Goal: Task Accomplishment & Management: Manage account settings

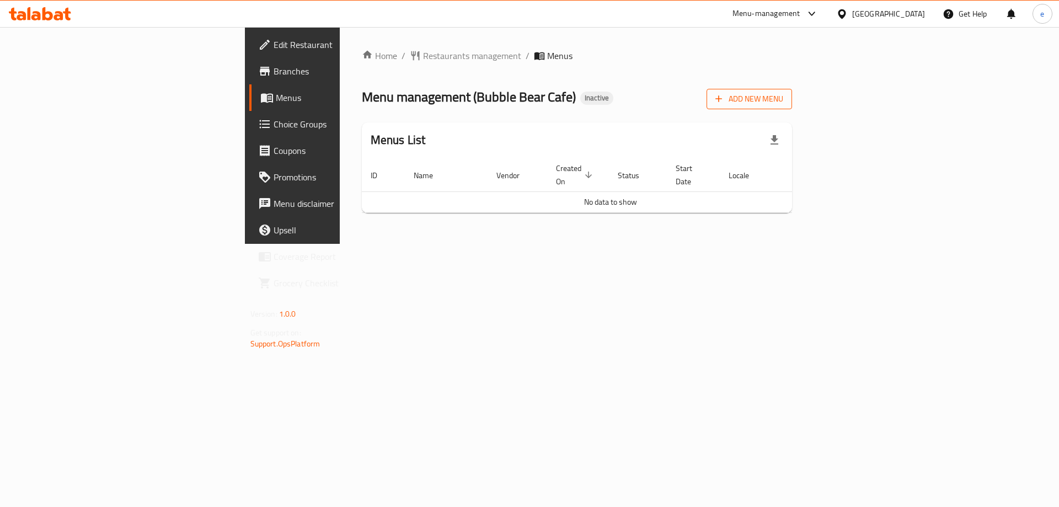
click at [783, 92] on span "Add New Menu" at bounding box center [749, 99] width 68 height 14
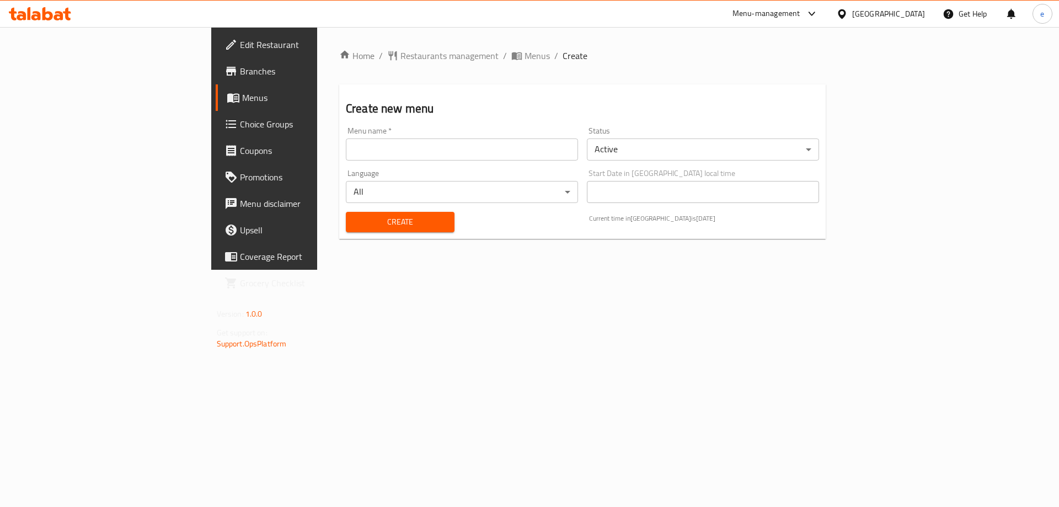
click at [346, 160] on input "text" at bounding box center [462, 149] width 232 height 22
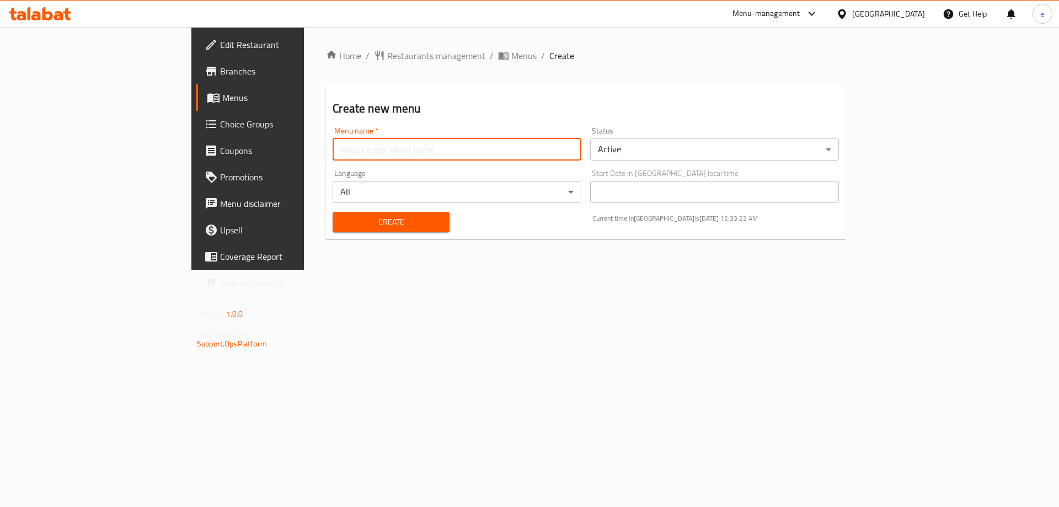
type input "Final Menu"
click at [341, 220] on span "Create" at bounding box center [390, 222] width 99 height 14
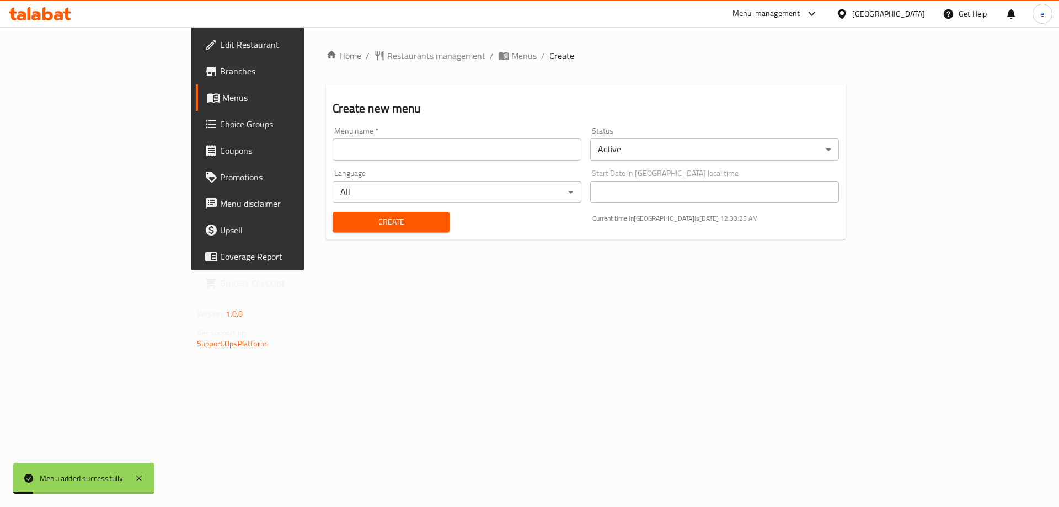
drag, startPoint x: 398, startPoint y: 61, endPoint x: 488, endPoint y: 73, distance: 90.2
click at [511, 61] on span "Menus" at bounding box center [523, 55] width 25 height 13
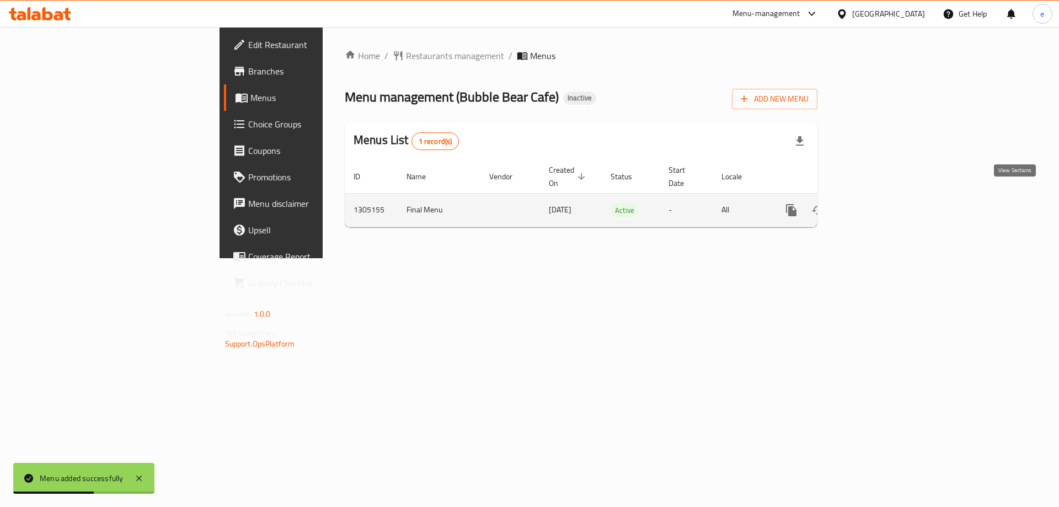
click at [877, 204] on icon "enhanced table" at bounding box center [870, 210] width 13 height 13
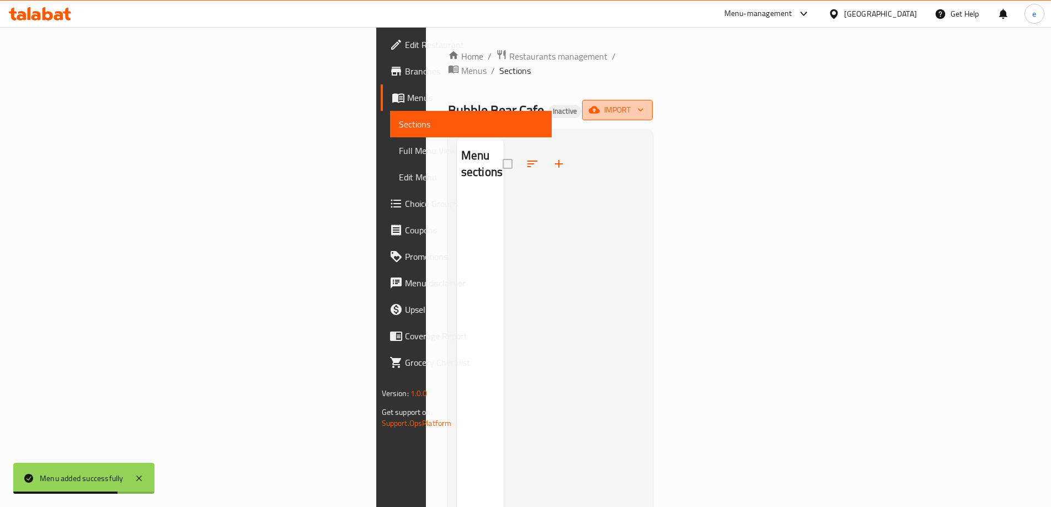
click at [644, 103] on span "import" at bounding box center [617, 110] width 53 height 14
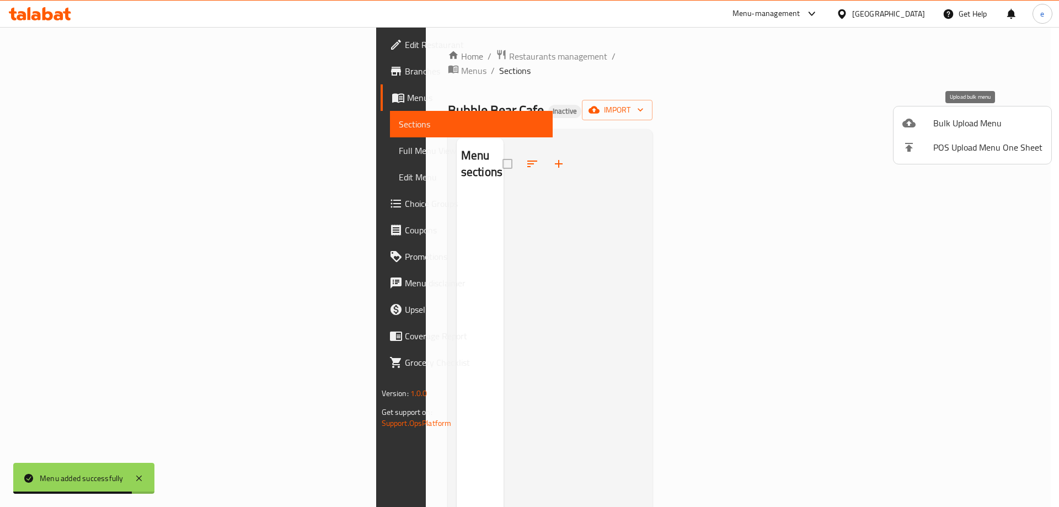
click at [999, 126] on span "Bulk Upload Menu" at bounding box center [987, 122] width 109 height 13
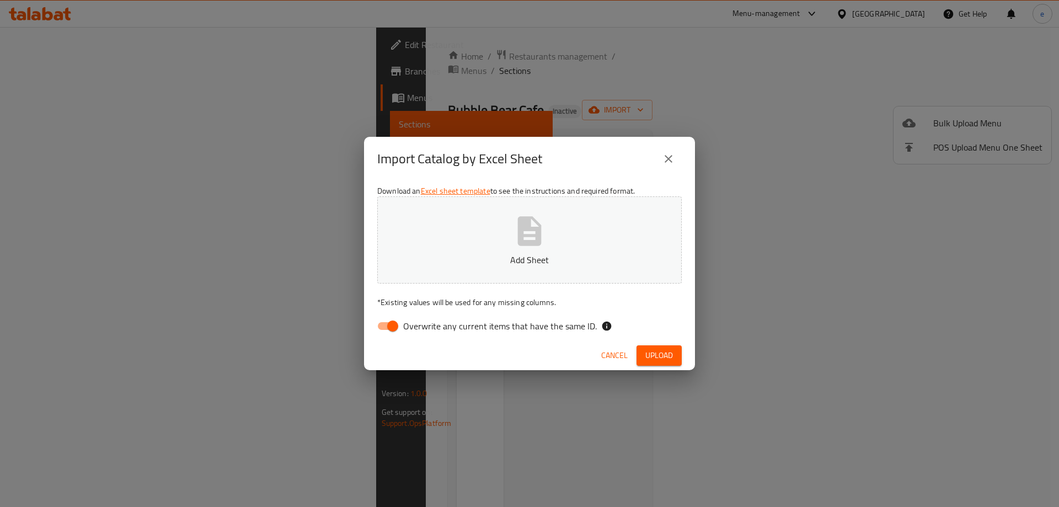
drag, startPoint x: 391, startPoint y: 323, endPoint x: 451, endPoint y: 264, distance: 83.9
click at [391, 323] on input "Overwrite any current items that have the same ID." at bounding box center [392, 325] width 63 height 21
checkbox input "false"
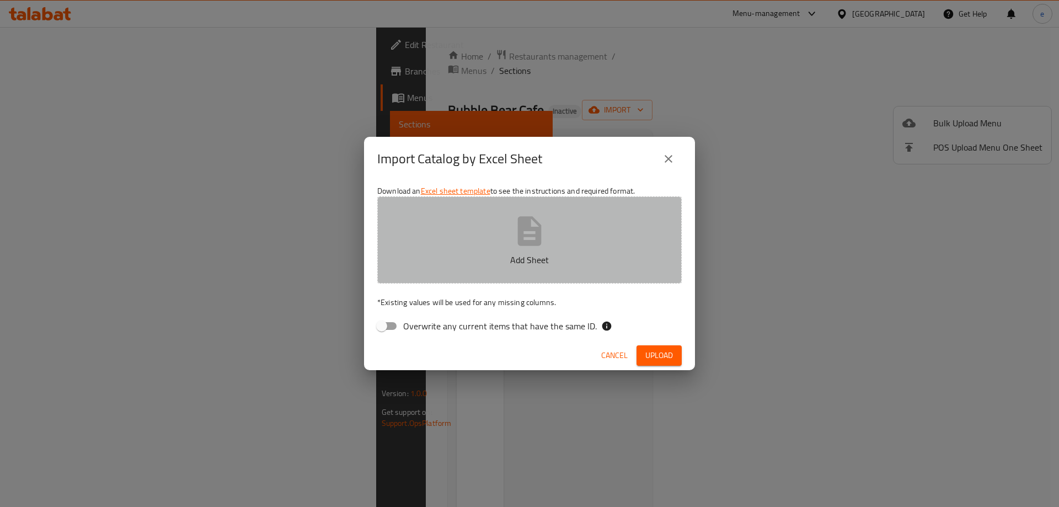
click at [510, 236] on button "Add Sheet" at bounding box center [529, 239] width 304 height 87
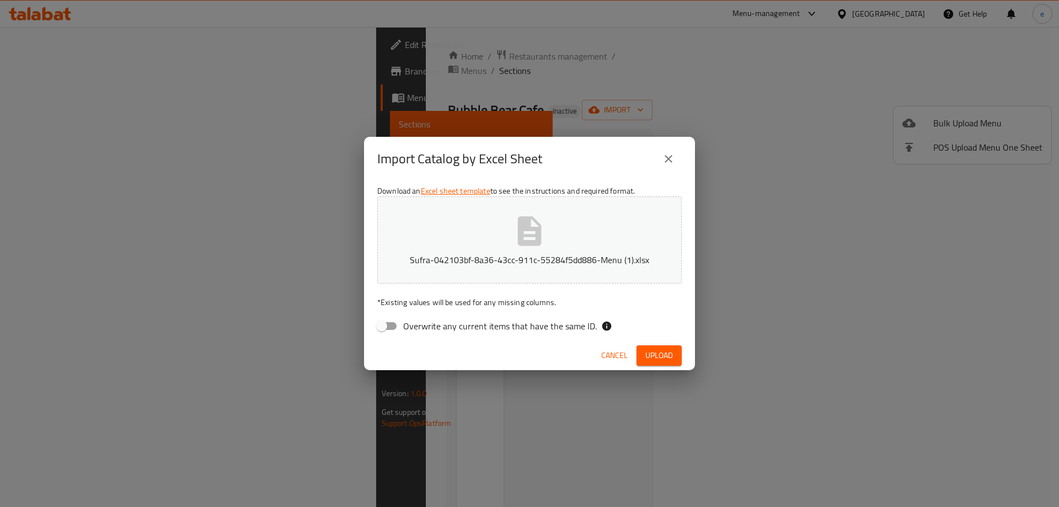
click at [671, 351] on span "Upload" at bounding box center [659, 356] width 28 height 14
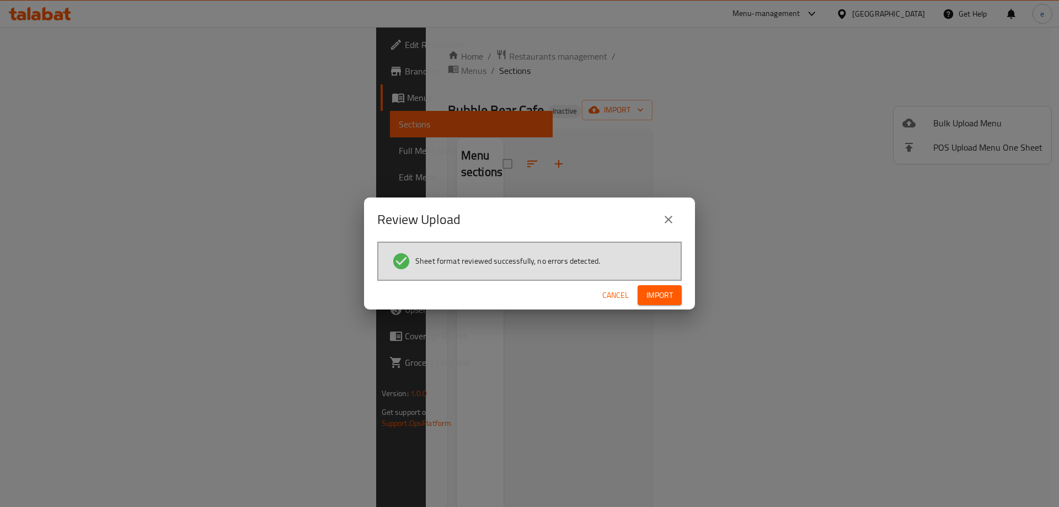
click at [649, 291] on span "Import" at bounding box center [659, 295] width 26 height 14
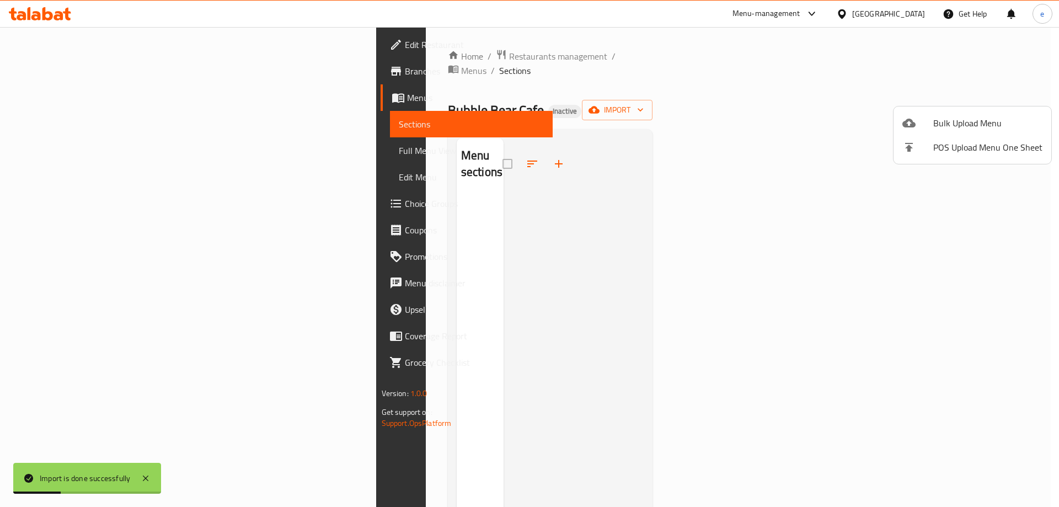
click at [355, 239] on div at bounding box center [529, 253] width 1059 height 507
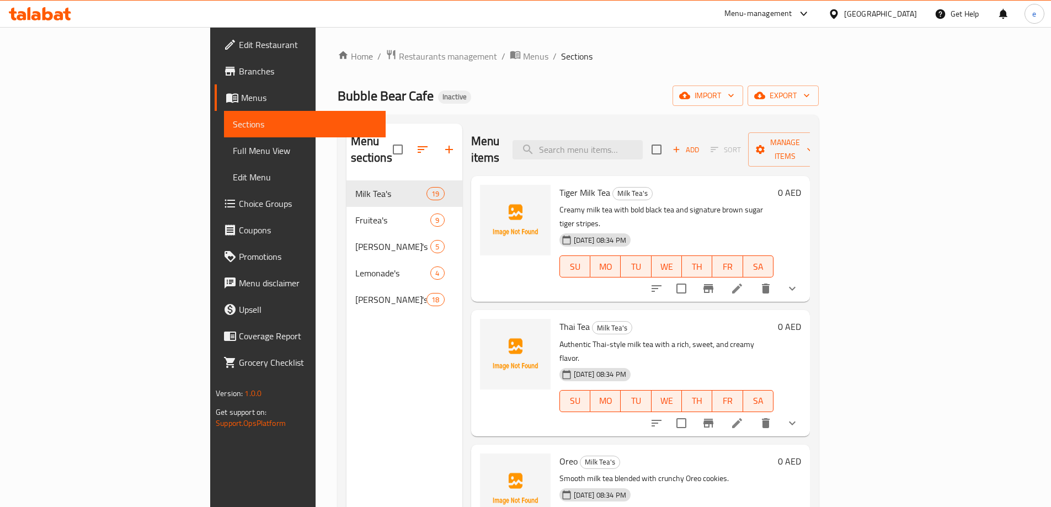
click at [233, 151] on span "Full Menu View" at bounding box center [305, 150] width 144 height 13
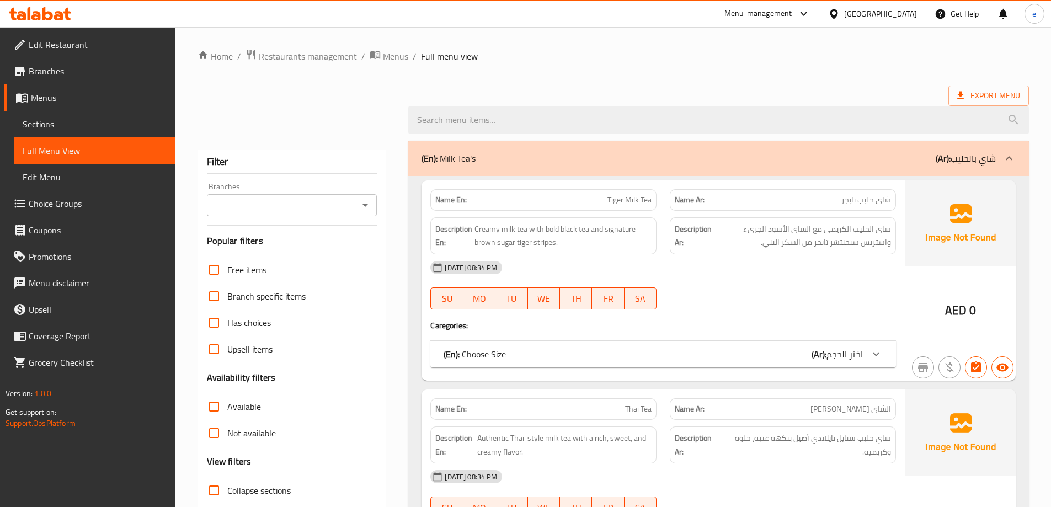
scroll to position [294, 0]
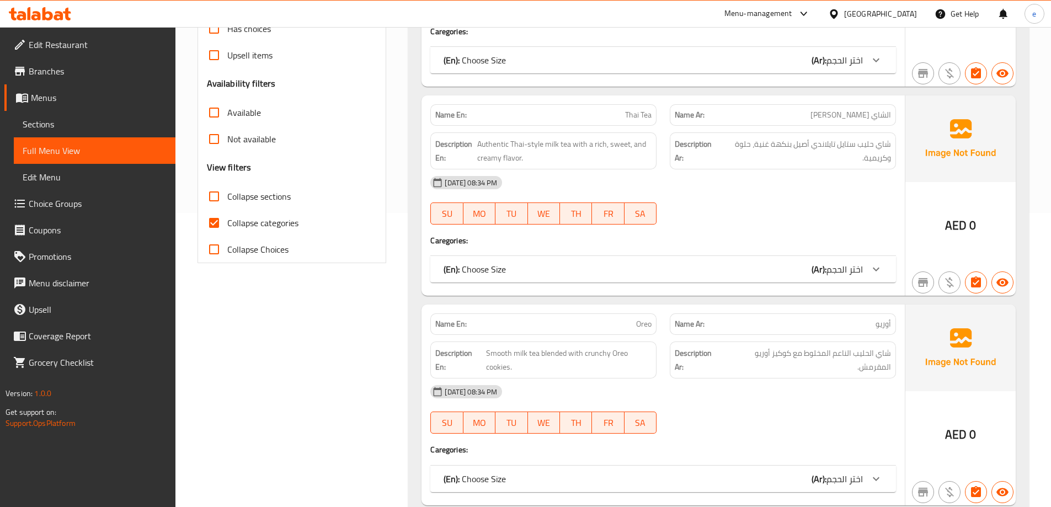
click at [240, 228] on span "Collapse categories" at bounding box center [262, 222] width 71 height 13
click at [227, 228] on input "Collapse categories" at bounding box center [214, 223] width 26 height 26
checkbox input "false"
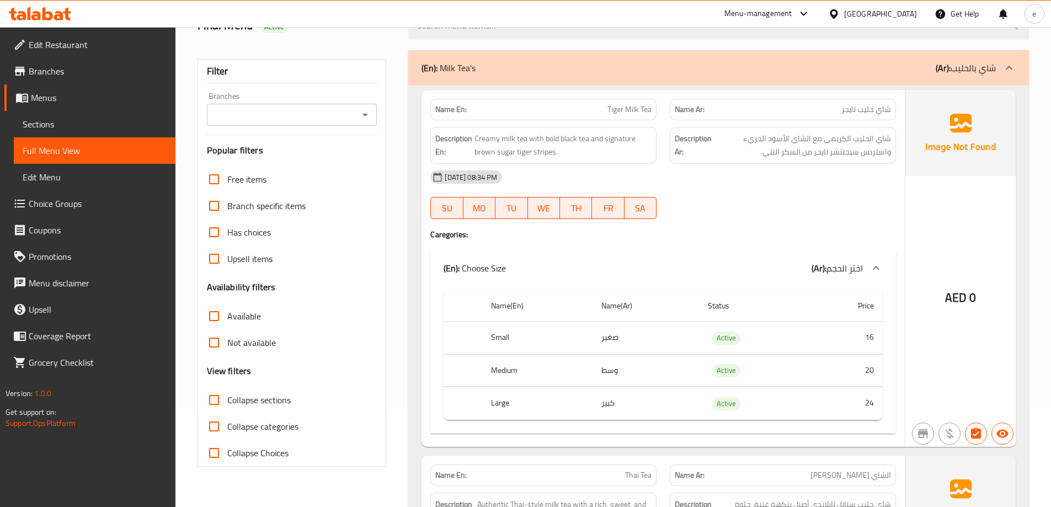
scroll to position [0, 0]
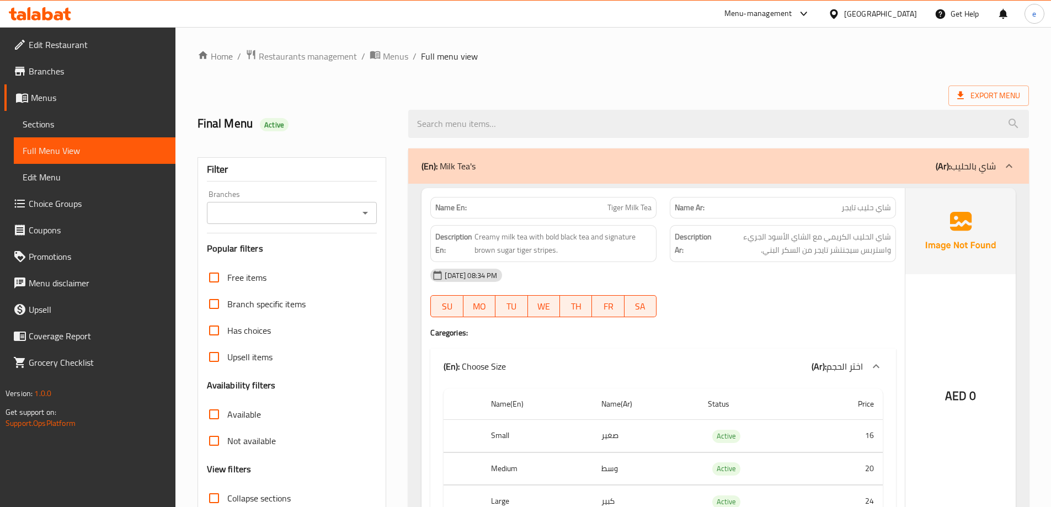
click at [29, 122] on span "Sections" at bounding box center [95, 123] width 144 height 13
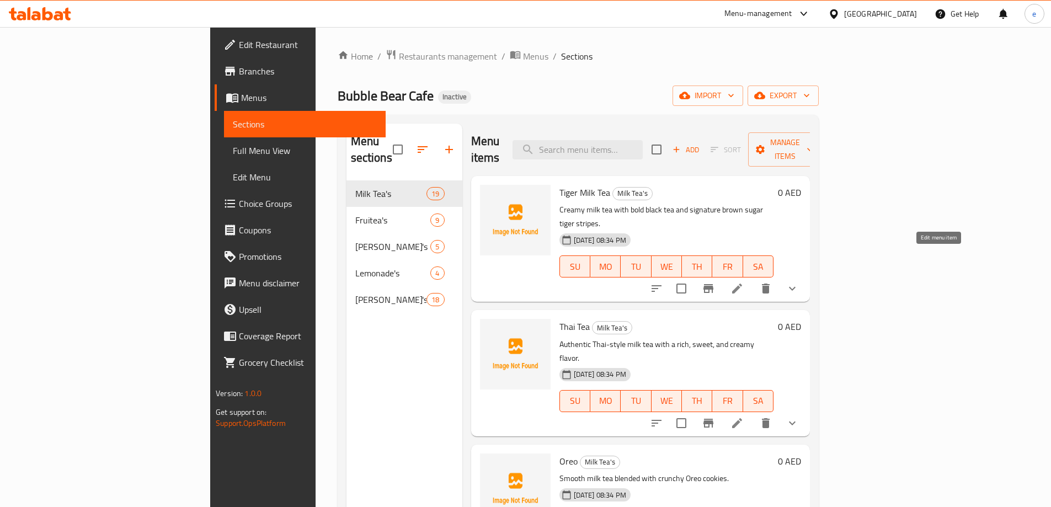
click at [743, 282] on icon at bounding box center [736, 288] width 13 height 13
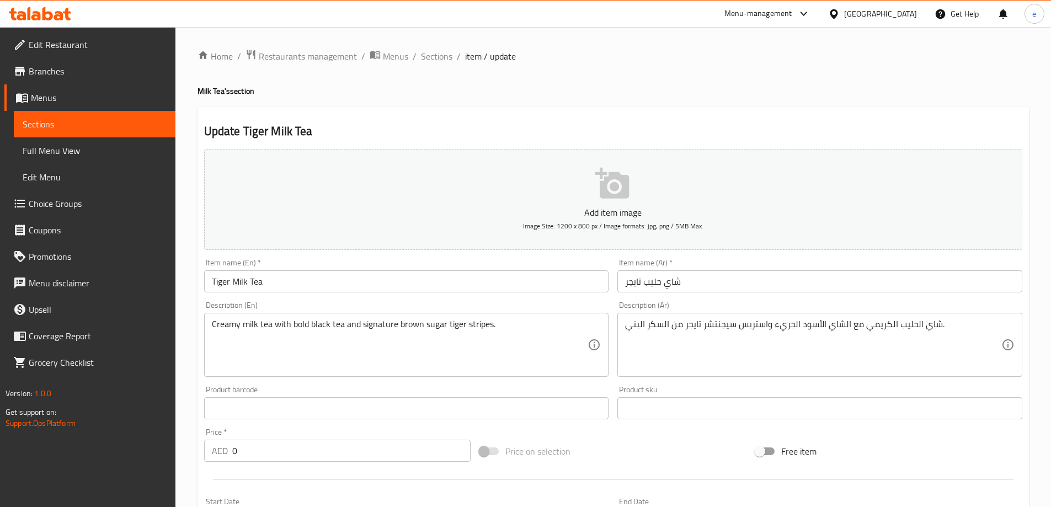
click at [631, 283] on input "شاي حليب تايجر" at bounding box center [819, 281] width 405 height 22
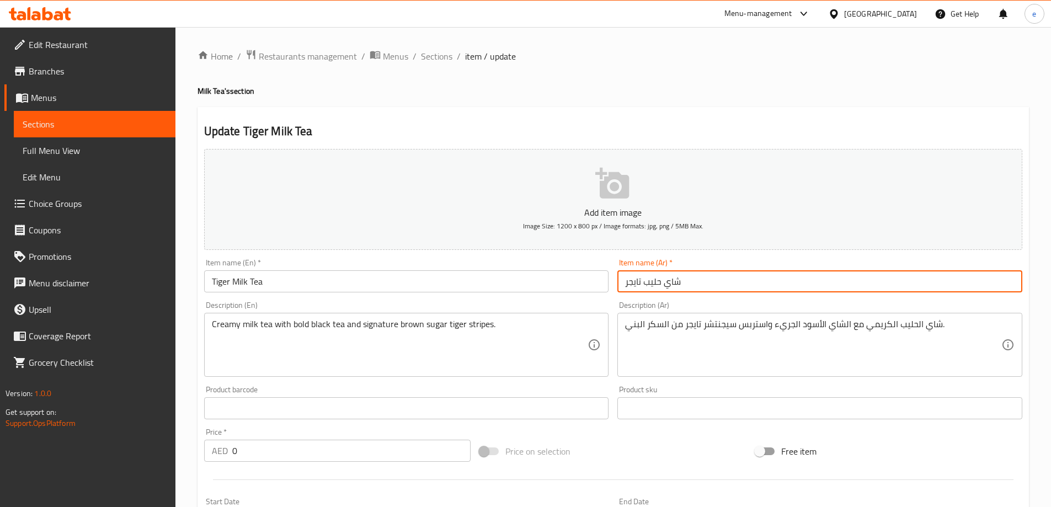
click at [631, 283] on input "شاي حليب تايجر" at bounding box center [819, 281] width 405 height 22
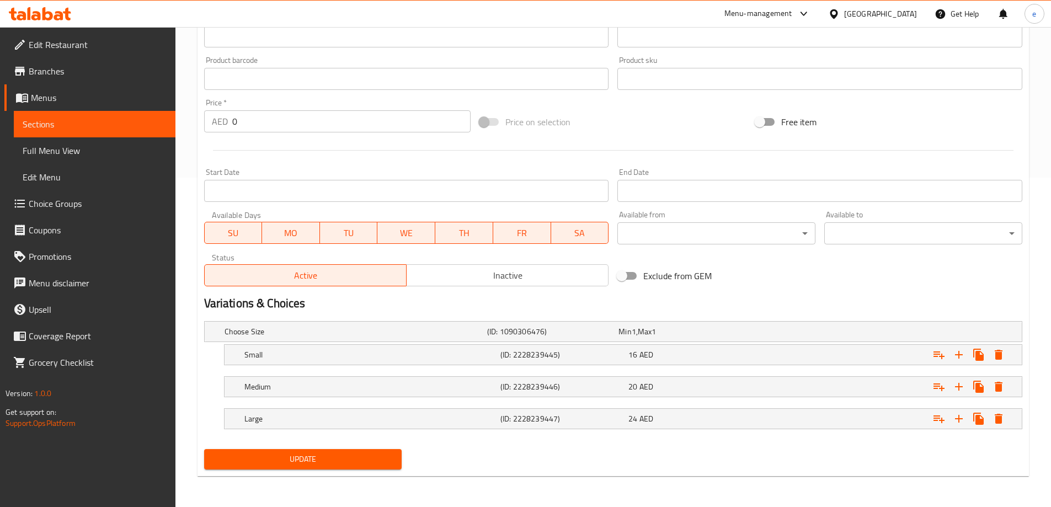
type input "شاي حليب النمر"
click at [318, 454] on span "Update" at bounding box center [303, 459] width 180 height 14
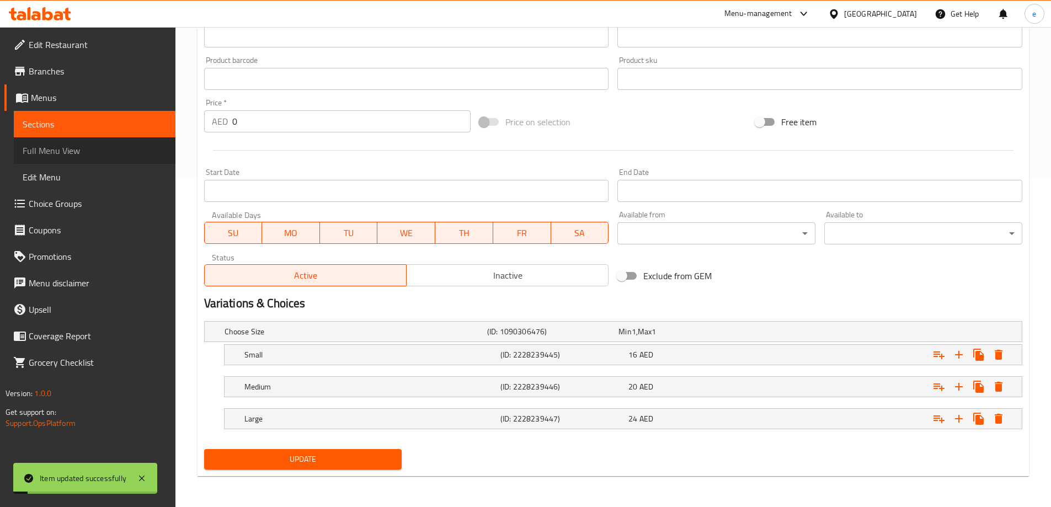
click at [73, 154] on span "Full Menu View" at bounding box center [95, 150] width 144 height 13
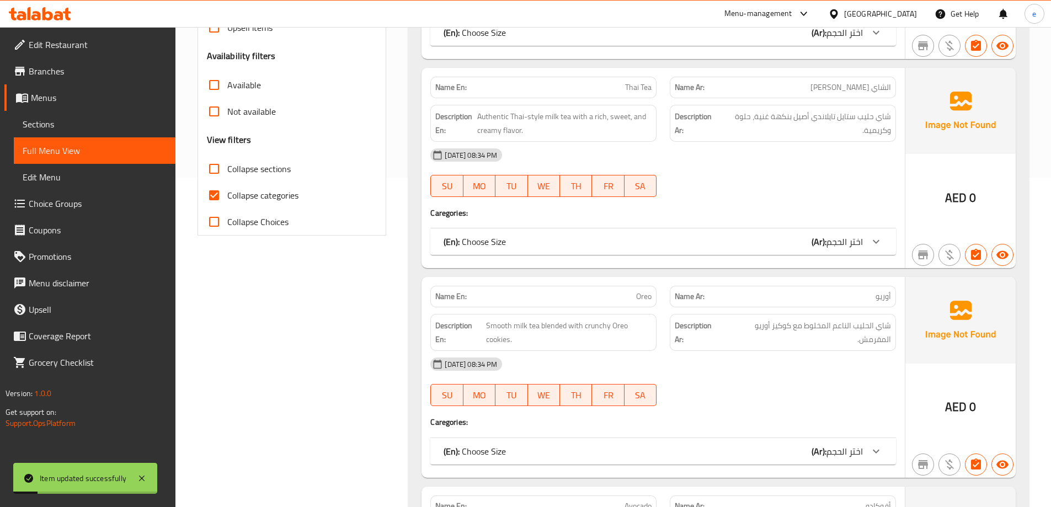
click at [264, 191] on span "Collapse categories" at bounding box center [262, 195] width 71 height 13
click at [227, 191] on input "Collapse categories" at bounding box center [214, 195] width 26 height 26
checkbox input "false"
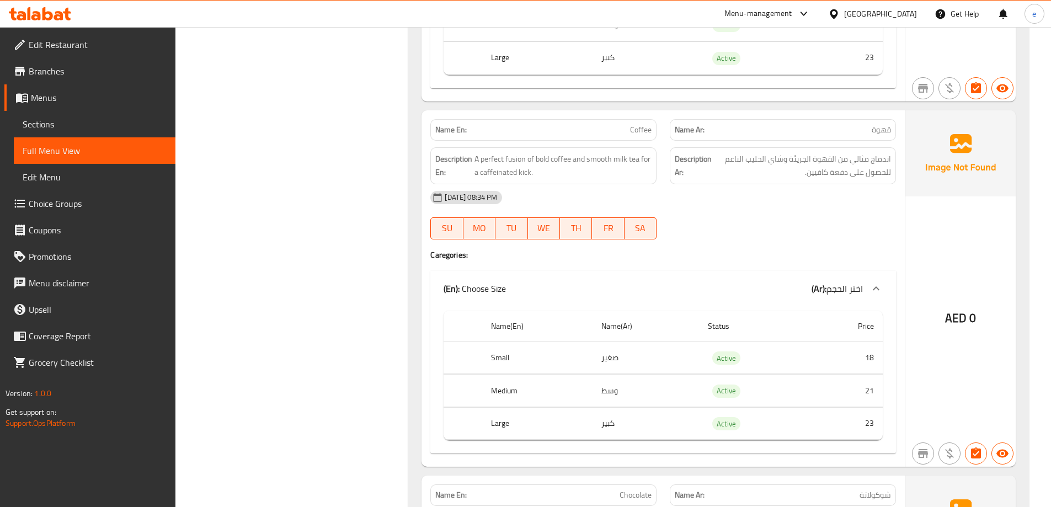
scroll to position [1947, 0]
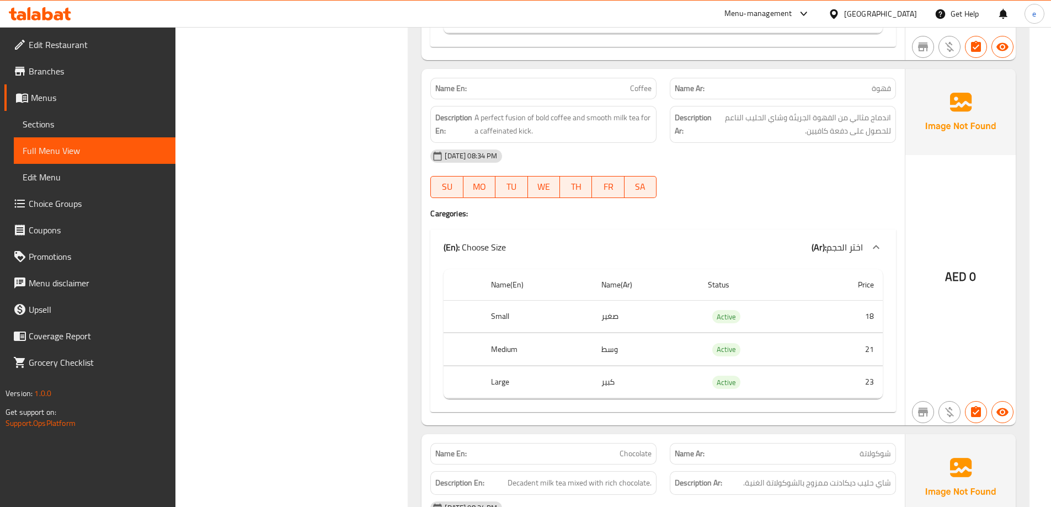
click at [791, 194] on div at bounding box center [782, 197] width 239 height 13
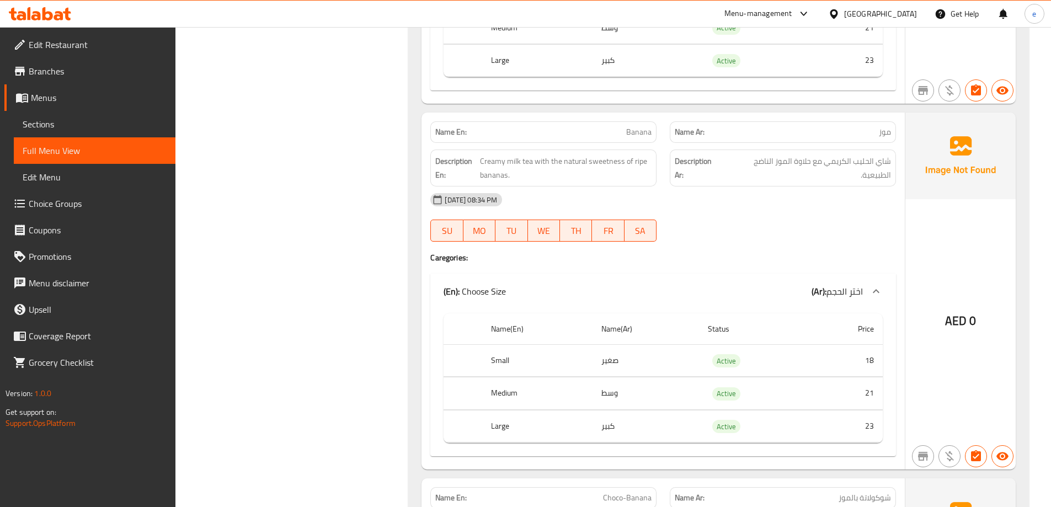
scroll to position [2683, 0]
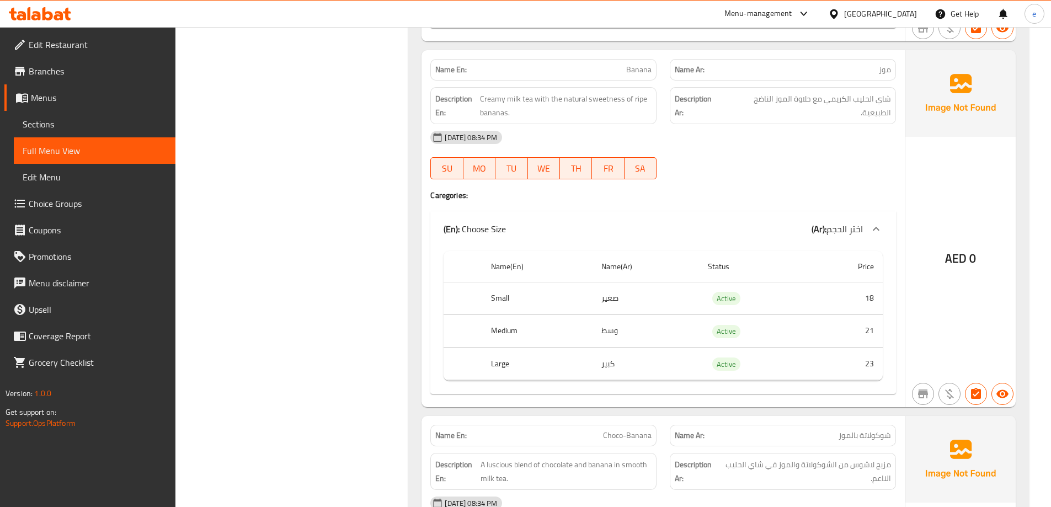
click at [762, 183] on div at bounding box center [782, 179] width 239 height 13
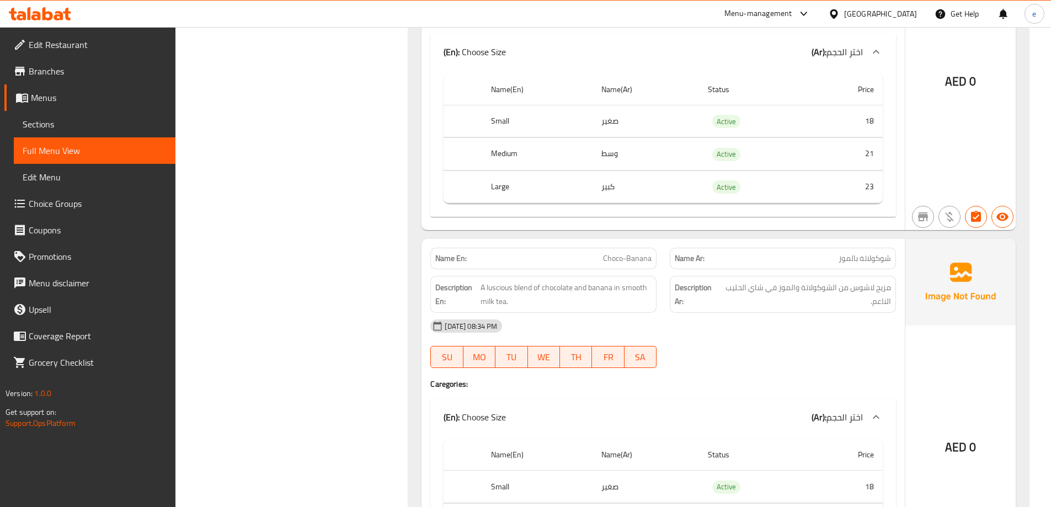
scroll to position [2977, 0]
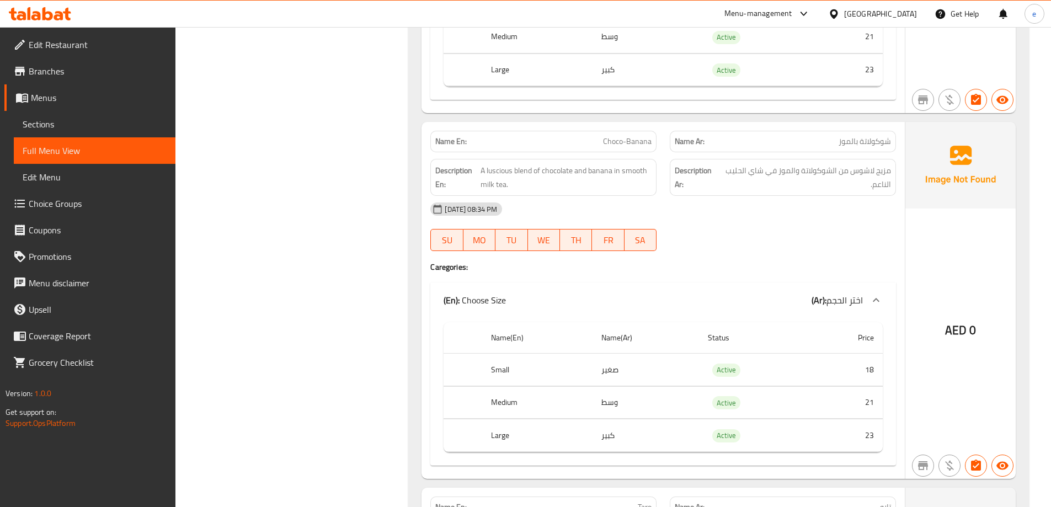
click at [718, 230] on div "[DATE] 08:34 PM SU MO TU WE TH FR SA" at bounding box center [663, 227] width 479 height 62
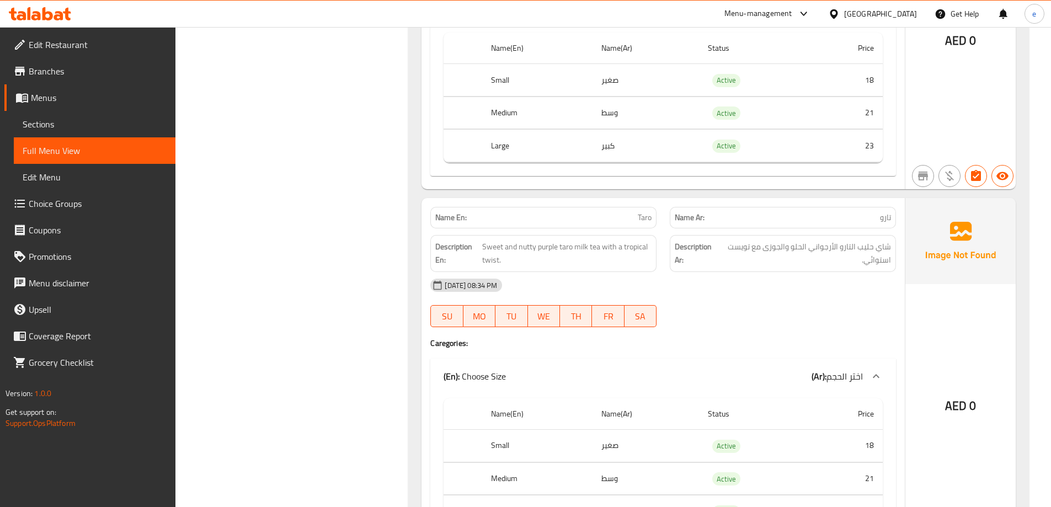
click at [803, 288] on div "[DATE] 08:34 PM" at bounding box center [663, 285] width 479 height 26
click at [792, 282] on div "[DATE] 08:34 PM" at bounding box center [663, 285] width 479 height 26
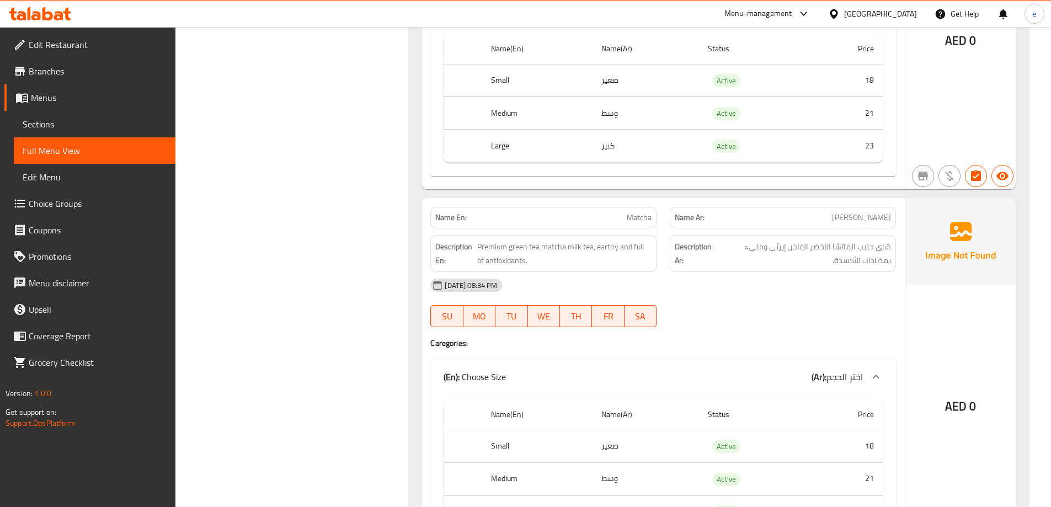
click at [721, 294] on div "[DATE] 08:34 PM" at bounding box center [663, 285] width 479 height 26
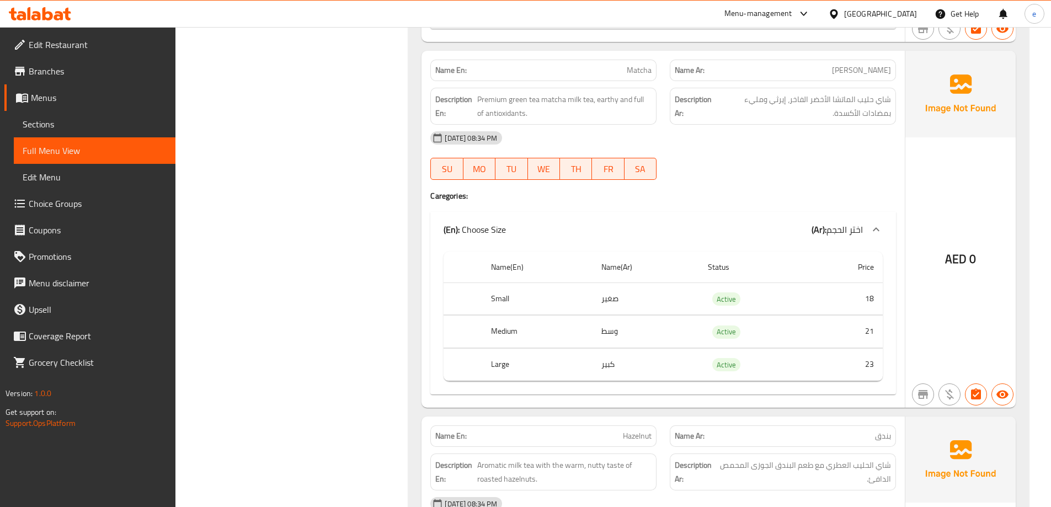
click at [697, 161] on div "[DATE] 08:34 PM SU MO TU WE TH FR SA" at bounding box center [663, 156] width 479 height 62
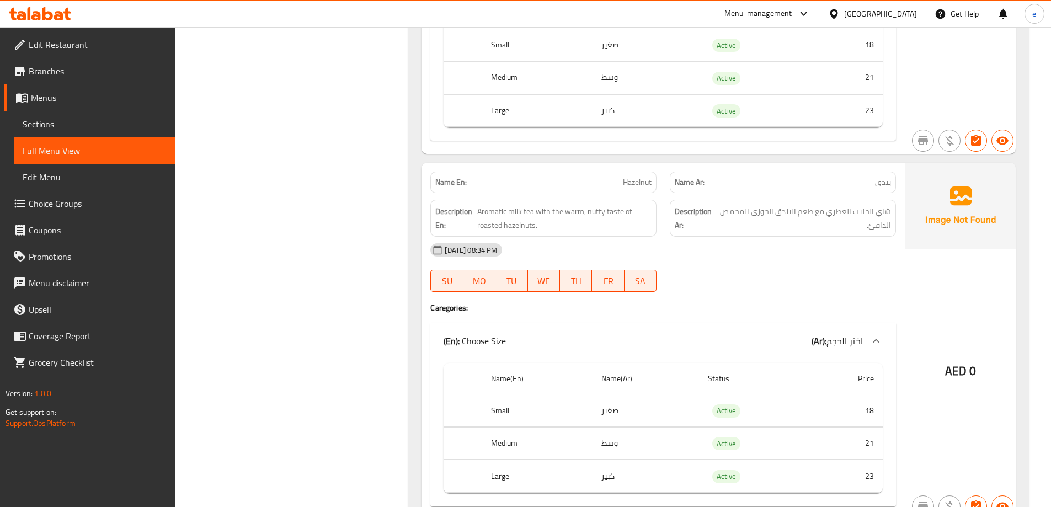
scroll to position [4438, 0]
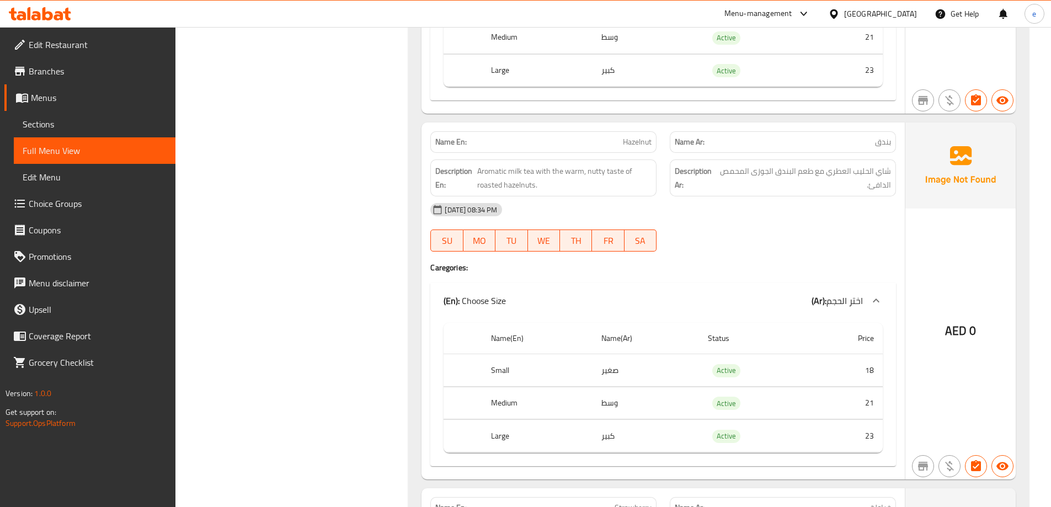
click at [761, 245] on div at bounding box center [782, 251] width 239 height 13
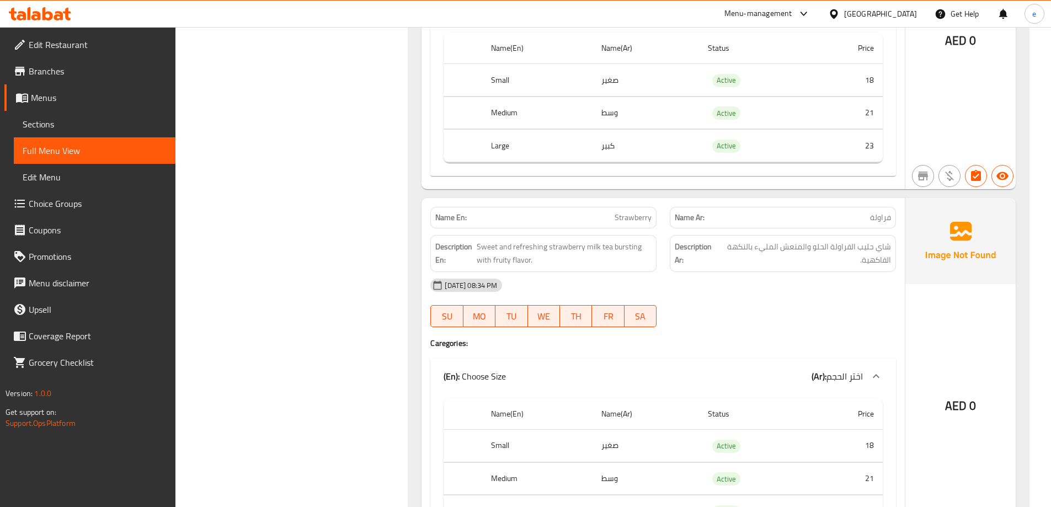
click at [727, 280] on div "[DATE] 08:34 PM" at bounding box center [663, 285] width 479 height 26
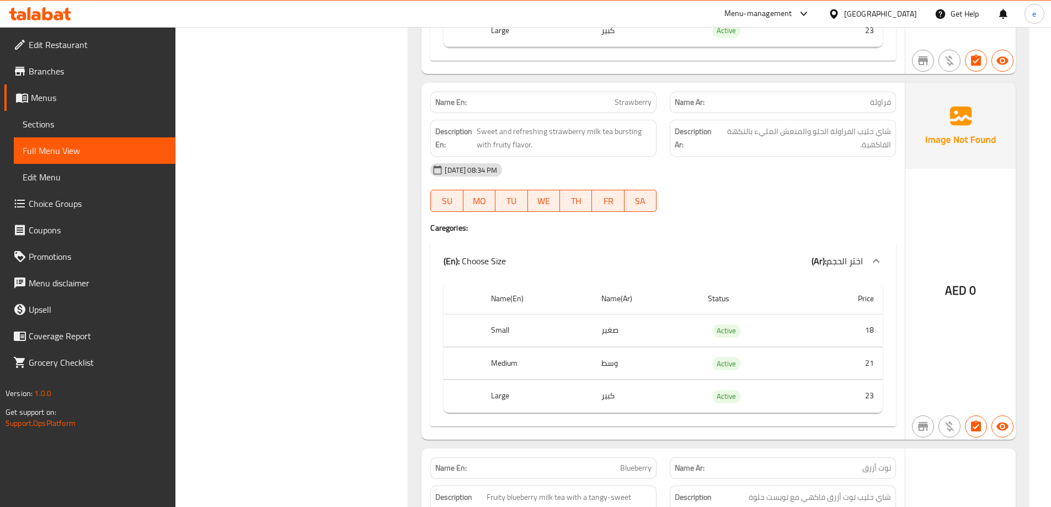
scroll to position [4875, 0]
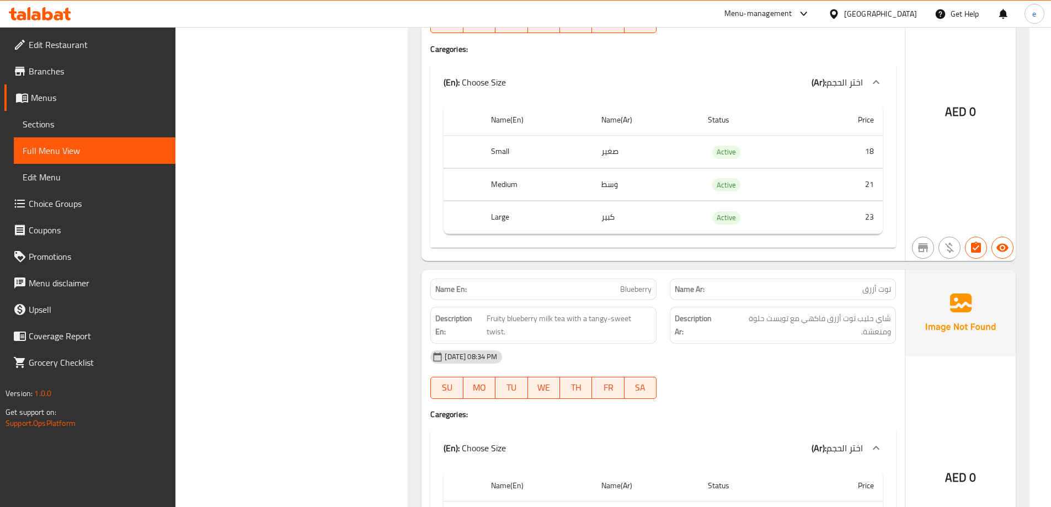
scroll to position [5169, 0]
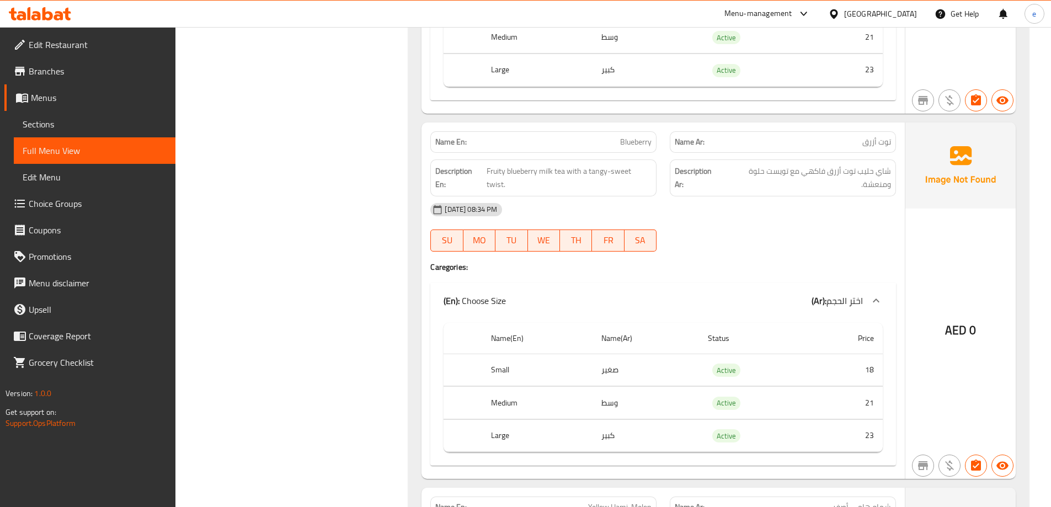
click at [699, 232] on div "[DATE] 08:34 PM SU MO TU WE TH FR SA" at bounding box center [663, 227] width 479 height 62
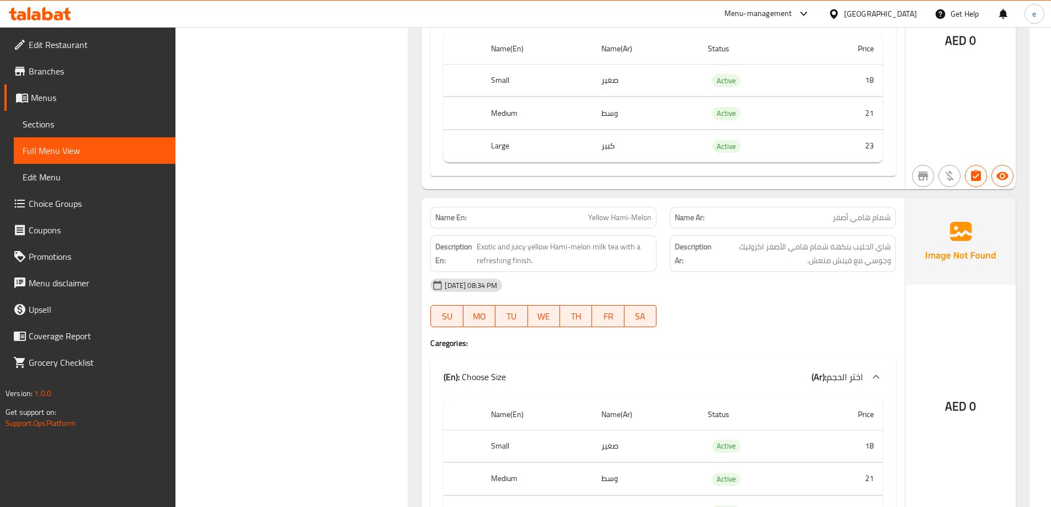
click at [714, 327] on div at bounding box center [782, 326] width 239 height 13
click at [784, 311] on div "[DATE] 08:34 PM SU MO TU WE TH FR SA" at bounding box center [663, 303] width 479 height 62
click at [619, 220] on span "Yellow Hami-Melon" at bounding box center [619, 218] width 63 height 12
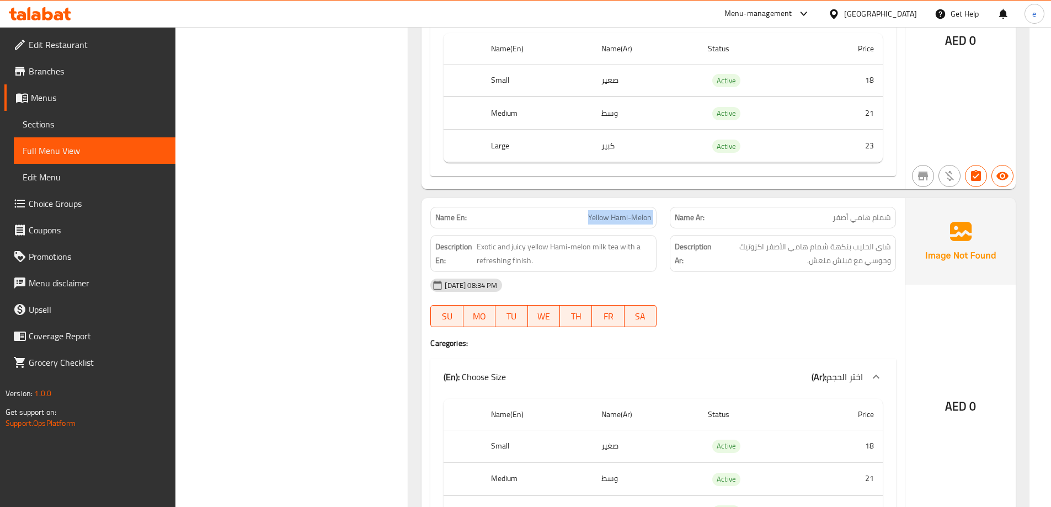
copy span "Yellow Hami-Melon"
click at [64, 117] on span "Sections" at bounding box center [95, 123] width 144 height 13
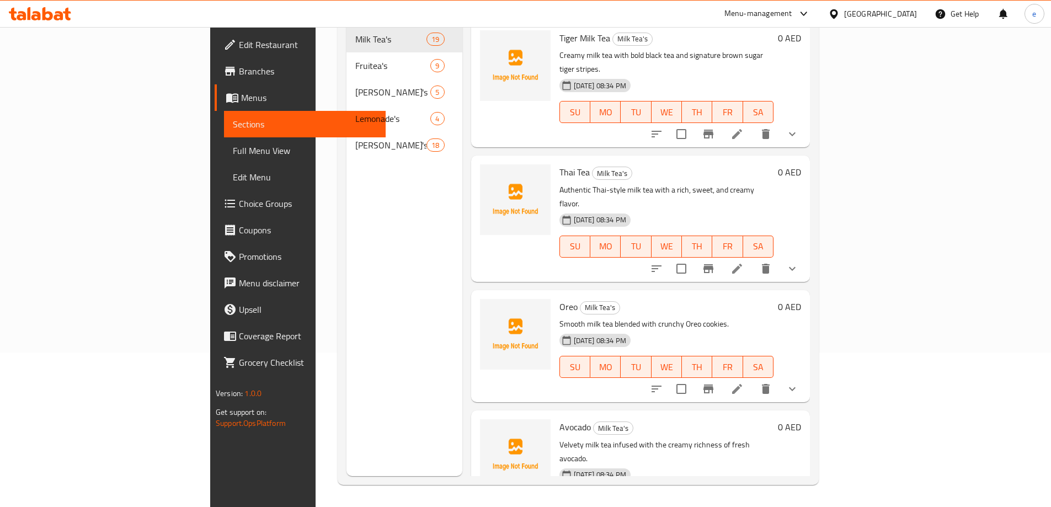
click at [346, 266] on div "Menu sections Milk Tea's 19 Fruitea's 9 Mojito's 5 Lemonade's 4 [PERSON_NAME] 18" at bounding box center [404, 222] width 116 height 507
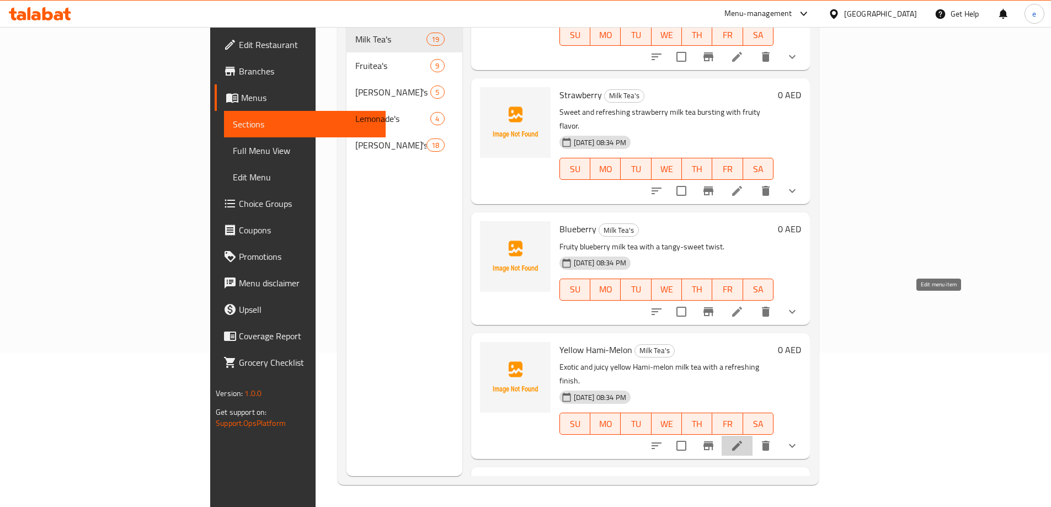
click at [742, 441] on icon at bounding box center [737, 446] width 10 height 10
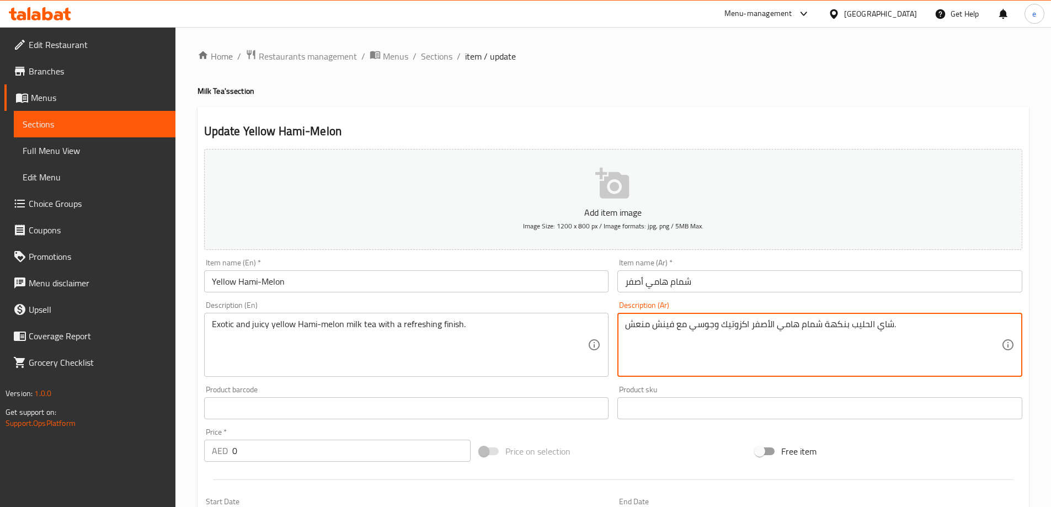
click at [841, 325] on textarea "شاي الحليب بنكهة شمام هامي الأصفر اكزوتيك وجوسي مع فينش منعش." at bounding box center [813, 345] width 376 height 52
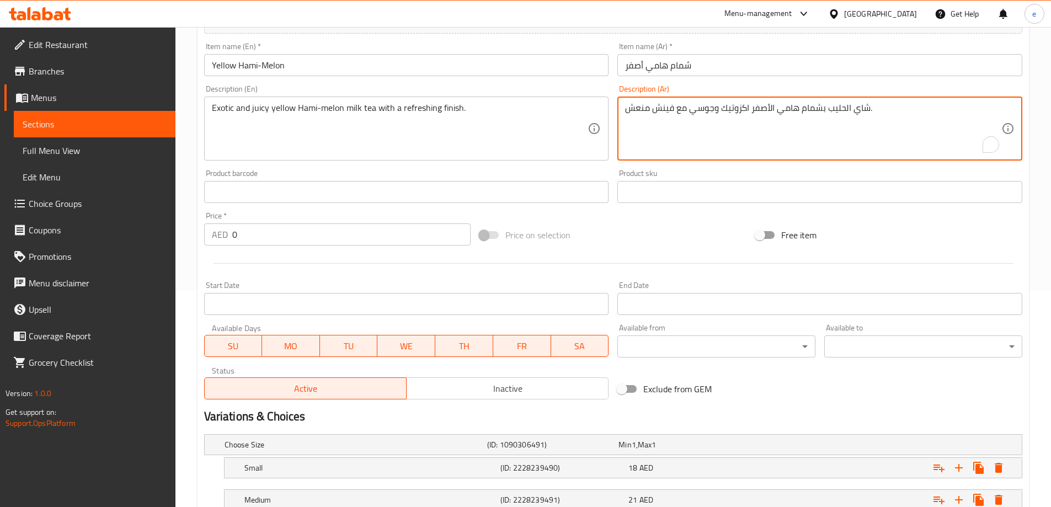
scroll to position [329, 0]
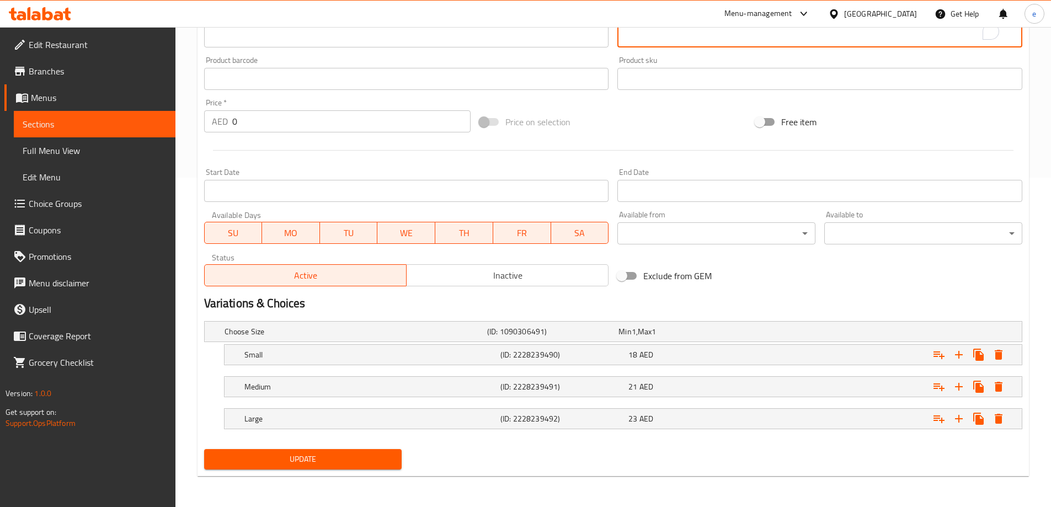
type textarea "شاي الحليب بشمام هامي الأصفر اكزوتيك وجوسي مع فينش منعش."
click at [339, 454] on span "Update" at bounding box center [303, 459] width 180 height 14
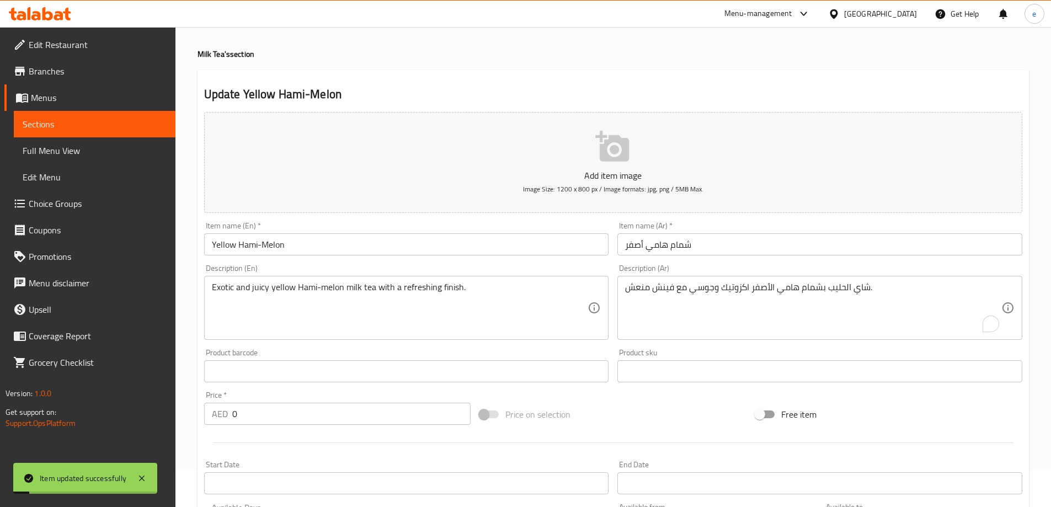
scroll to position [0, 0]
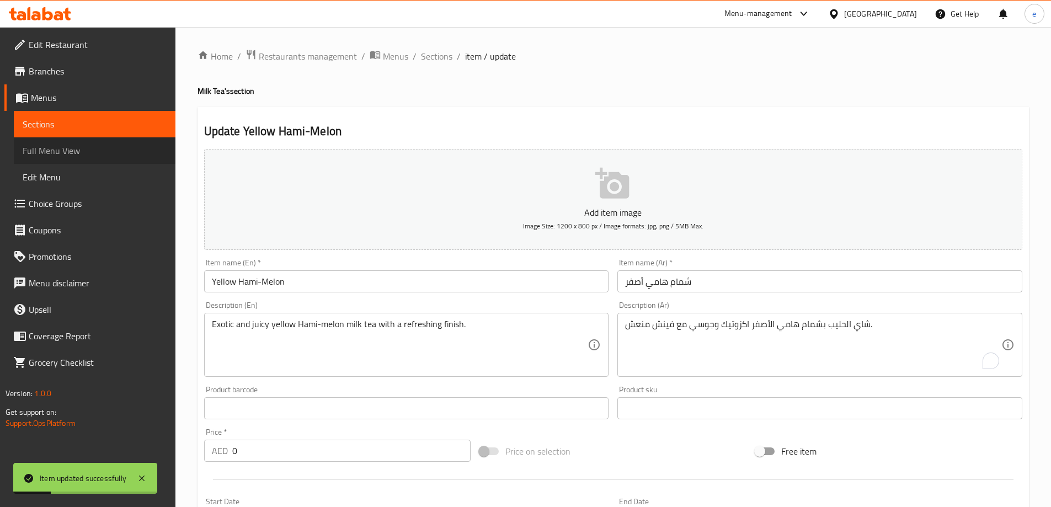
click at [85, 152] on span "Full Menu View" at bounding box center [95, 150] width 144 height 13
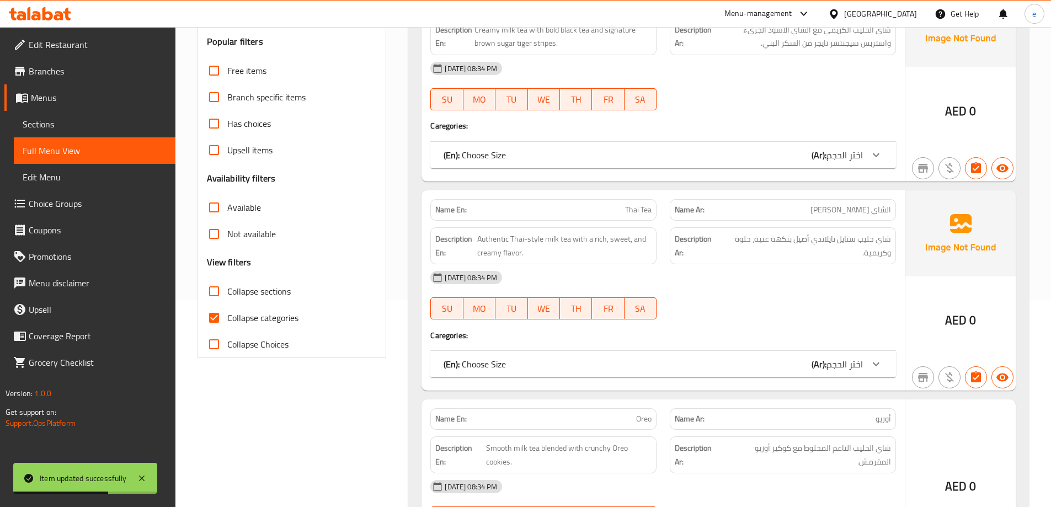
scroll to position [294, 0]
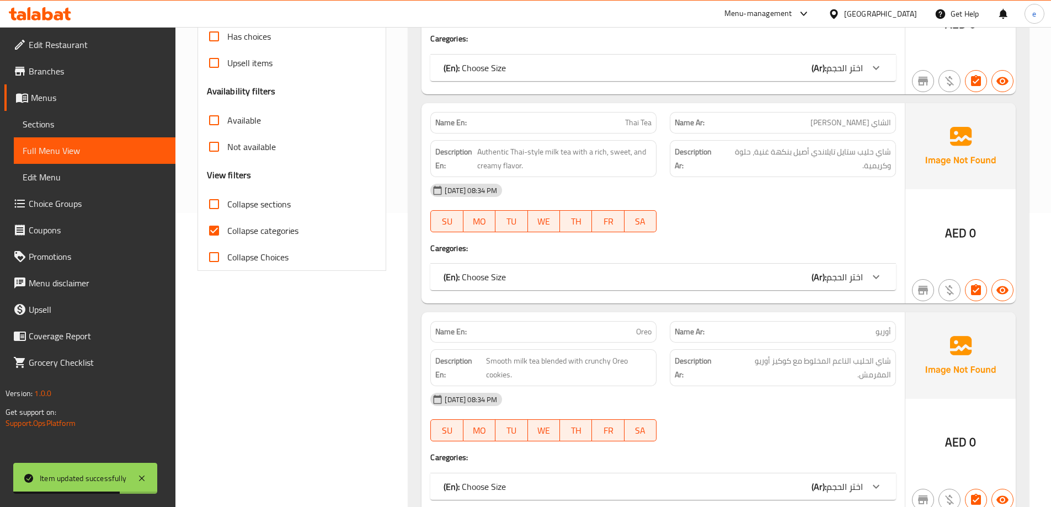
click at [217, 240] on input "Collapse categories" at bounding box center [214, 230] width 26 height 26
checkbox input "false"
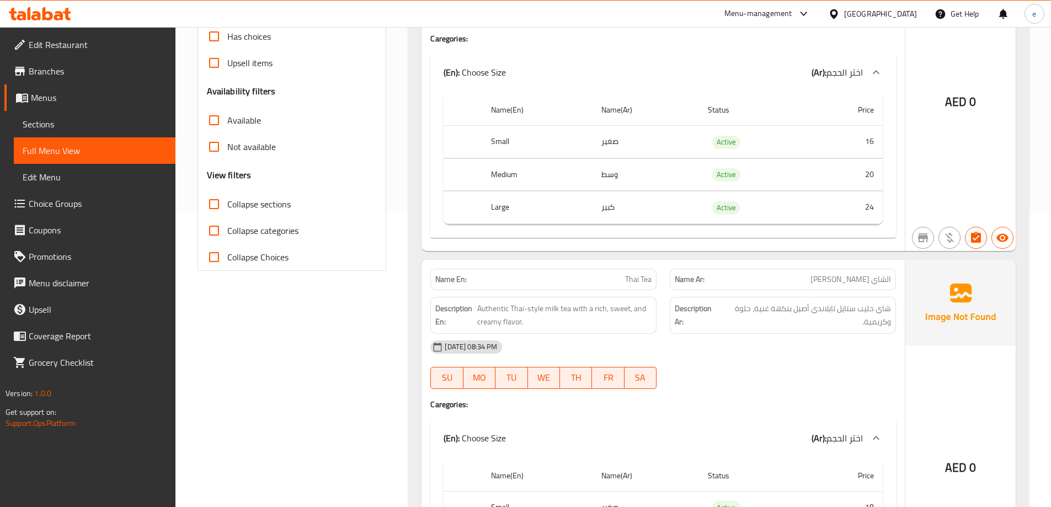
scroll to position [5818, 0]
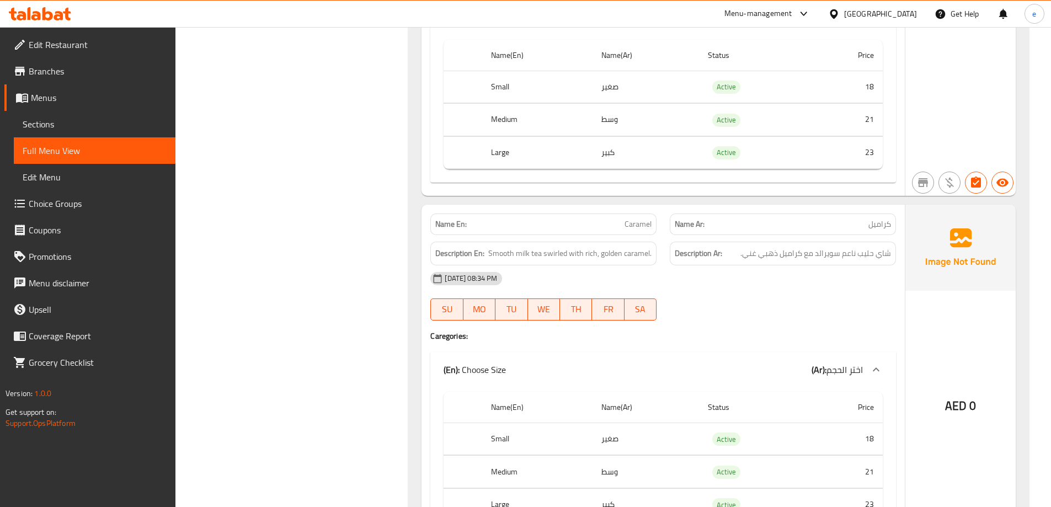
click at [751, 299] on div "[DATE] 08:34 PM SU MO TU WE TH FR SA" at bounding box center [663, 296] width 479 height 62
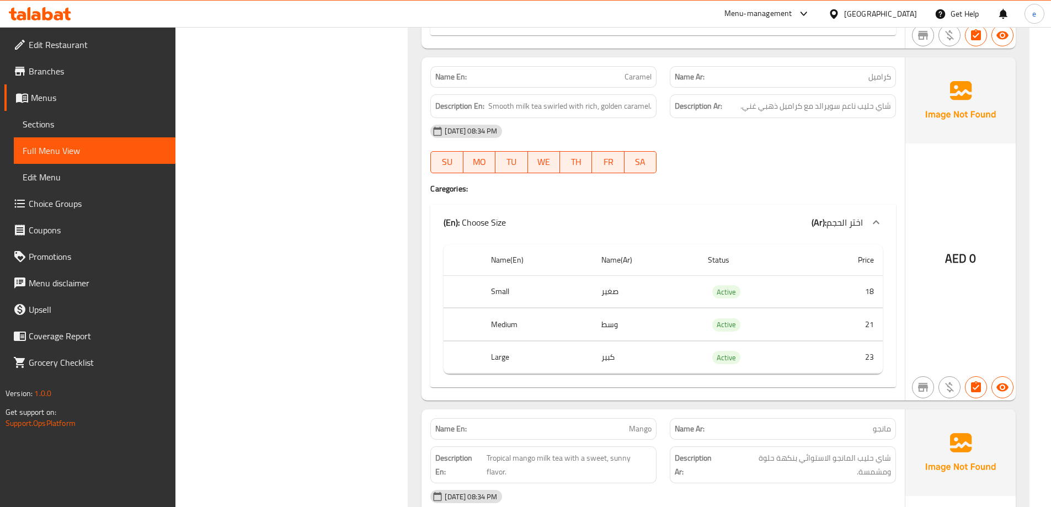
scroll to position [6112, 0]
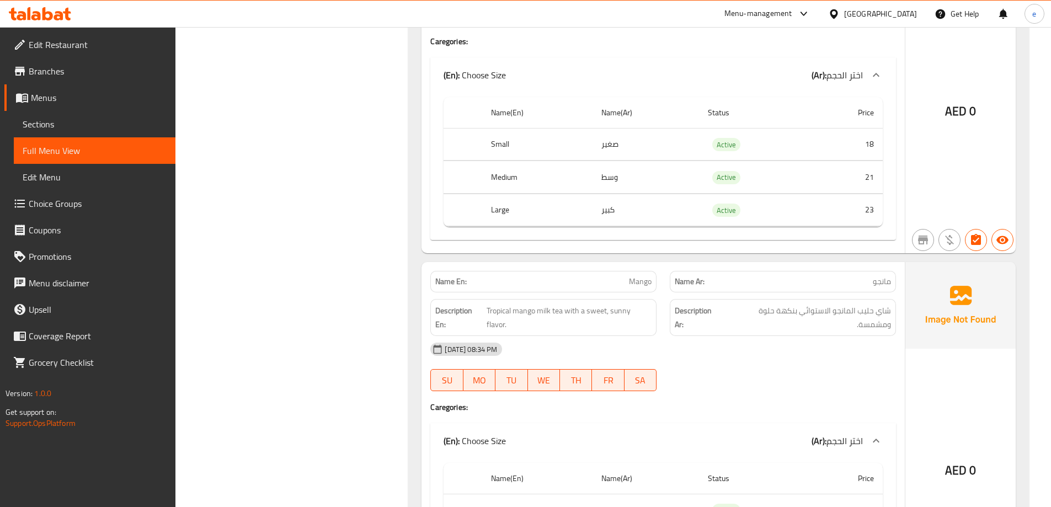
click at [826, 357] on div "[DATE] 08:34 PM SU MO TU WE TH FR SA" at bounding box center [663, 367] width 479 height 62
click at [718, 354] on div "[DATE] 08:34 PM SU MO TU WE TH FR SA" at bounding box center [663, 367] width 479 height 62
click at [693, 365] on div "[DATE] 08:34 PM SU MO TU WE TH FR SA" at bounding box center [663, 367] width 479 height 62
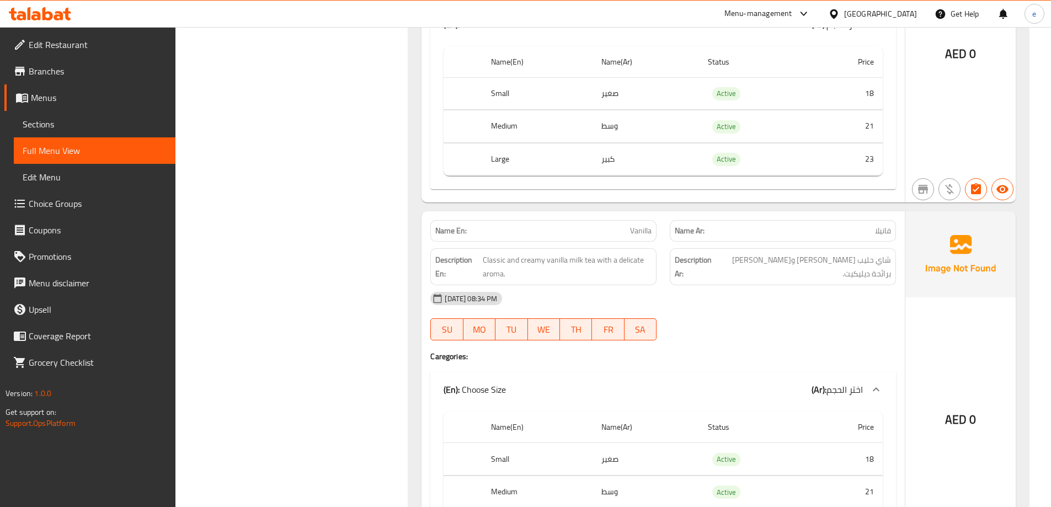
click at [742, 268] on div "Description Ar: [PERSON_NAME] وكريمي برائحة ديليكيت." at bounding box center [782, 267] width 239 height 50
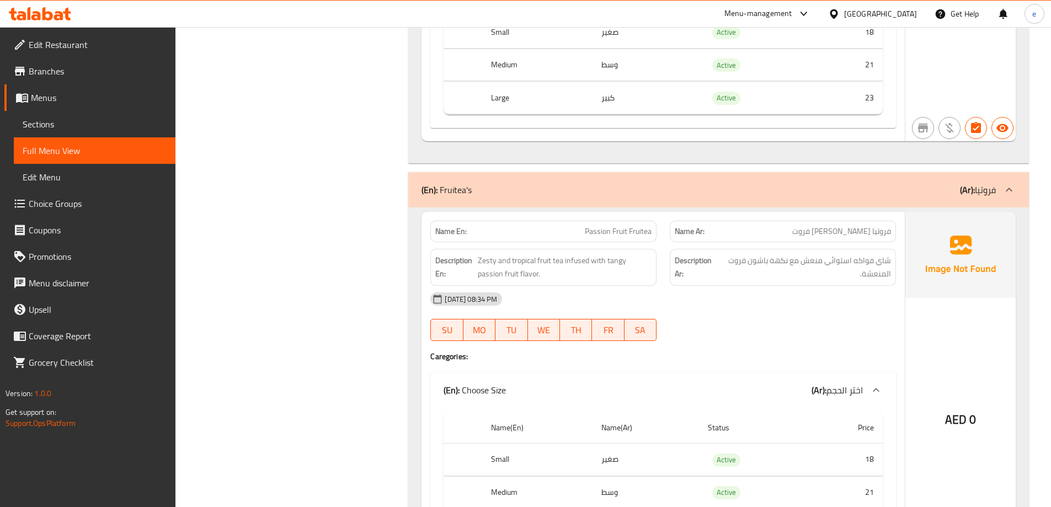
copy span "Passion Fruit Fruitea"
click at [97, 122] on span "Sections" at bounding box center [95, 123] width 144 height 13
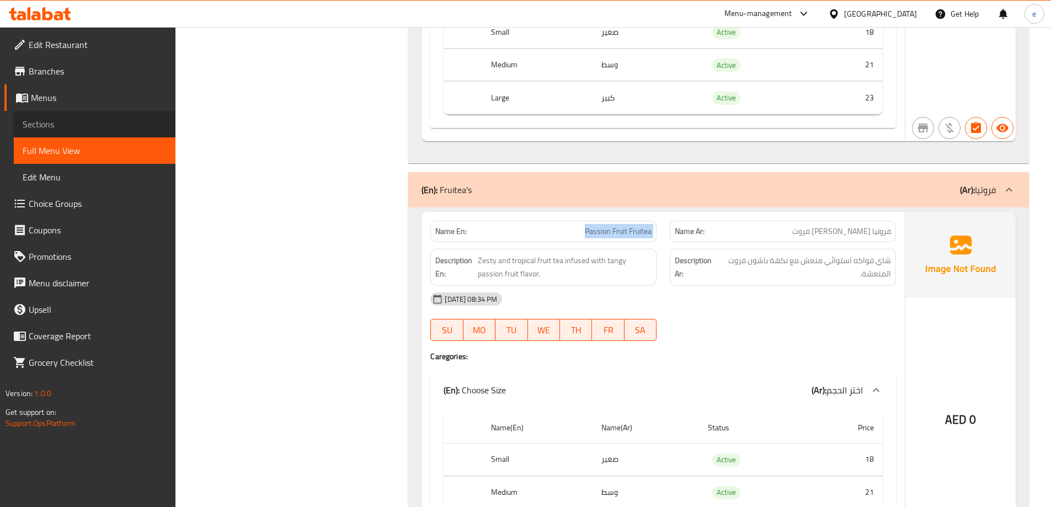
scroll to position [154, 0]
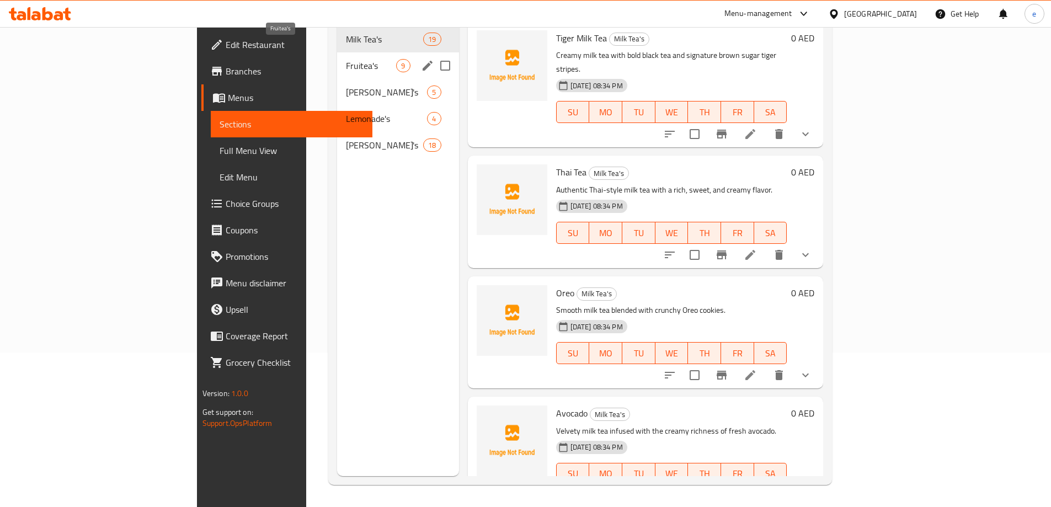
click at [346, 59] on span "Fruitea's" at bounding box center [371, 65] width 50 height 13
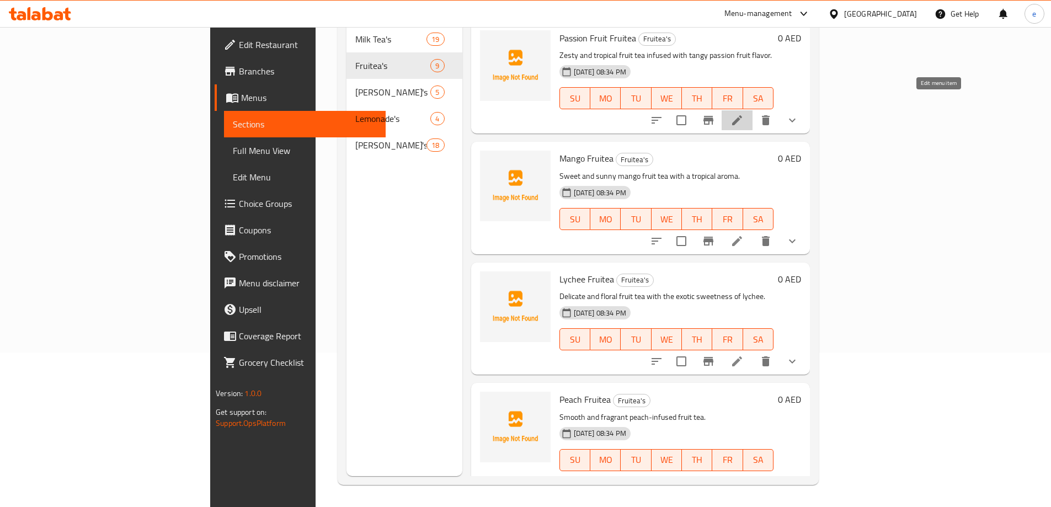
click at [743, 114] on icon at bounding box center [736, 120] width 13 height 13
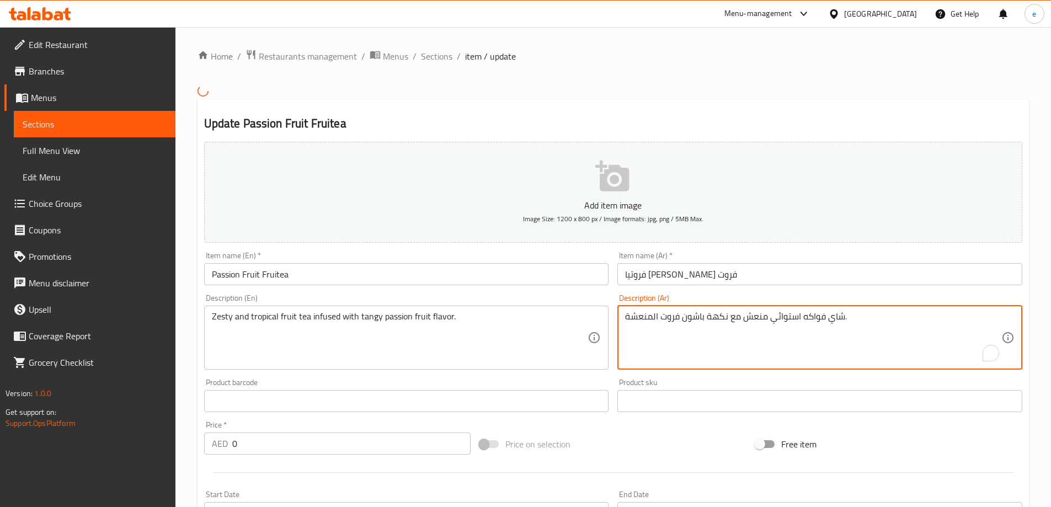
click at [733, 318] on textarea "شاي فواكه استوائي منعش مع نكهة باشون فروت المنعشة." at bounding box center [813, 337] width 376 height 52
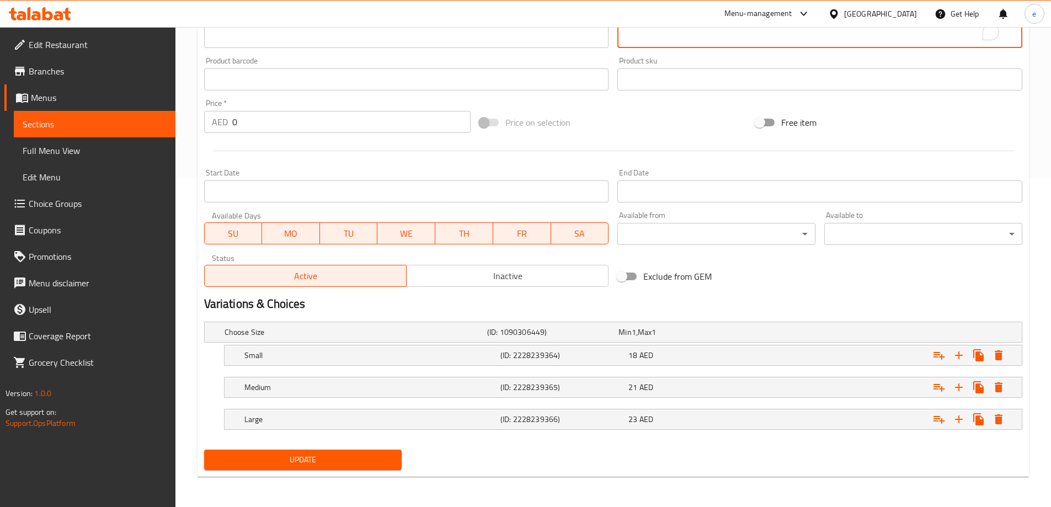
scroll to position [329, 0]
type textarea "شاي فواكه استوائي منعش منقوع بنكهة باشون فروت المنعشة."
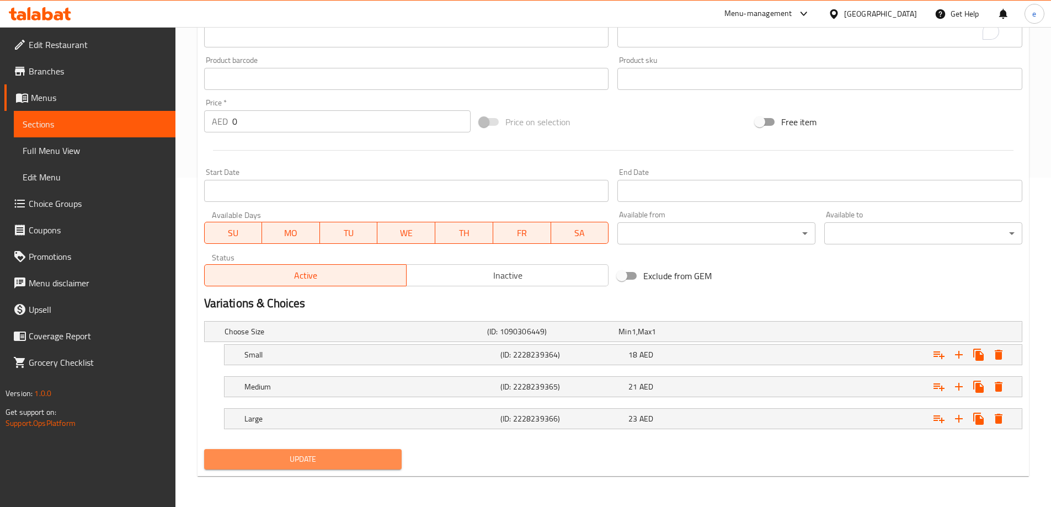
click at [314, 454] on span "Update" at bounding box center [303, 459] width 180 height 14
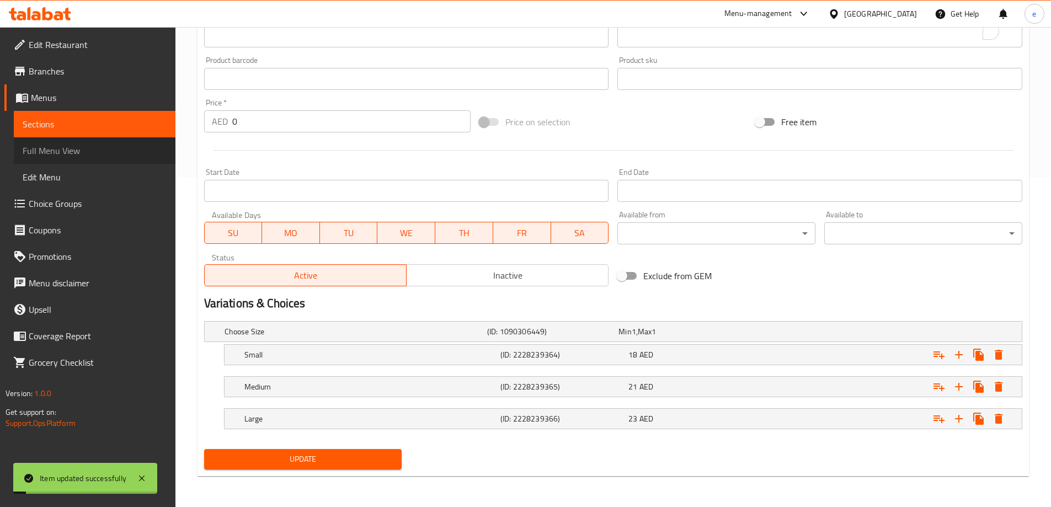
click at [93, 155] on span "Full Menu View" at bounding box center [95, 150] width 144 height 13
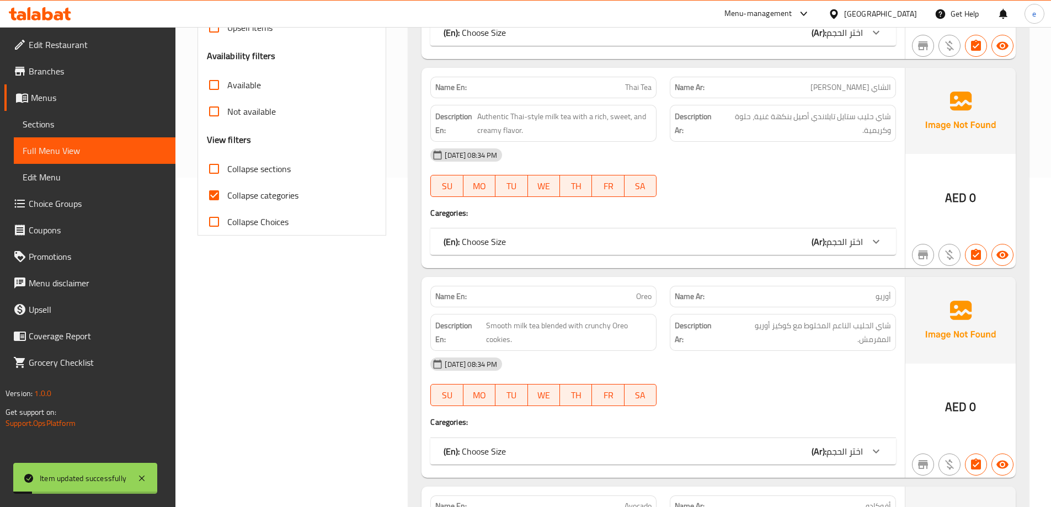
click at [233, 194] on span "Collapse categories" at bounding box center [262, 195] width 71 height 13
click at [227, 194] on input "Collapse categories" at bounding box center [214, 195] width 26 height 26
checkbox input "false"
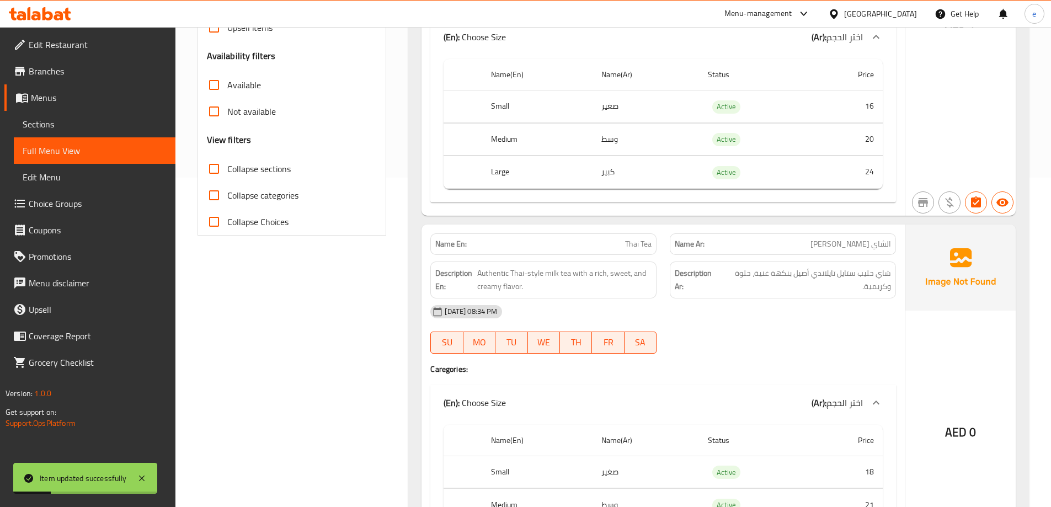
scroll to position [6920, 0]
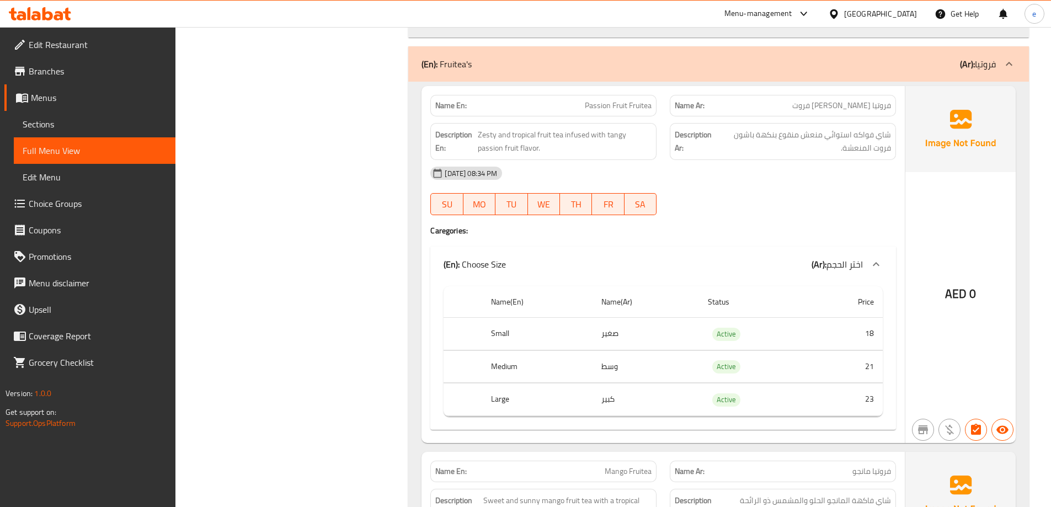
scroll to position [7228, 0]
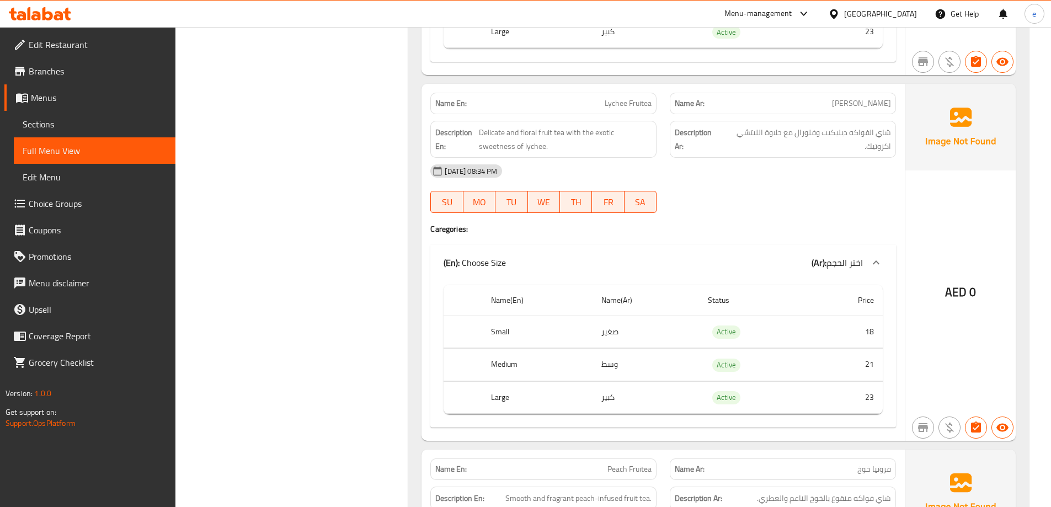
scroll to position [7834, 0]
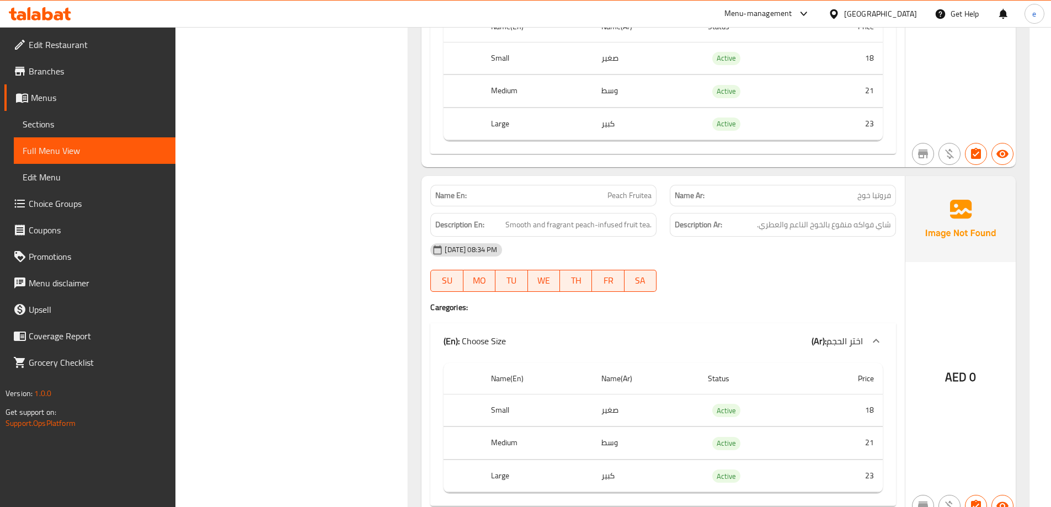
scroll to position [8128, 0]
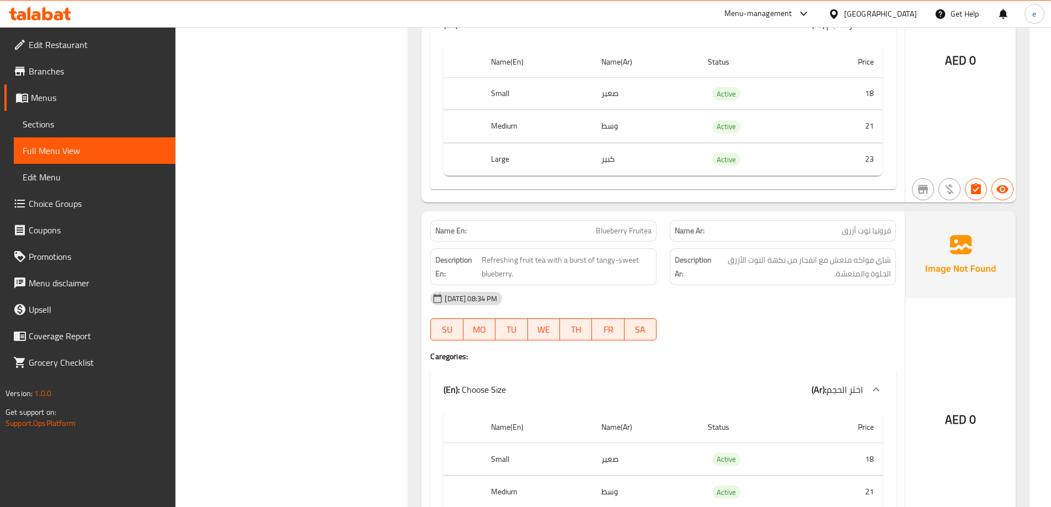
copy span "Blueberry Fruitea"
click at [51, 119] on span "Sections" at bounding box center [95, 123] width 144 height 13
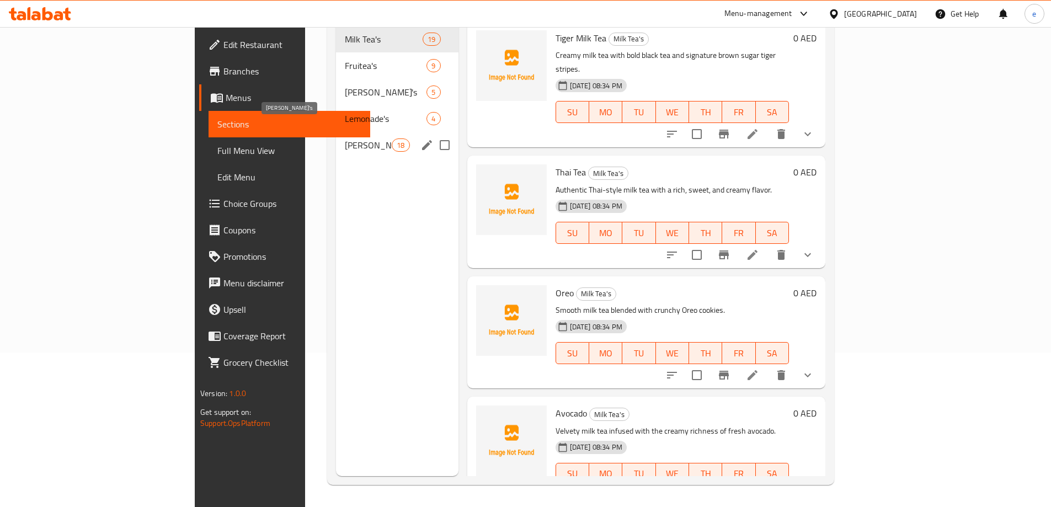
scroll to position [154, 0]
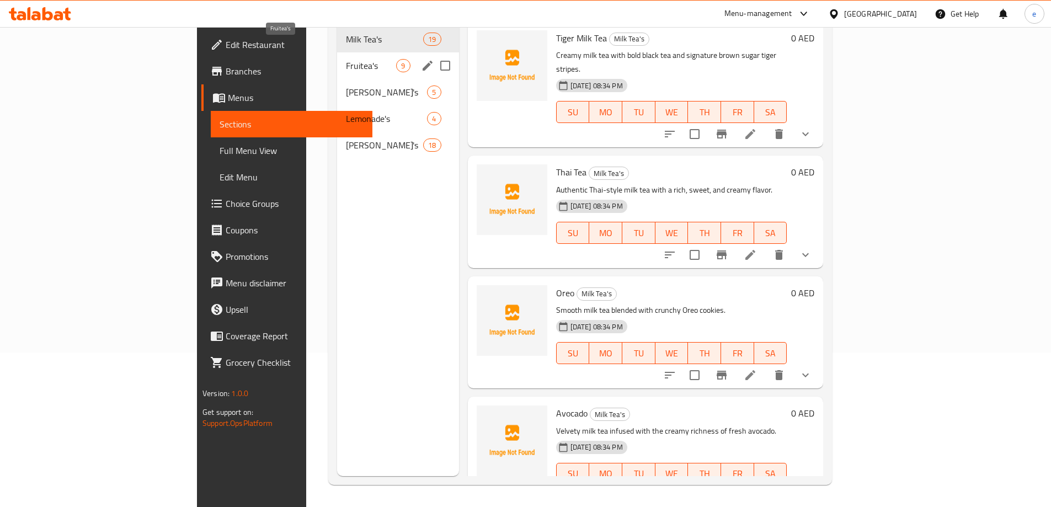
click at [346, 59] on span "Fruitea's" at bounding box center [371, 65] width 50 height 13
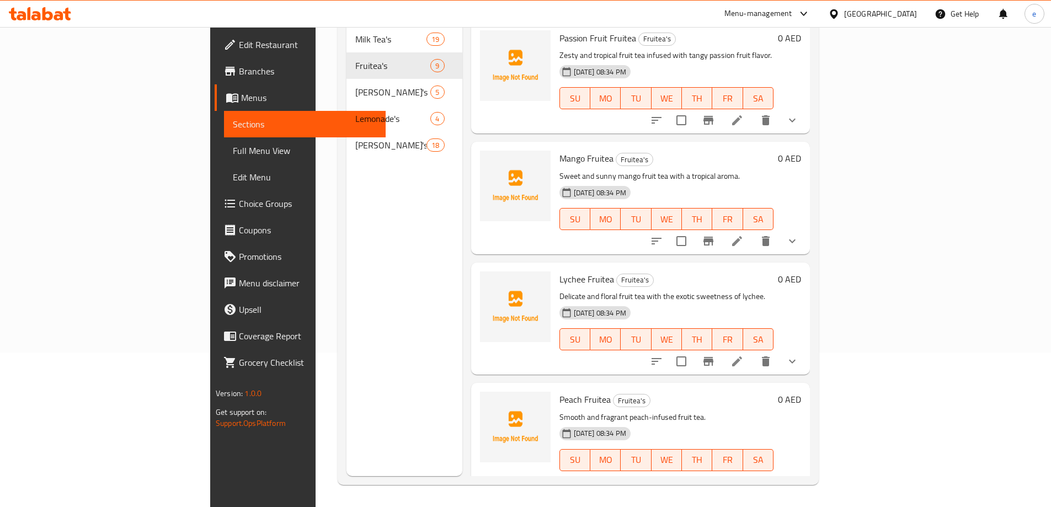
click at [363, 319] on div "Menu sections Milk Tea's 19 Fruitea's 9 Mojito's 5 Lemonade's 4 [PERSON_NAME] 18" at bounding box center [404, 222] width 116 height 507
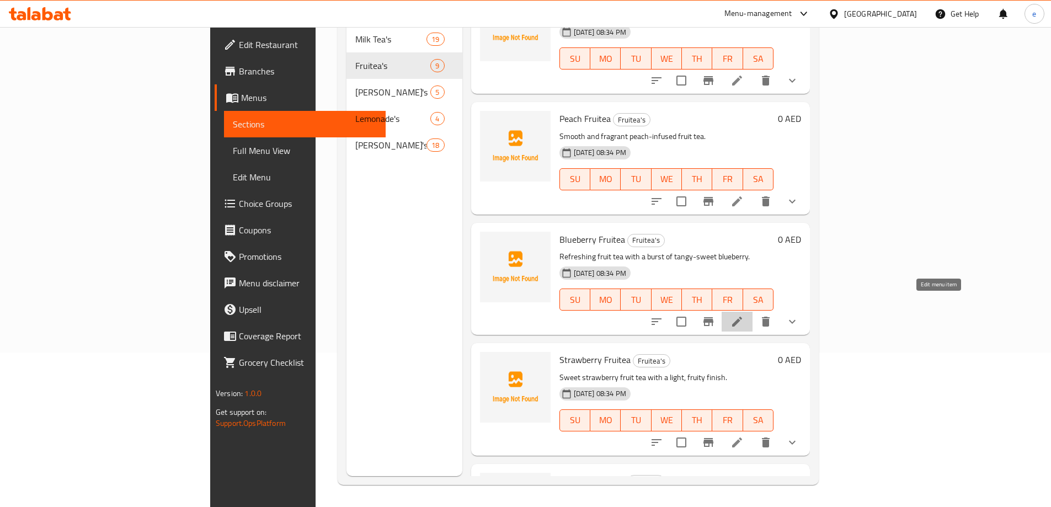
click at [743, 315] on icon at bounding box center [736, 321] width 13 height 13
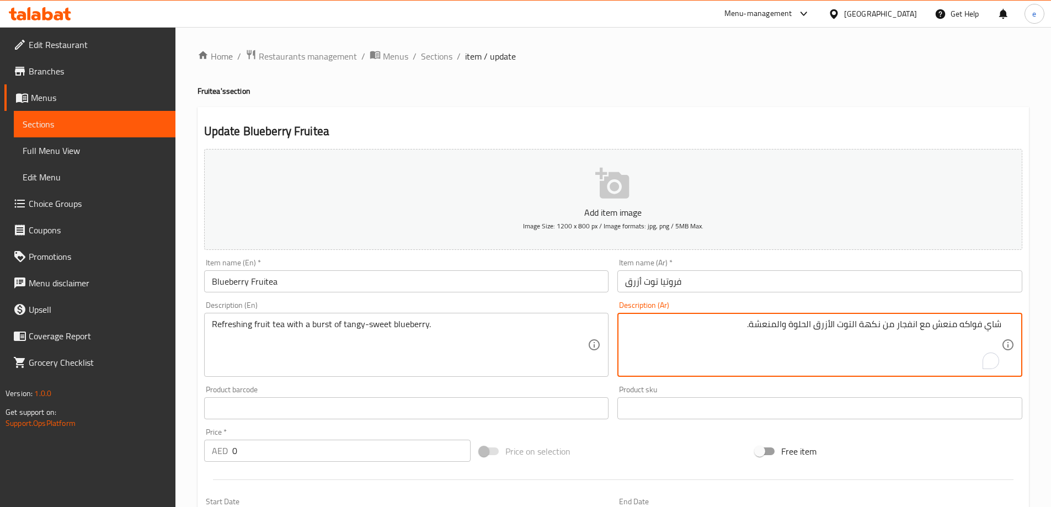
click at [874, 324] on textarea "شاي فواكه منعش مع انفجار من نكهة التوت الأزرق الحلوة والمنعشة." at bounding box center [813, 345] width 376 height 52
click at [811, 328] on textarea "شاي فواكه منعش مع انفجار من التوت الأزرق الحلوة والمنعشة." at bounding box center [813, 345] width 376 height 52
click at [781, 325] on textarea "شاي فواكه منعش مع انفجار من التوت الأزرق الحلو والمنعشة." at bounding box center [813, 345] width 376 height 52
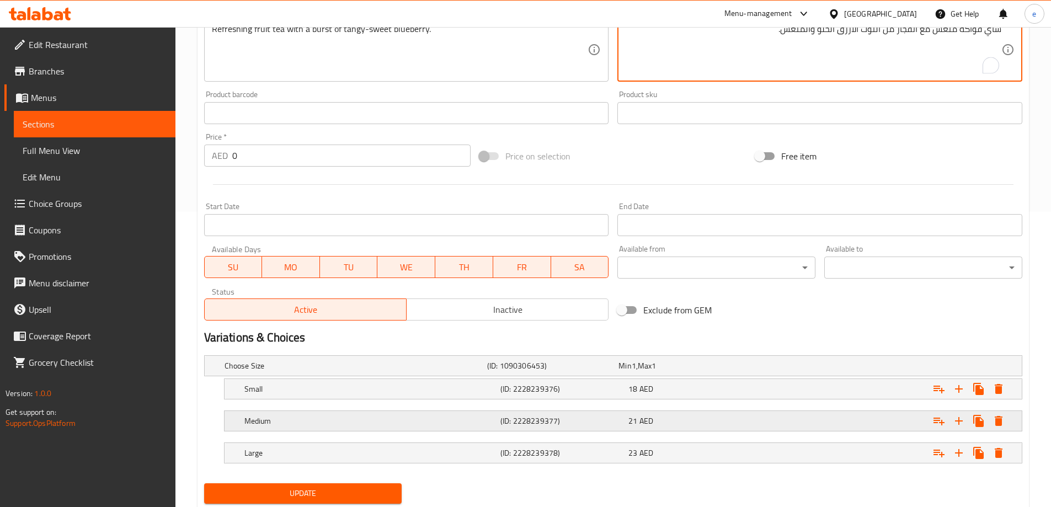
scroll to position [329, 0]
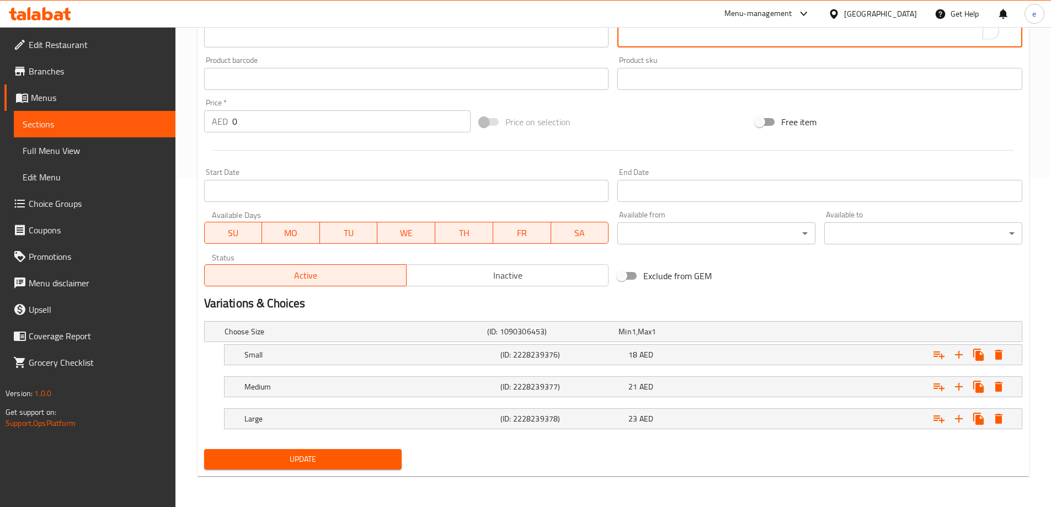
type textarea "شاي فواكه منعش مع انفجار من التوت الأزرق الحلو والمنعش."
click at [331, 455] on span "Update" at bounding box center [303, 459] width 180 height 14
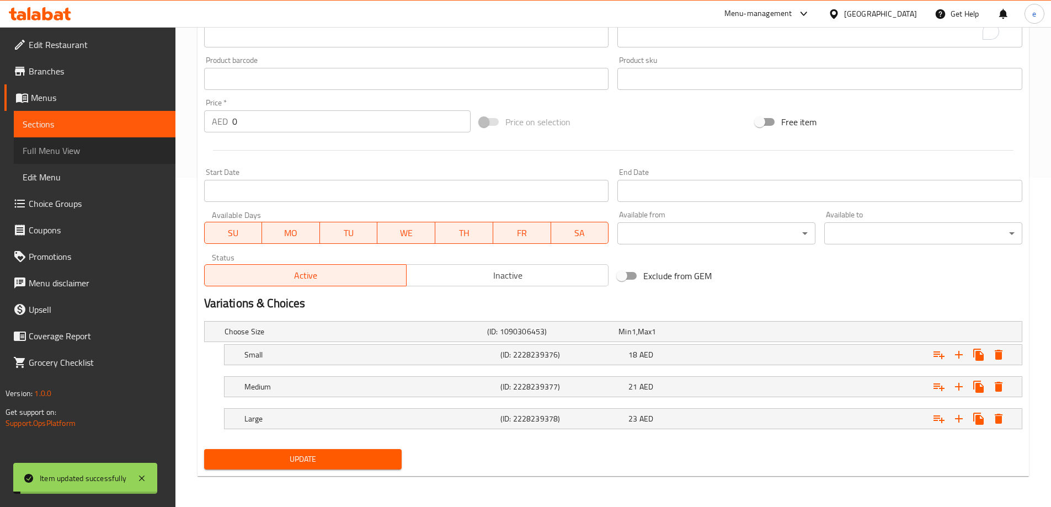
click at [106, 152] on span "Full Menu View" at bounding box center [95, 150] width 144 height 13
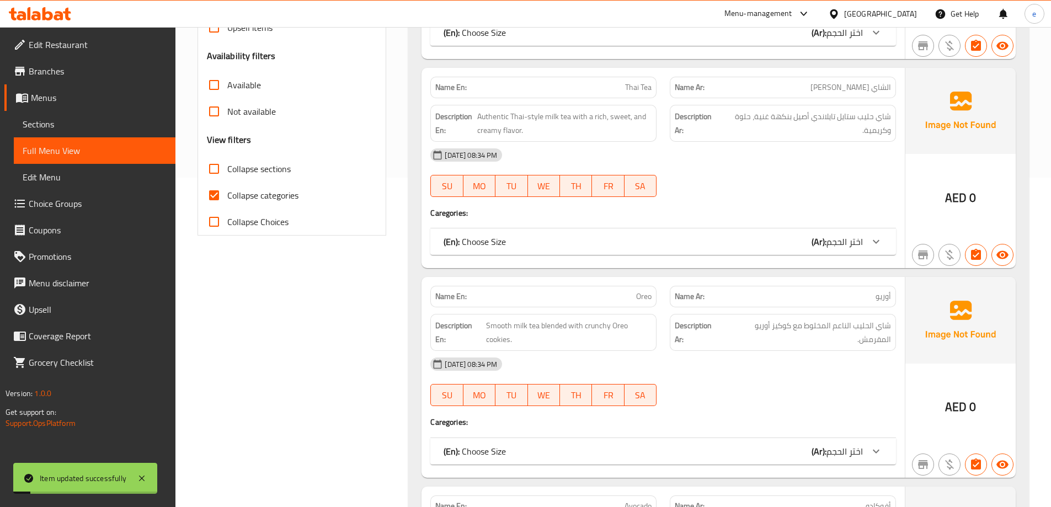
click at [242, 201] on span "Collapse categories" at bounding box center [262, 195] width 71 height 13
click at [227, 201] on input "Collapse categories" at bounding box center [214, 195] width 26 height 26
checkbox input "false"
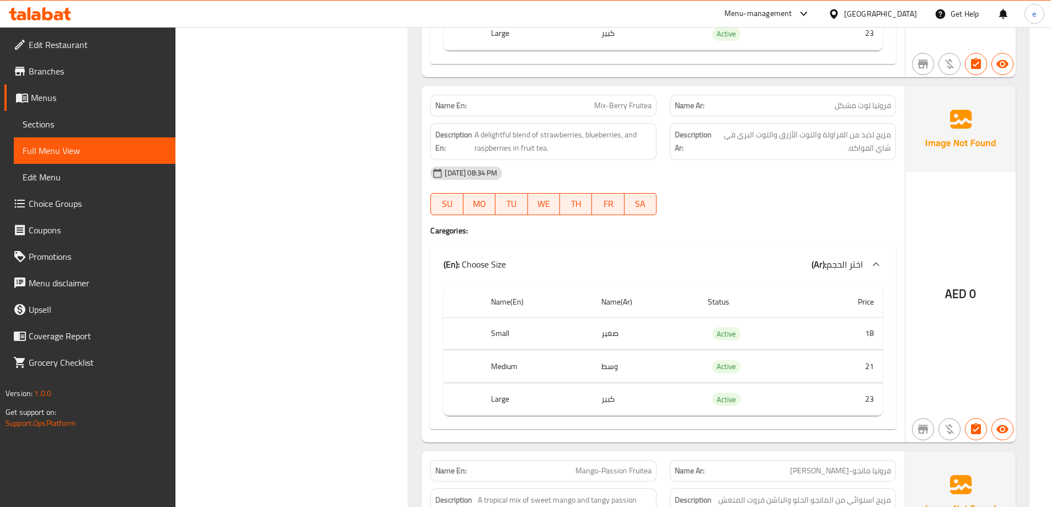
scroll to position [9283, 0]
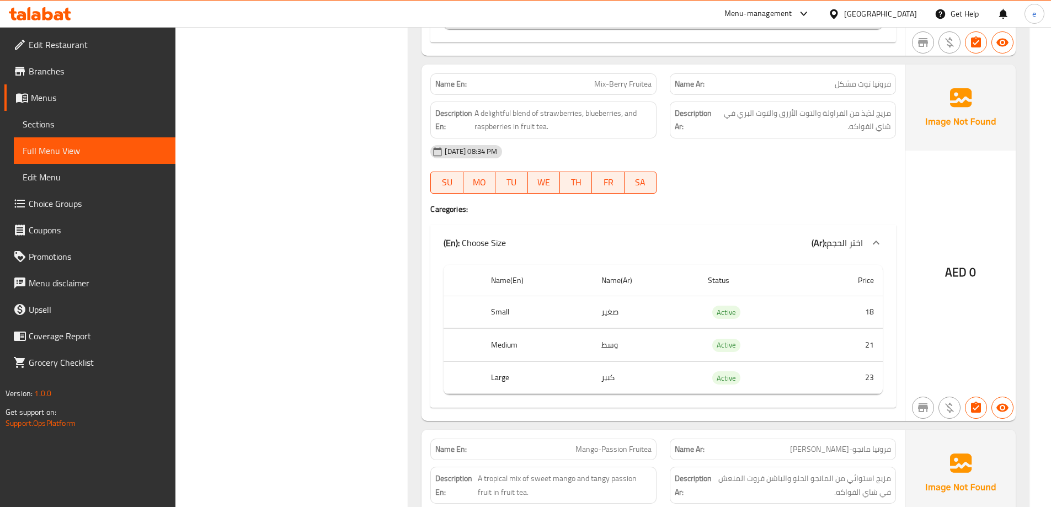
copy span "Berry"
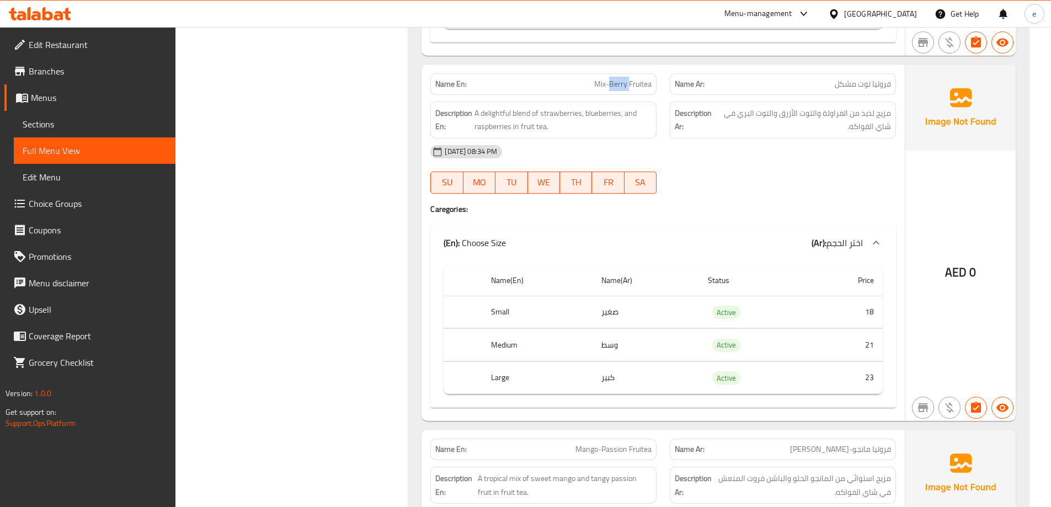
copy span "Mix-Berry Fruitea"
click at [102, 112] on link "Sections" at bounding box center [95, 124] width 162 height 26
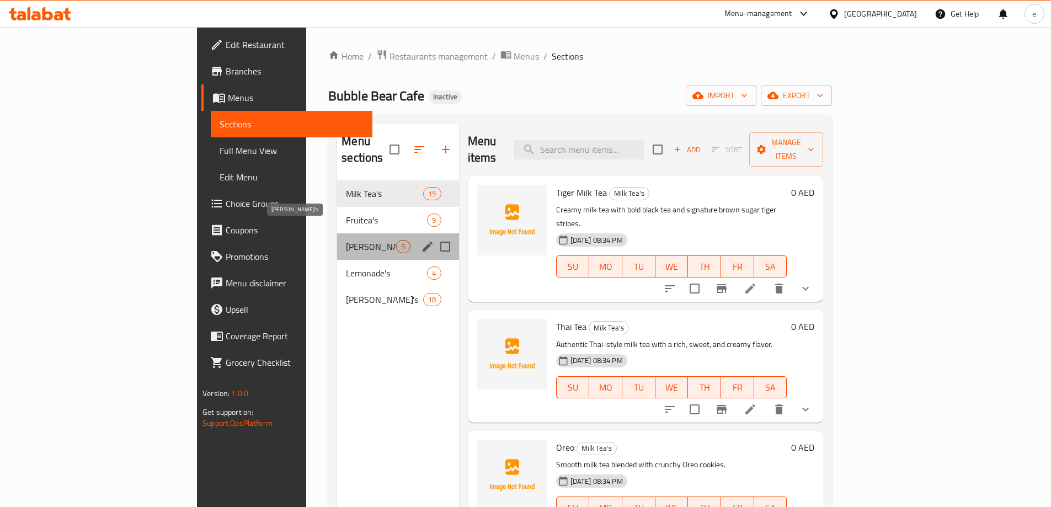
click at [346, 240] on span "[PERSON_NAME]'s" at bounding box center [371, 246] width 50 height 13
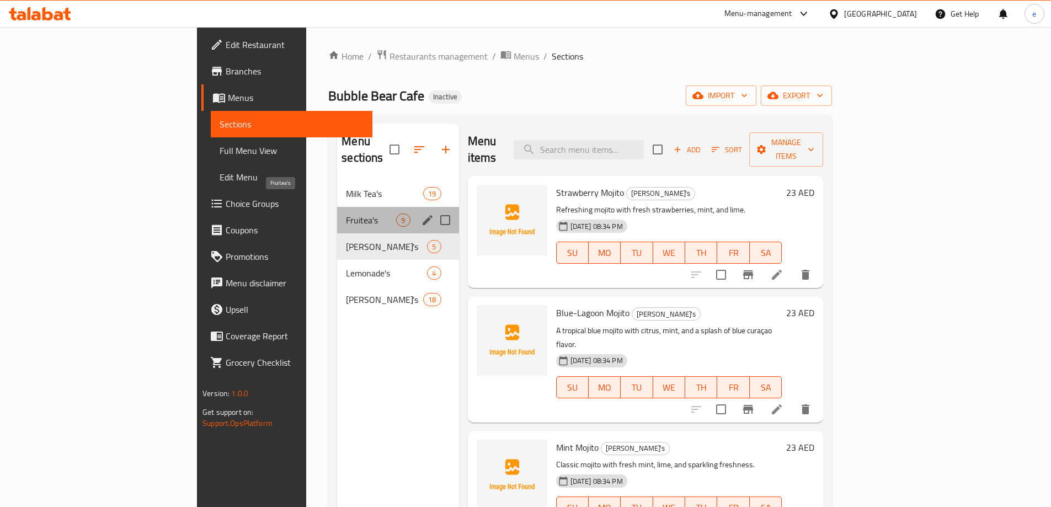
click at [346, 213] on span "Fruitea's" at bounding box center [371, 219] width 50 height 13
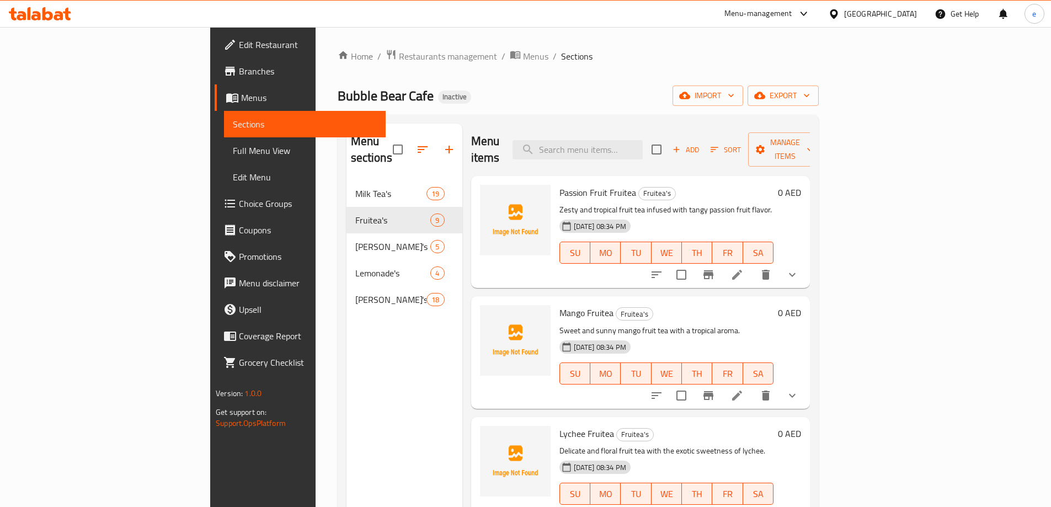
scroll to position [522, 0]
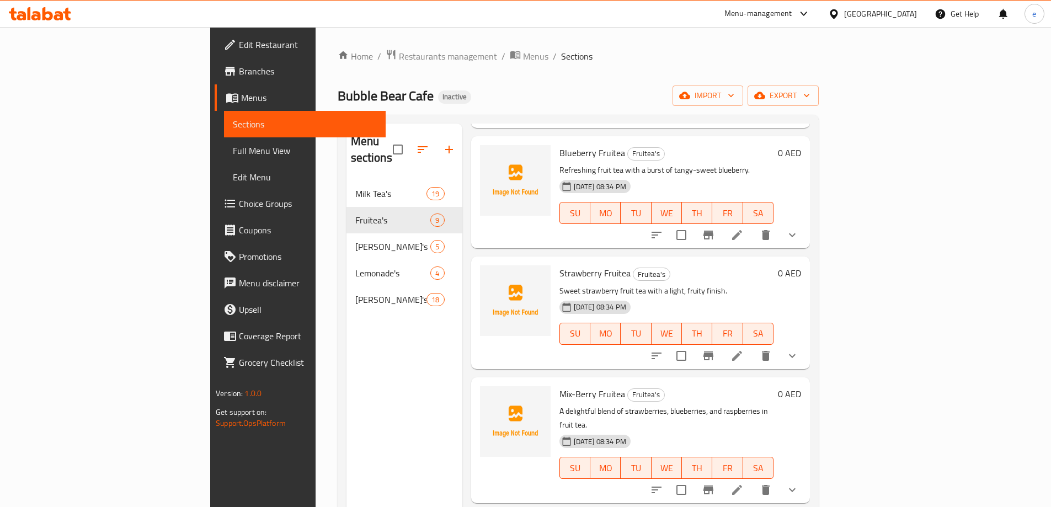
click at [752, 480] on li at bounding box center [736, 490] width 31 height 20
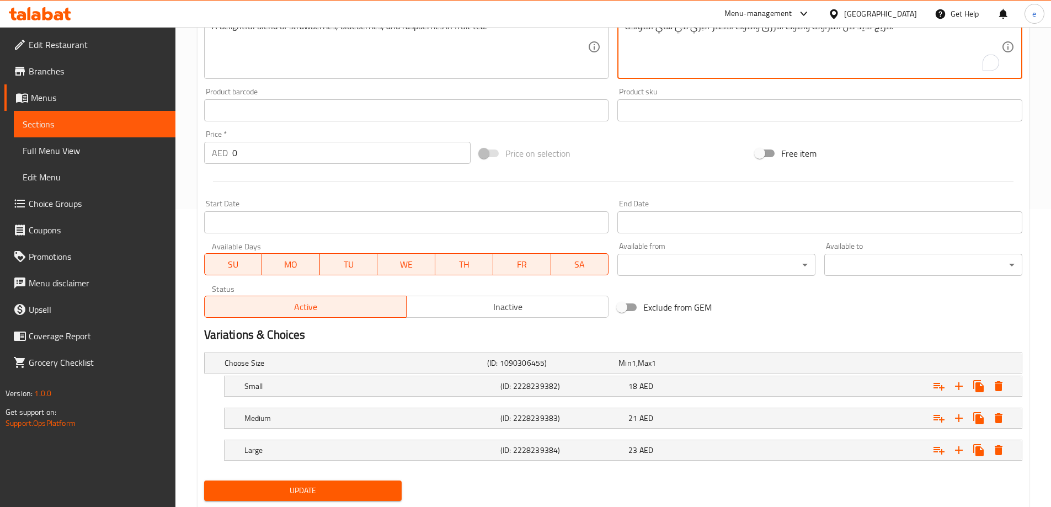
scroll to position [329, 0]
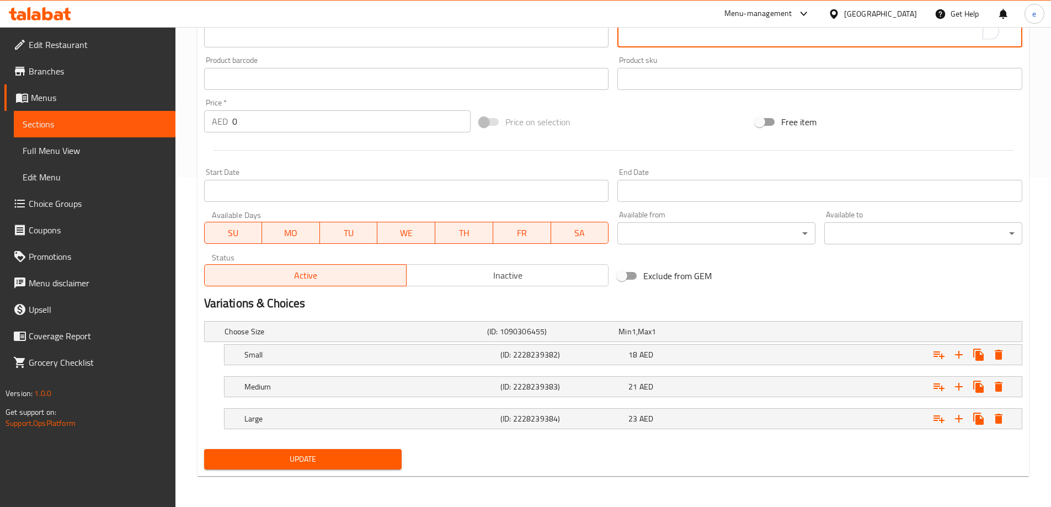
type textarea "مزيج لذيذ من الفراولة والتوت الأزرق والتوت الاحمر البري في شاي الفواكه."
click at [389, 460] on span "Update" at bounding box center [303, 459] width 180 height 14
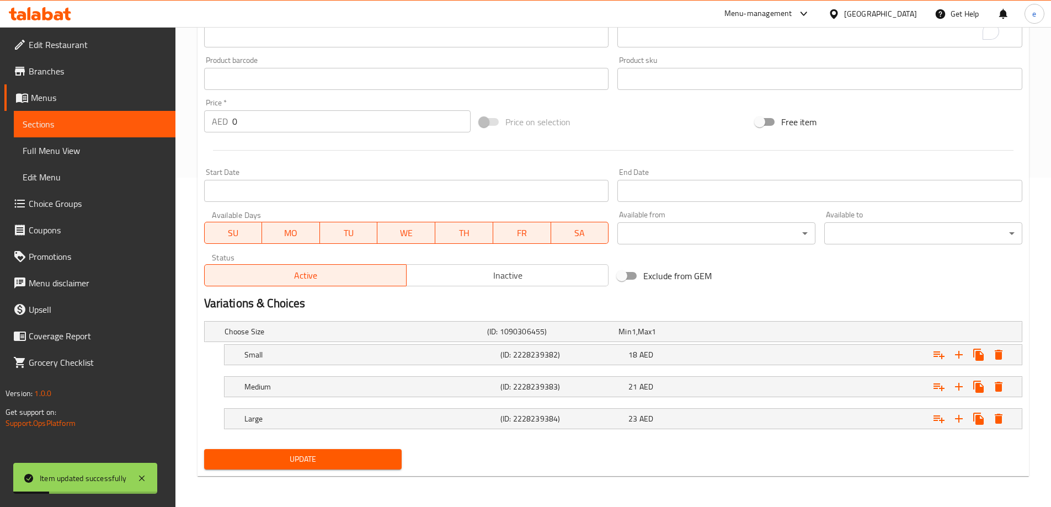
click at [103, 144] on span "Full Menu View" at bounding box center [95, 150] width 144 height 13
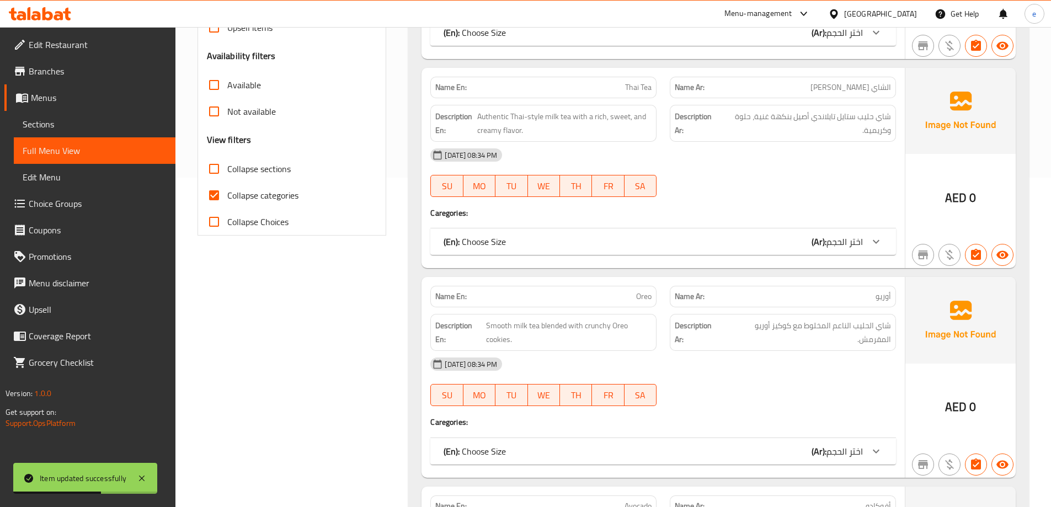
click at [244, 200] on span "Collapse categories" at bounding box center [262, 195] width 71 height 13
click at [227, 200] on input "Collapse categories" at bounding box center [214, 195] width 26 height 26
checkbox input "false"
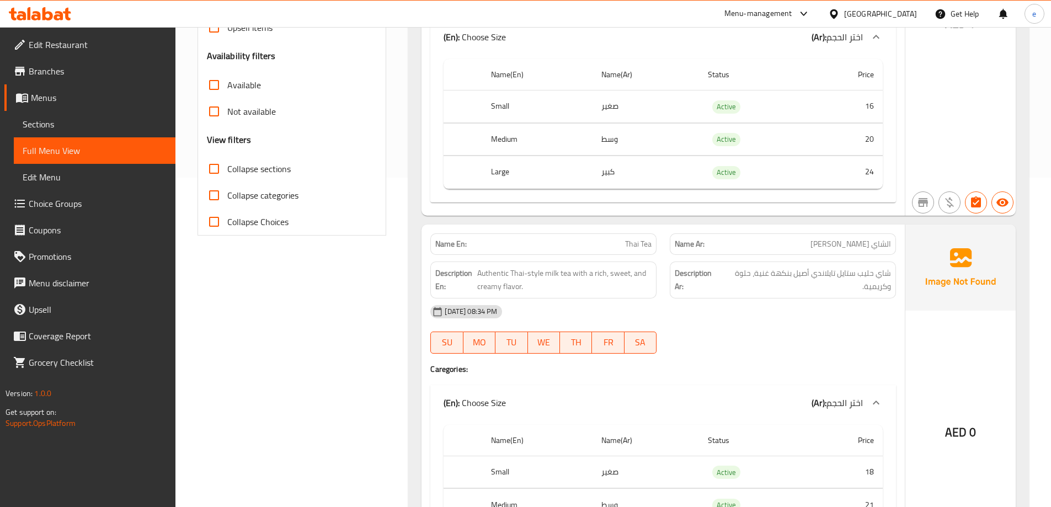
scroll to position [9099, 0]
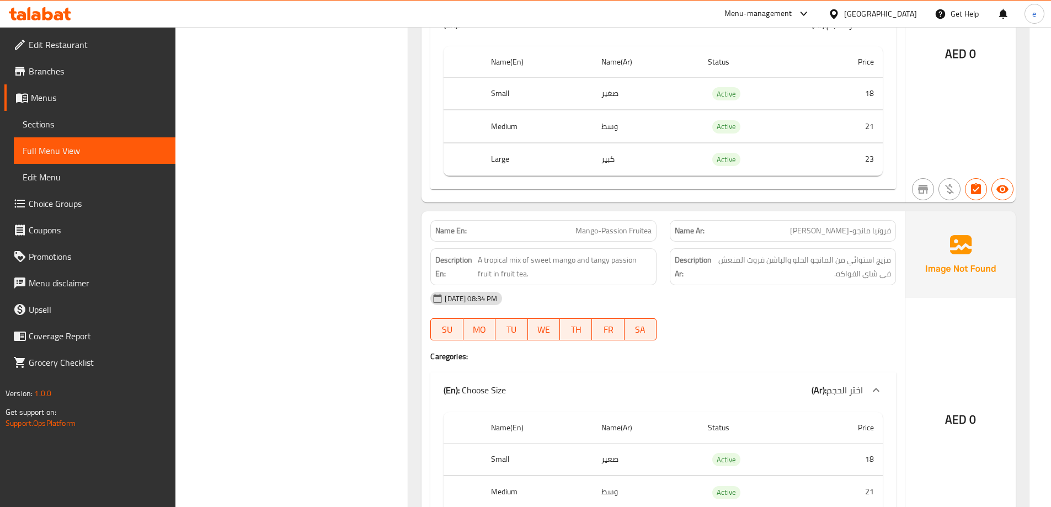
scroll to position [9648, 0]
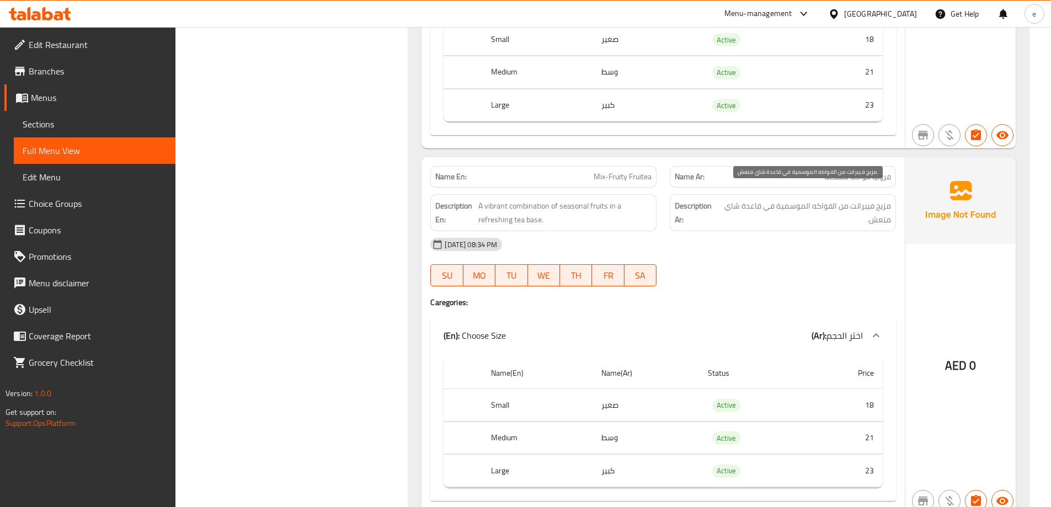
scroll to position [9942, 0]
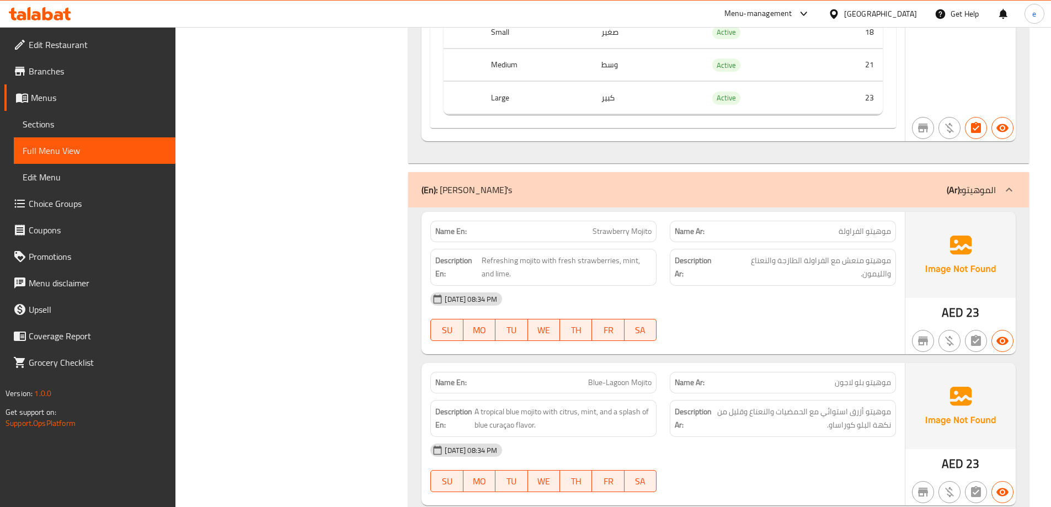
scroll to position [10441, 0]
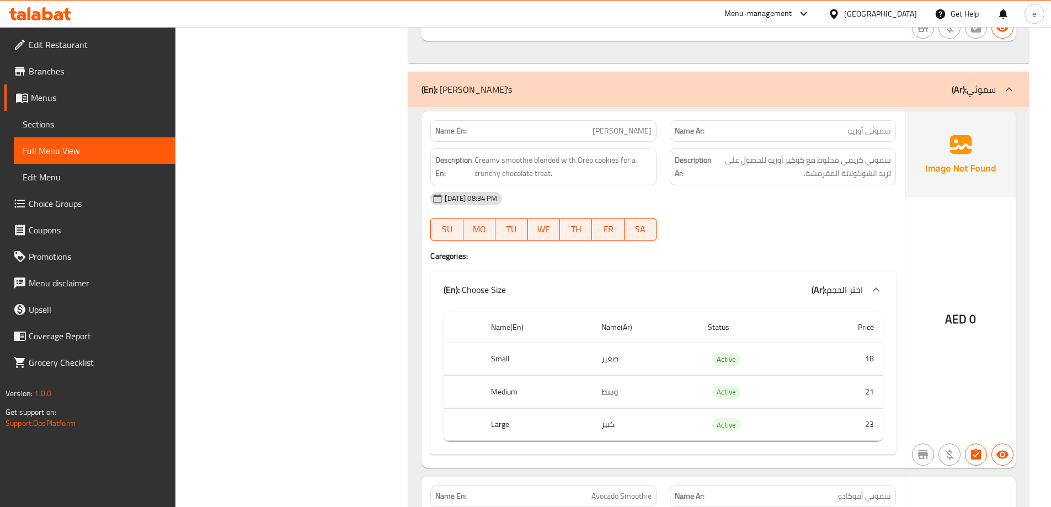
scroll to position [11885, 0]
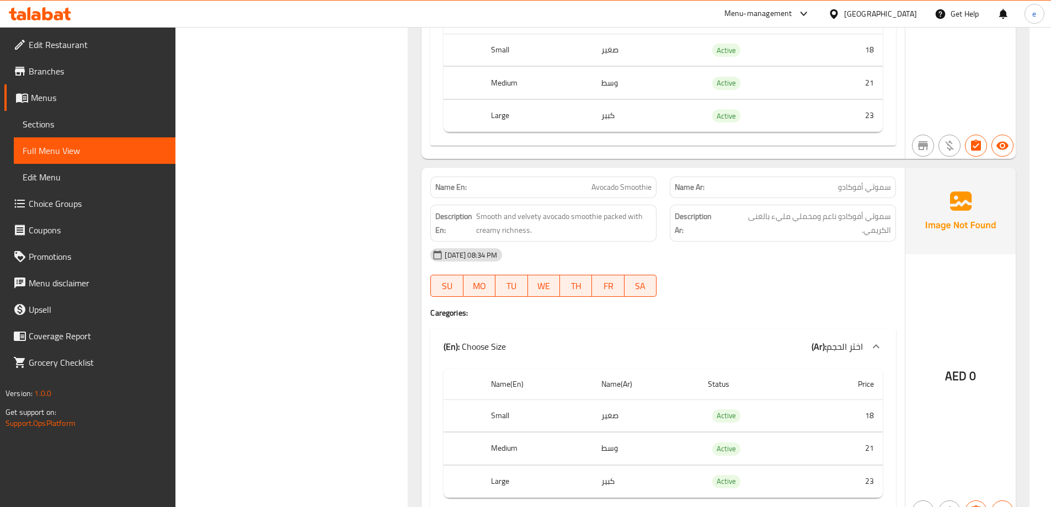
scroll to position [12179, 0]
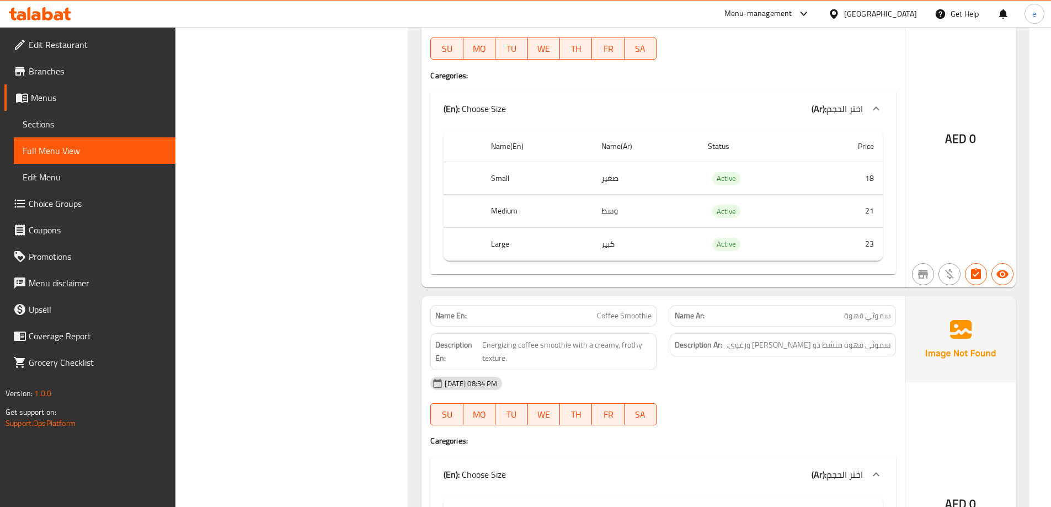
scroll to position [12910, 0]
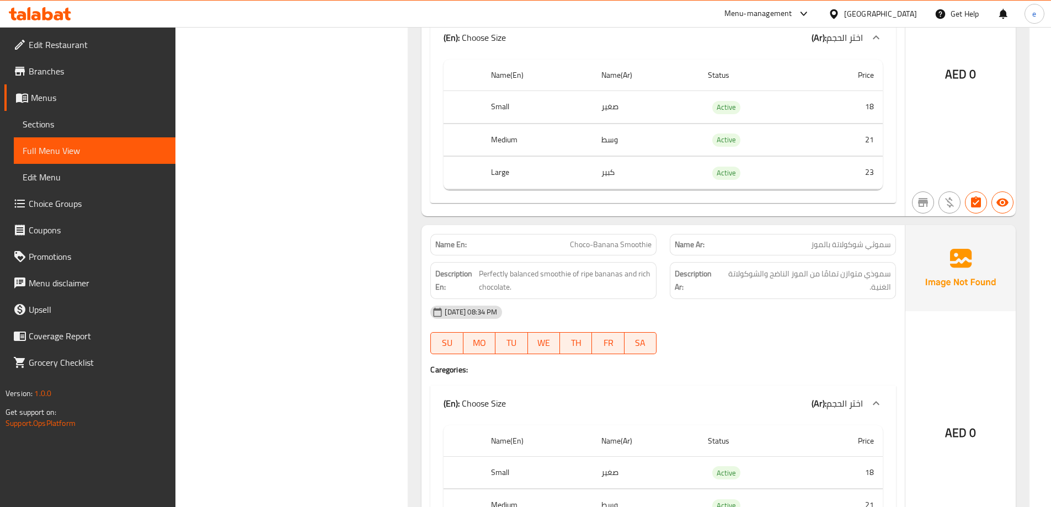
copy span "Choco-Banana Smoothie"
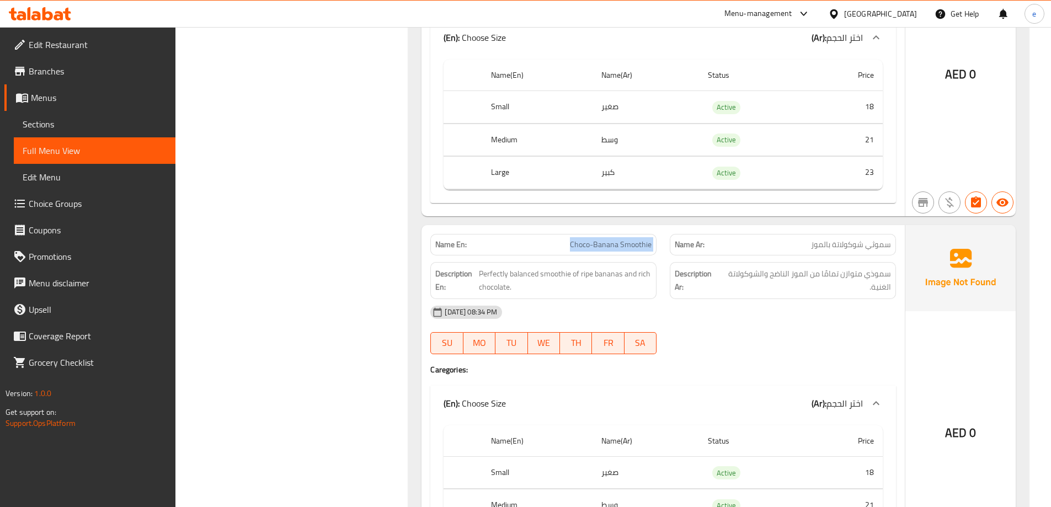
click at [101, 127] on span "Sections" at bounding box center [95, 123] width 144 height 13
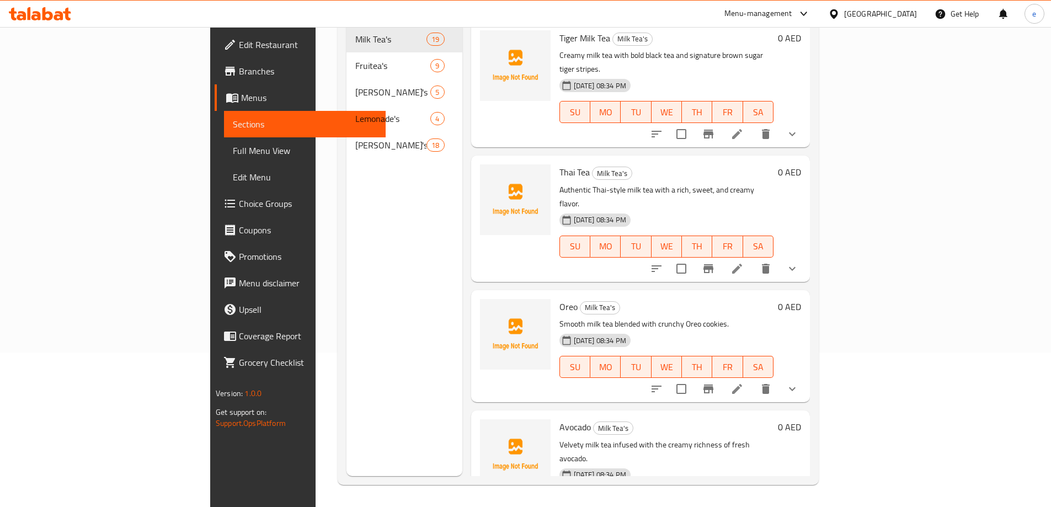
scroll to position [154, 0]
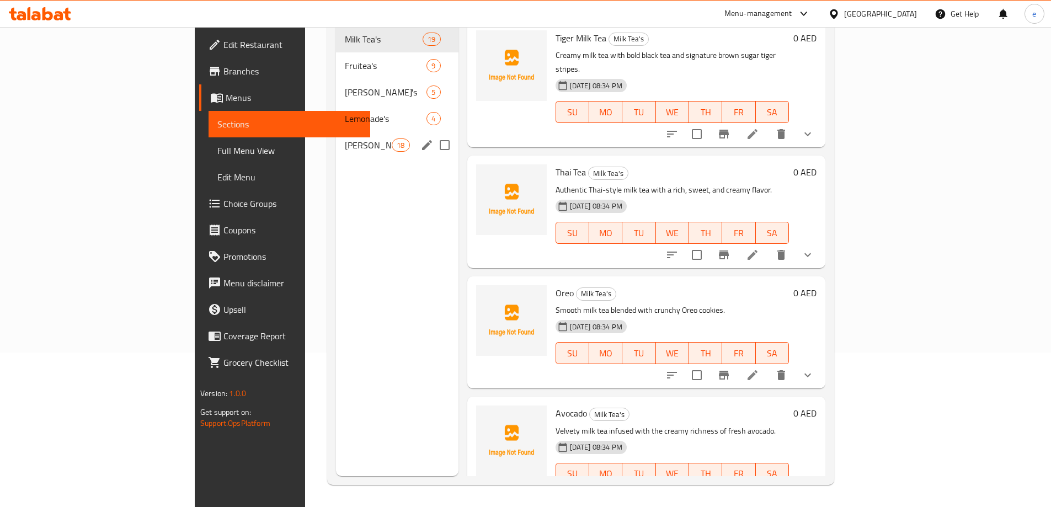
click at [345, 138] on span "[PERSON_NAME]'s" at bounding box center [368, 144] width 47 height 13
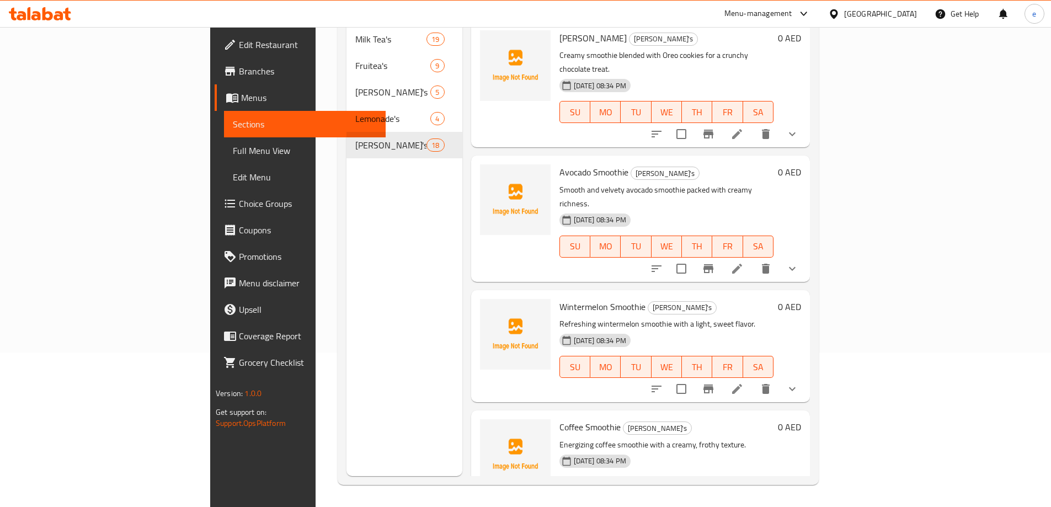
click at [346, 260] on div "Menu sections Milk Tea's 19 Fruitea's 9 Mojito's 5 Lemonade's 4 [PERSON_NAME] 18" at bounding box center [404, 222] width 116 height 507
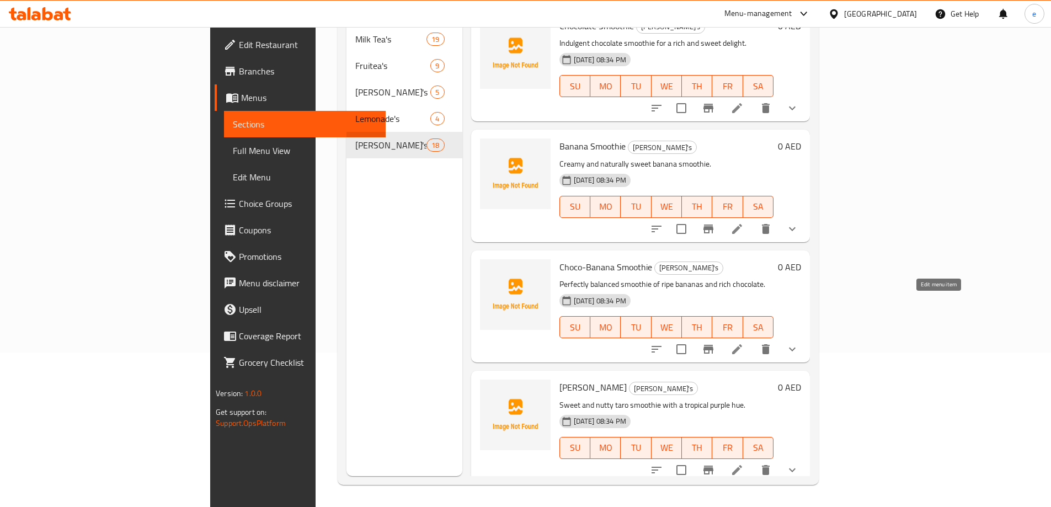
click at [743, 342] on icon at bounding box center [736, 348] width 13 height 13
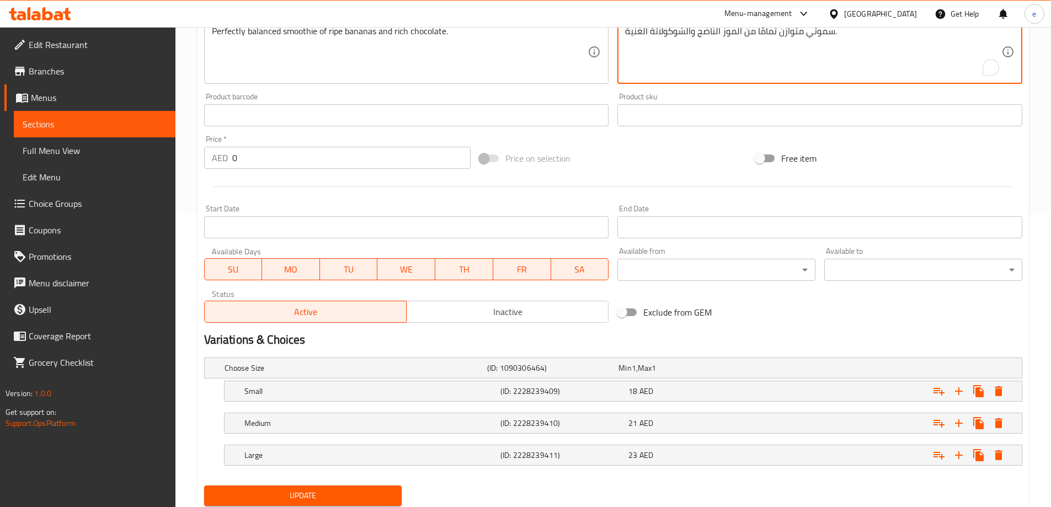
scroll to position [329, 0]
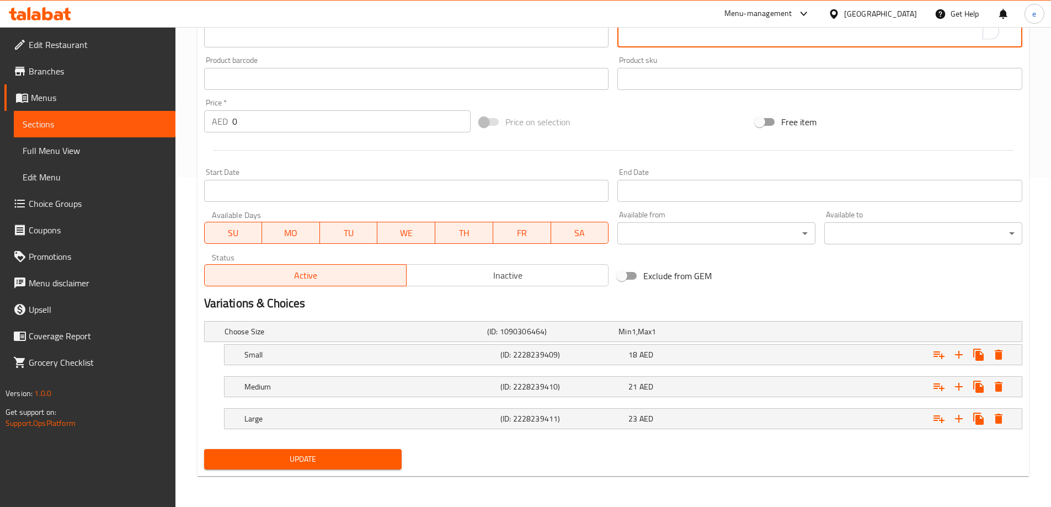
type textarea "سموثي متوازن تمامًا من الموز الناضج والشوكولاتة الغنية."
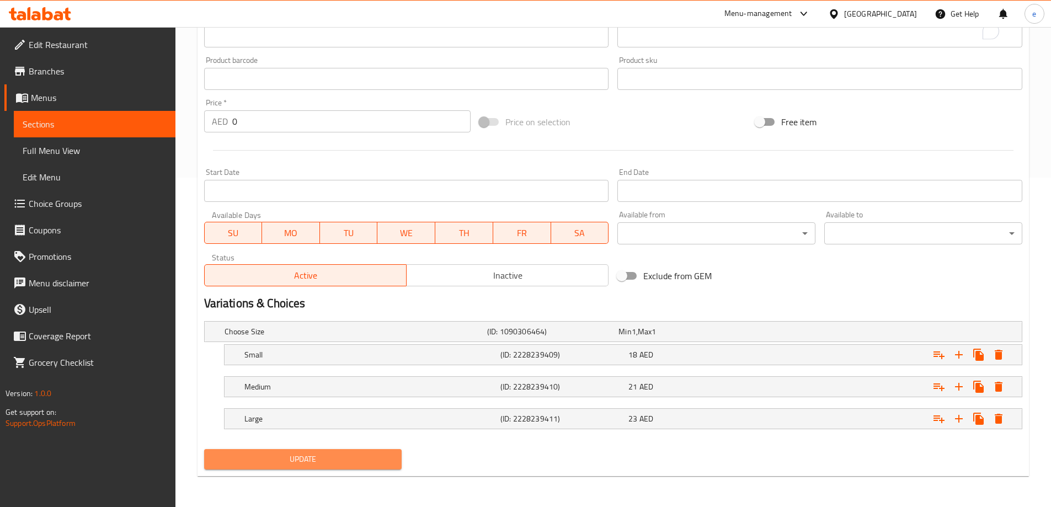
click at [312, 461] on span "Update" at bounding box center [303, 459] width 180 height 14
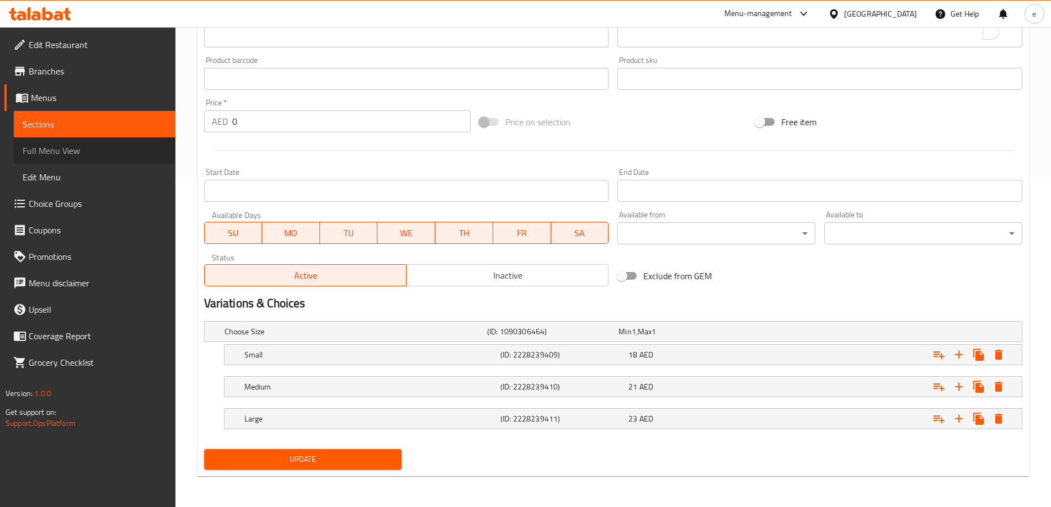
click at [112, 137] on link "Full Menu View" at bounding box center [95, 150] width 162 height 26
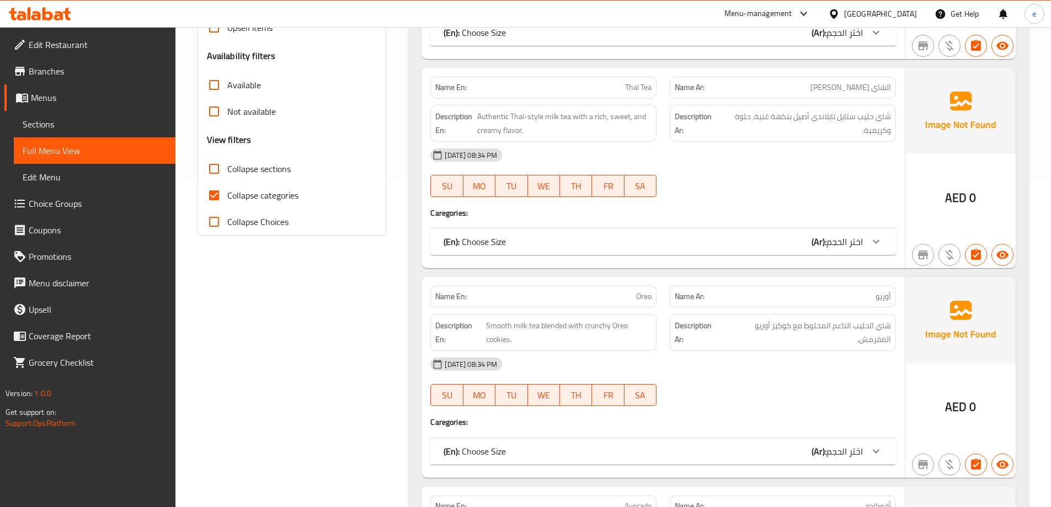
drag, startPoint x: 220, startPoint y: 192, endPoint x: 241, endPoint y: 200, distance: 22.3
click at [220, 191] on input "Collapse categories" at bounding box center [214, 195] width 26 height 26
checkbox input "false"
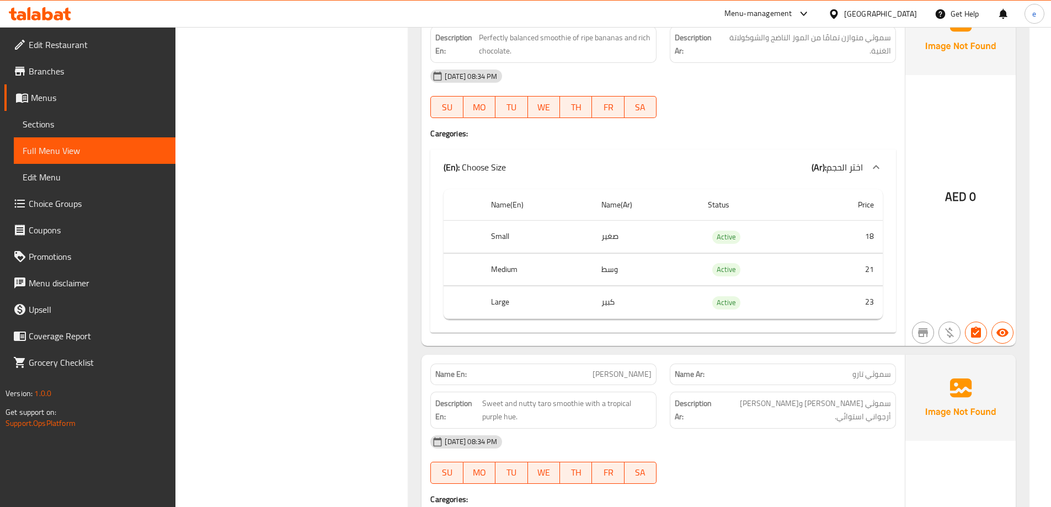
scroll to position [14174, 0]
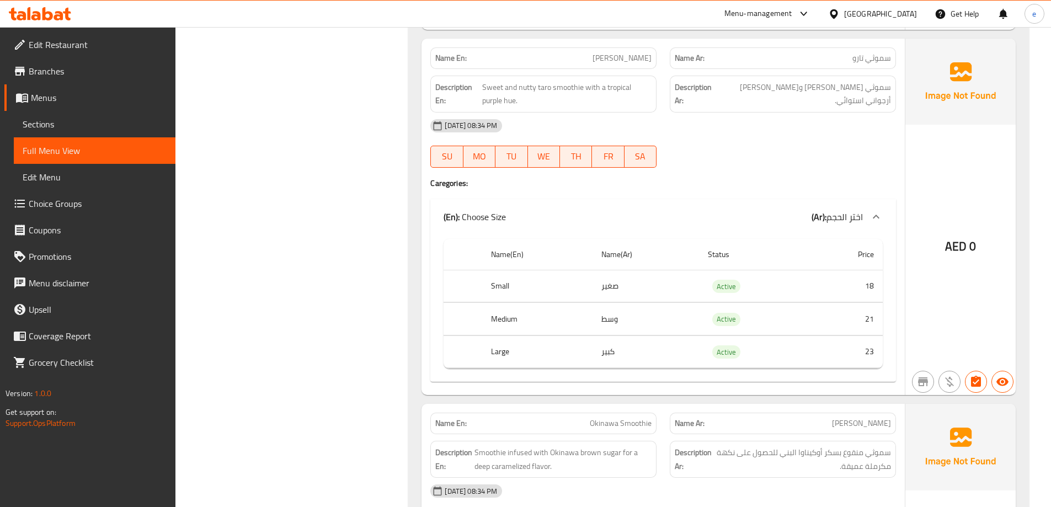
scroll to position [14615, 0]
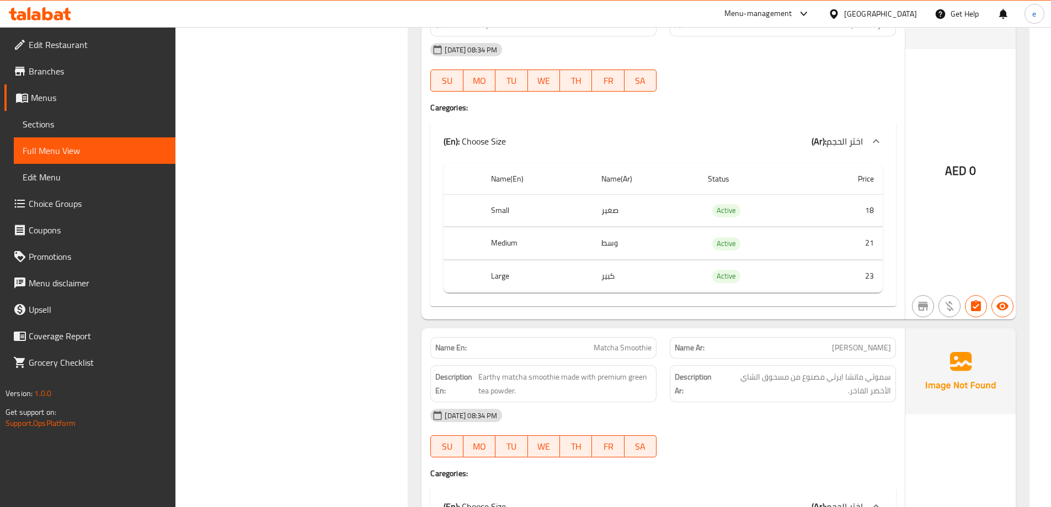
scroll to position [15056, 0]
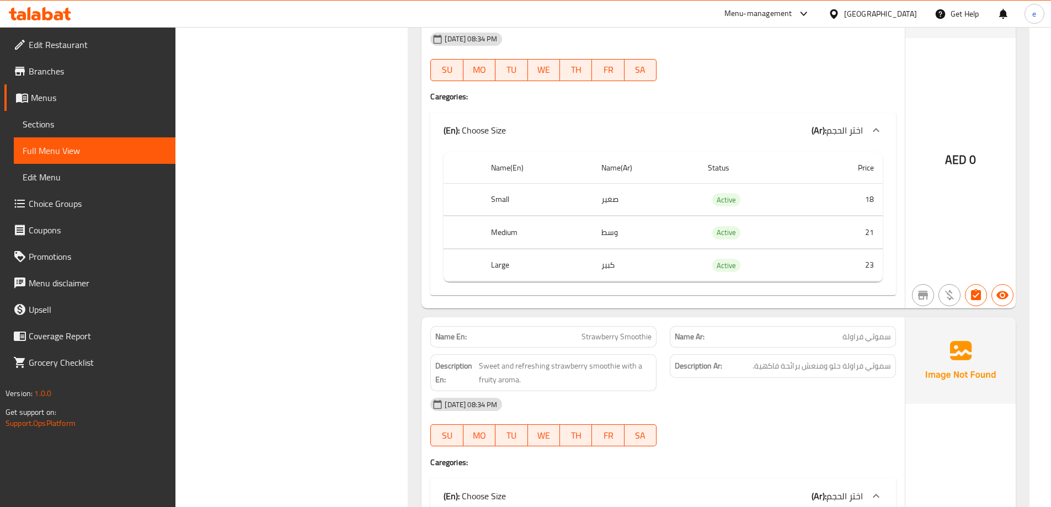
scroll to position [15673, 0]
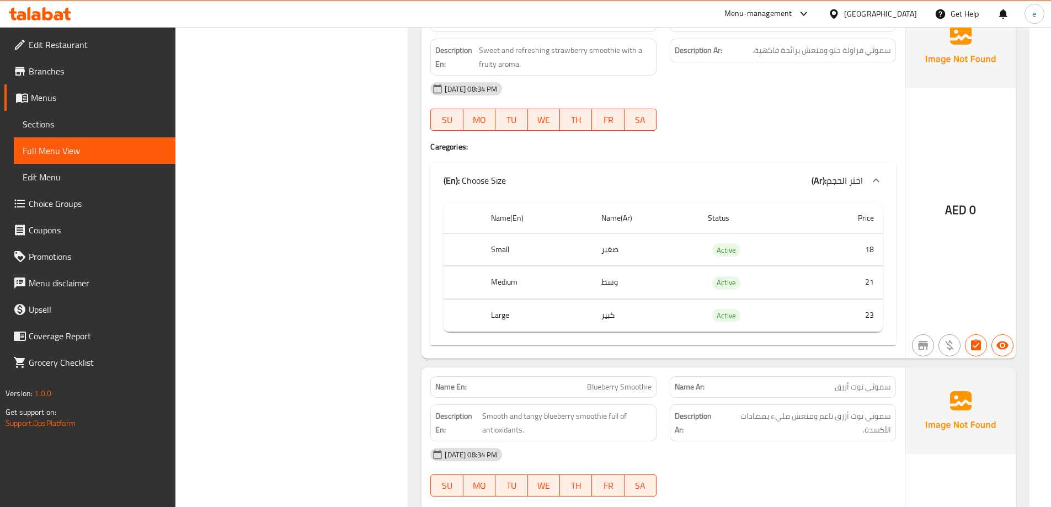
scroll to position [16114, 0]
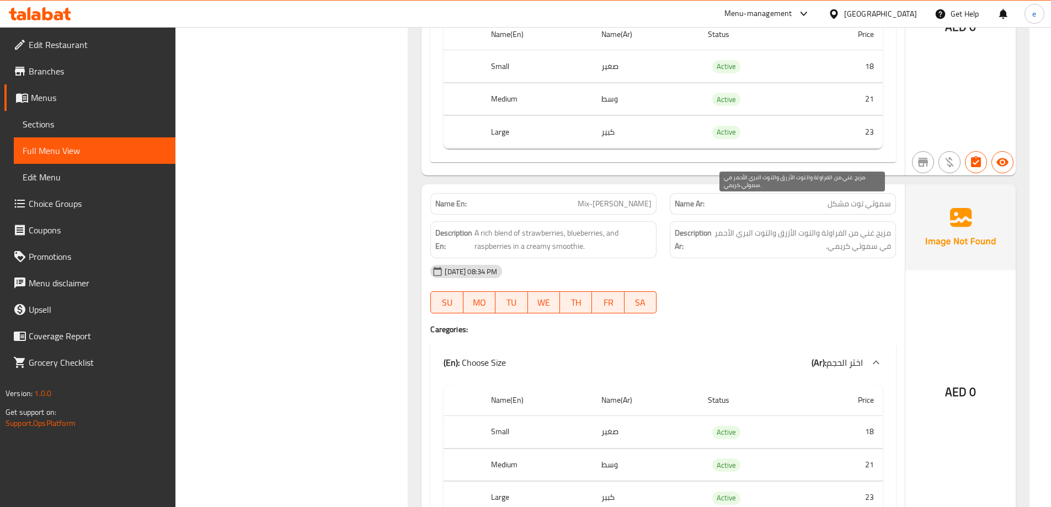
scroll to position [16555, 0]
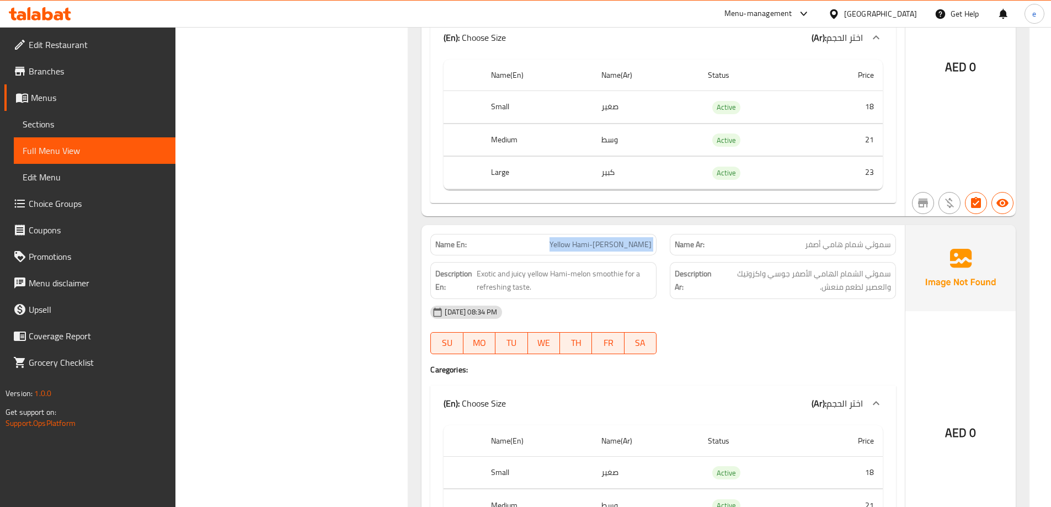
copy span "Yellow Hami-[PERSON_NAME]"
click at [105, 121] on span "Sections" at bounding box center [95, 123] width 144 height 13
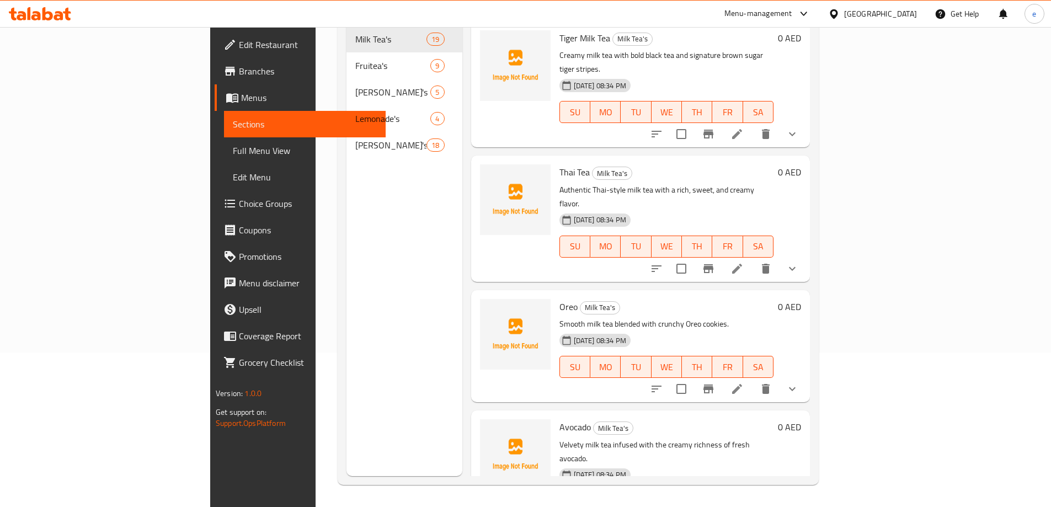
scroll to position [154, 0]
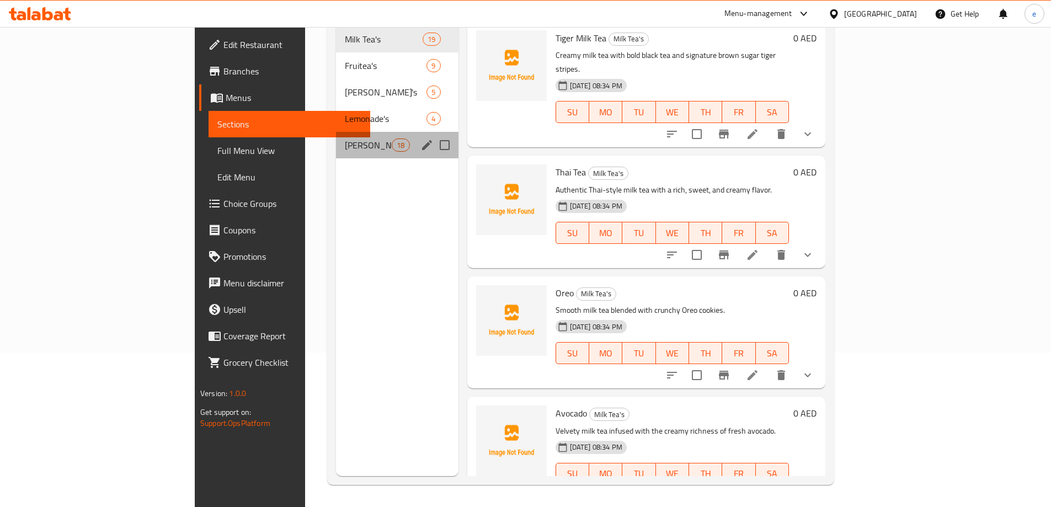
drag, startPoint x: 247, startPoint y: 134, endPoint x: 327, endPoint y: 265, distance: 153.7
click at [345, 138] on span "[PERSON_NAME]'s" at bounding box center [368, 144] width 47 height 13
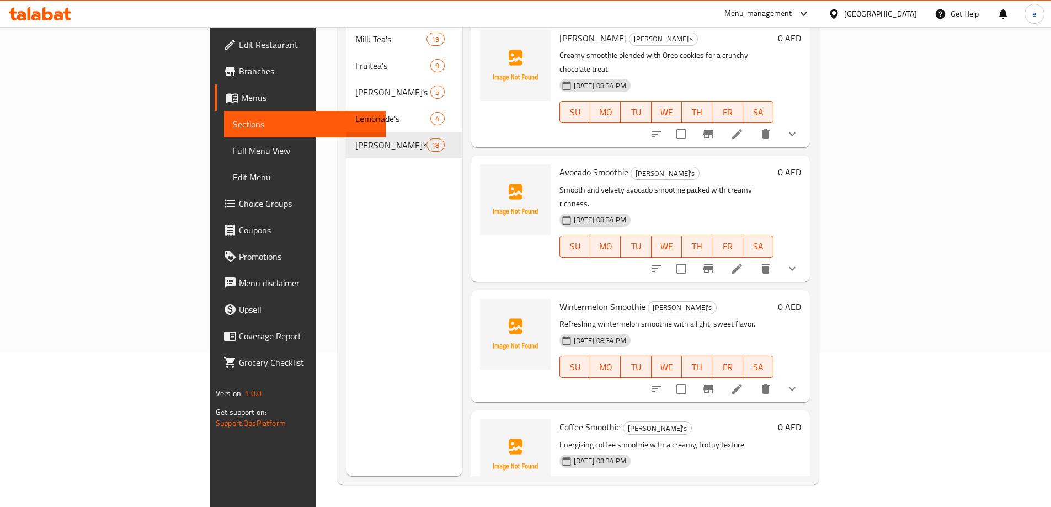
click at [346, 265] on div "Menu sections Milk Tea's 19 Fruitea's 9 Mojito's 5 Lemonade's 4 [PERSON_NAME] 18" at bounding box center [404, 222] width 116 height 507
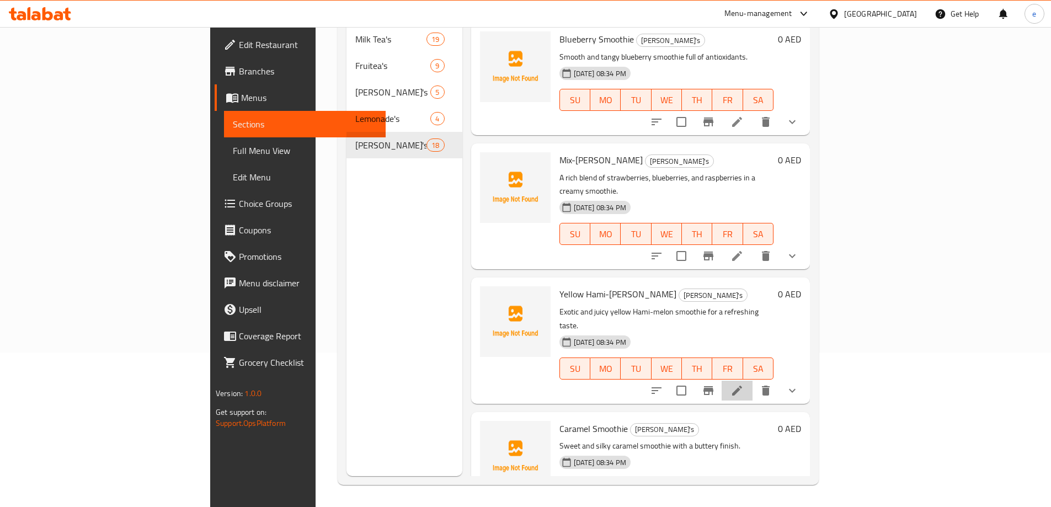
click at [752, 381] on li at bounding box center [736, 391] width 31 height 20
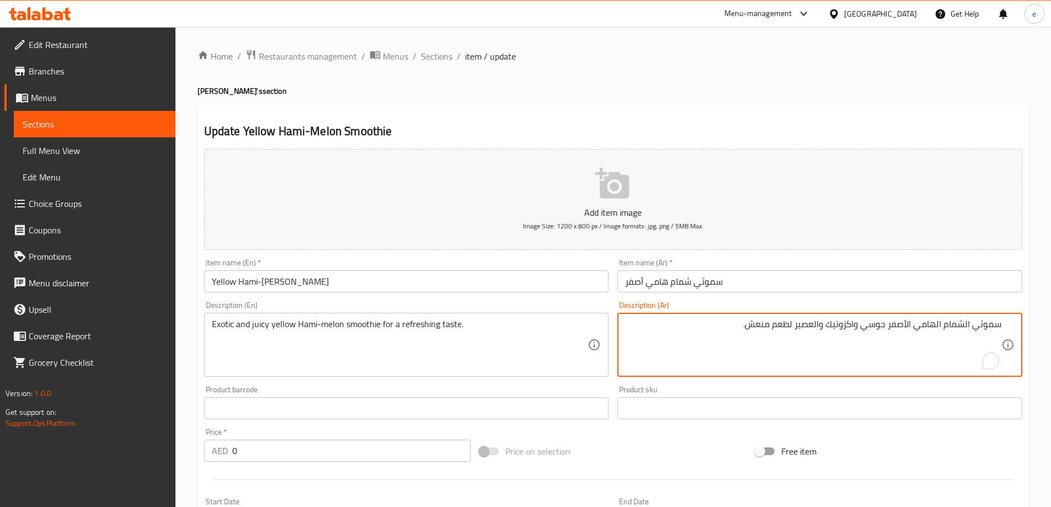
click at [806, 331] on textarea "سموثي الشمام الهامي الأصفر جوسي واكزوتيك والعصير لطعم منعش." at bounding box center [813, 345] width 376 height 52
click at [806, 330] on textarea "سموثي الشمام الهامي الأصفر جوسي واكزوتيك والعصير لطعم منعش." at bounding box center [813, 345] width 376 height 52
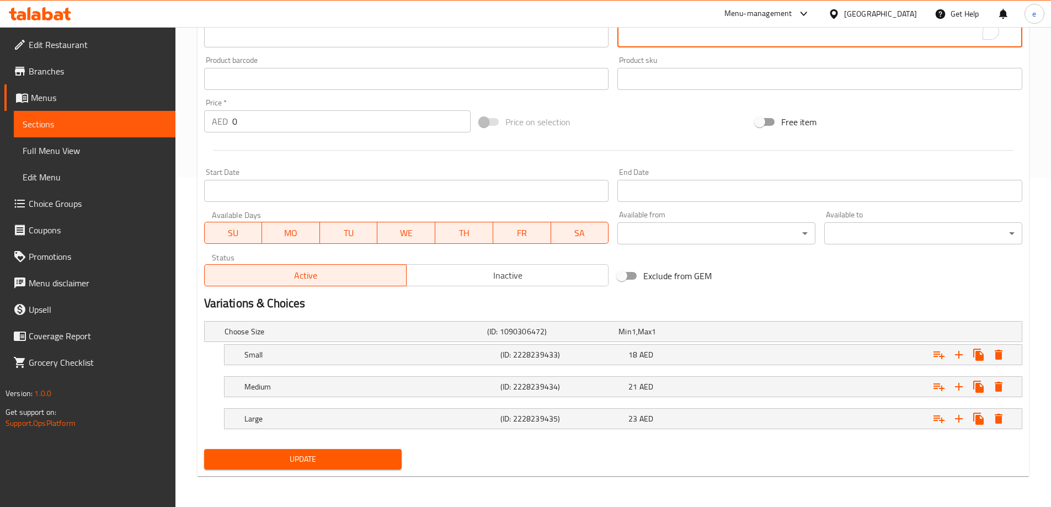
type textarea "سموثي الشمام الهامي الأصفر جوسي واكزوتيك لطعم منعش."
click at [358, 458] on span "Update" at bounding box center [303, 459] width 180 height 14
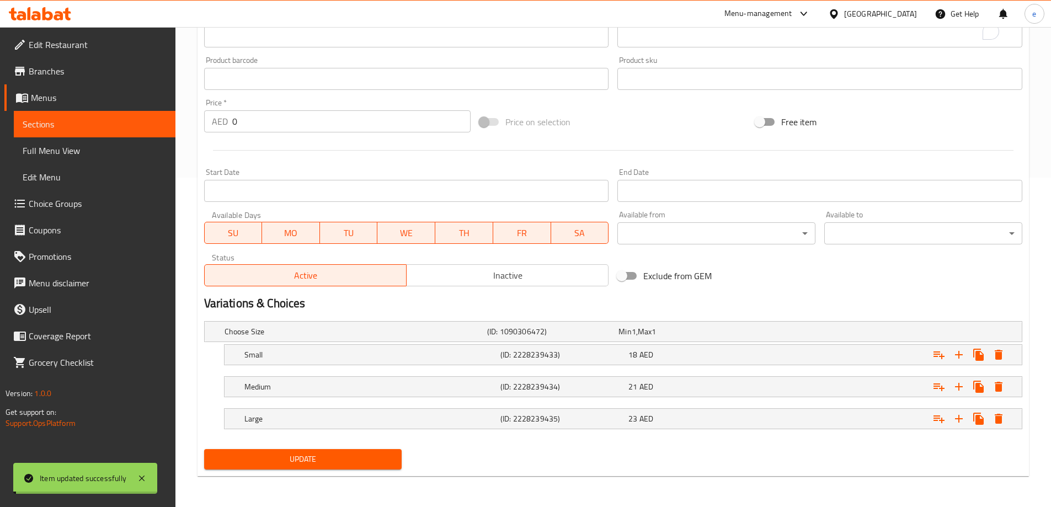
click at [110, 157] on link "Full Menu View" at bounding box center [95, 150] width 162 height 26
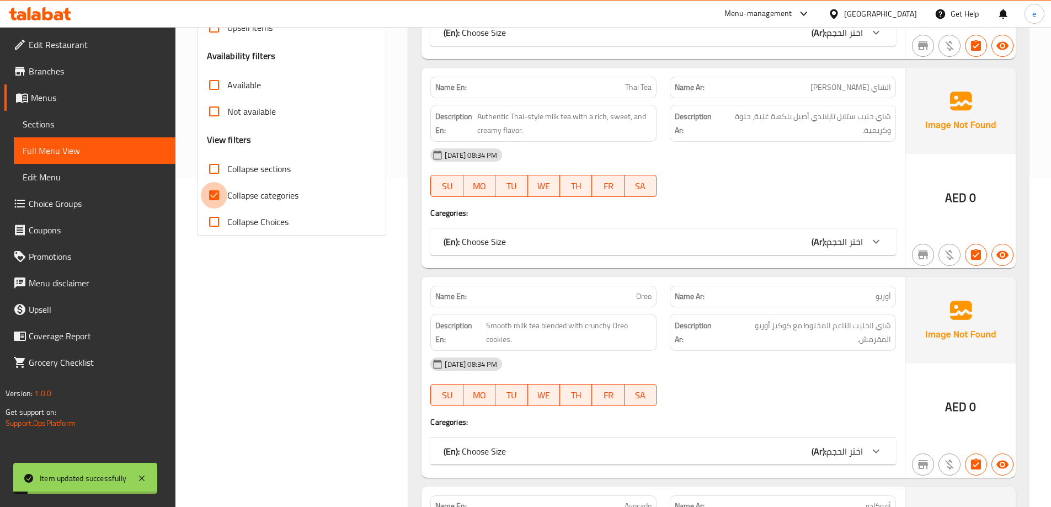
click at [225, 199] on input "Collapse categories" at bounding box center [214, 195] width 26 height 26
checkbox input "false"
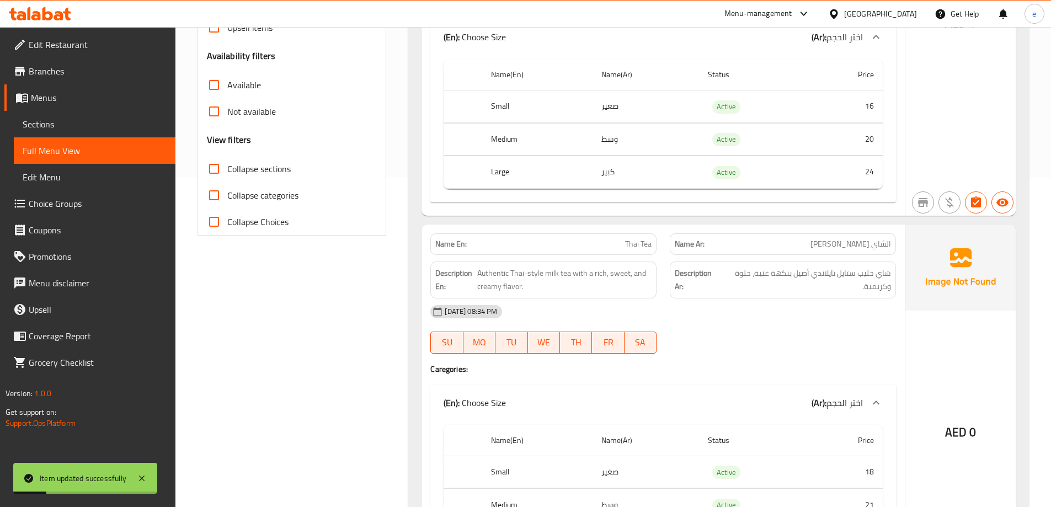
scroll to position [16804, 0]
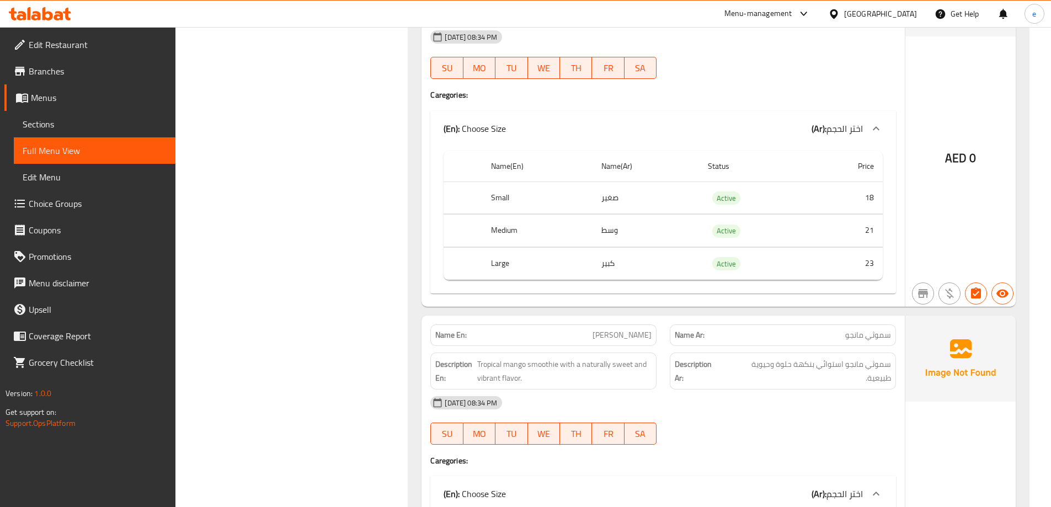
scroll to position [17500, 0]
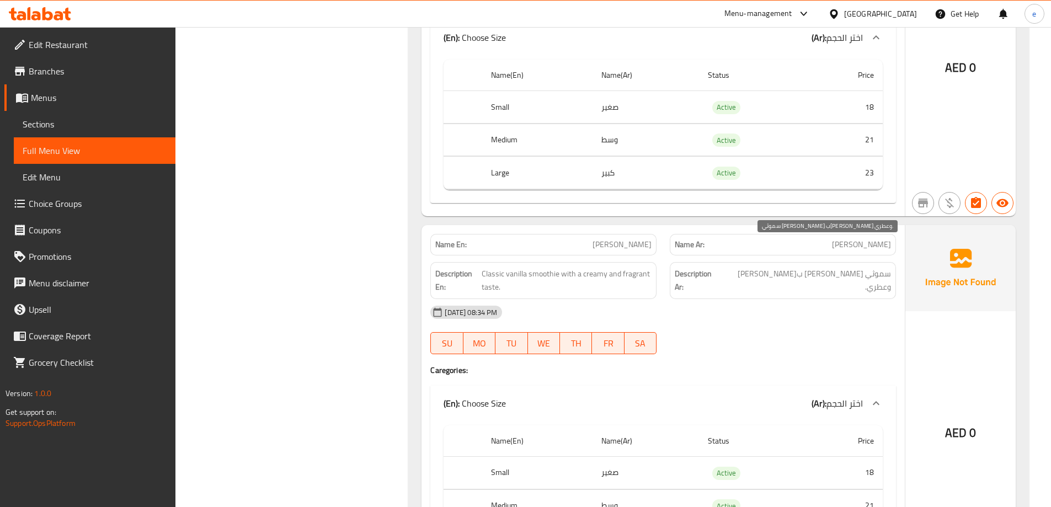
scroll to position [18029, 0]
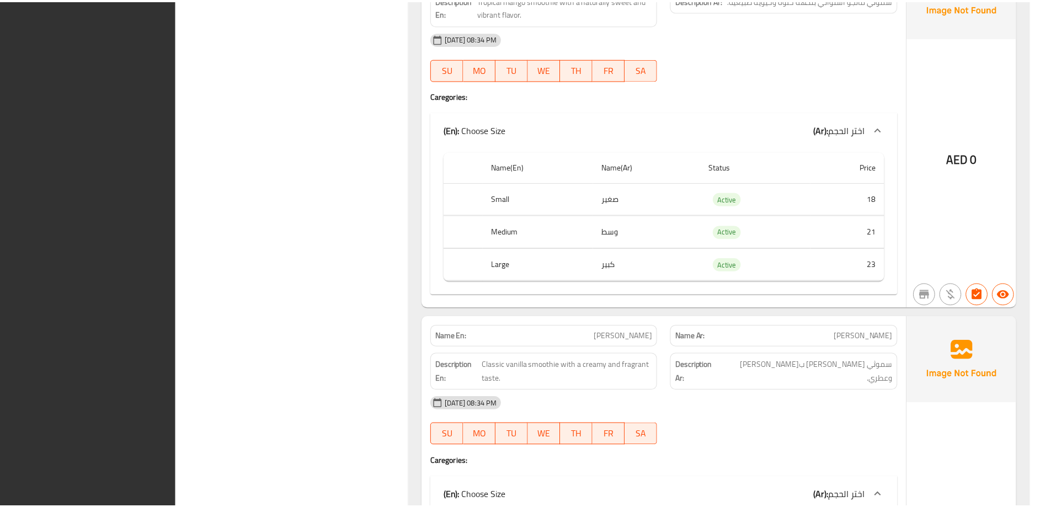
scroll to position [18030, 0]
